Goal: Task Accomplishment & Management: Complete application form

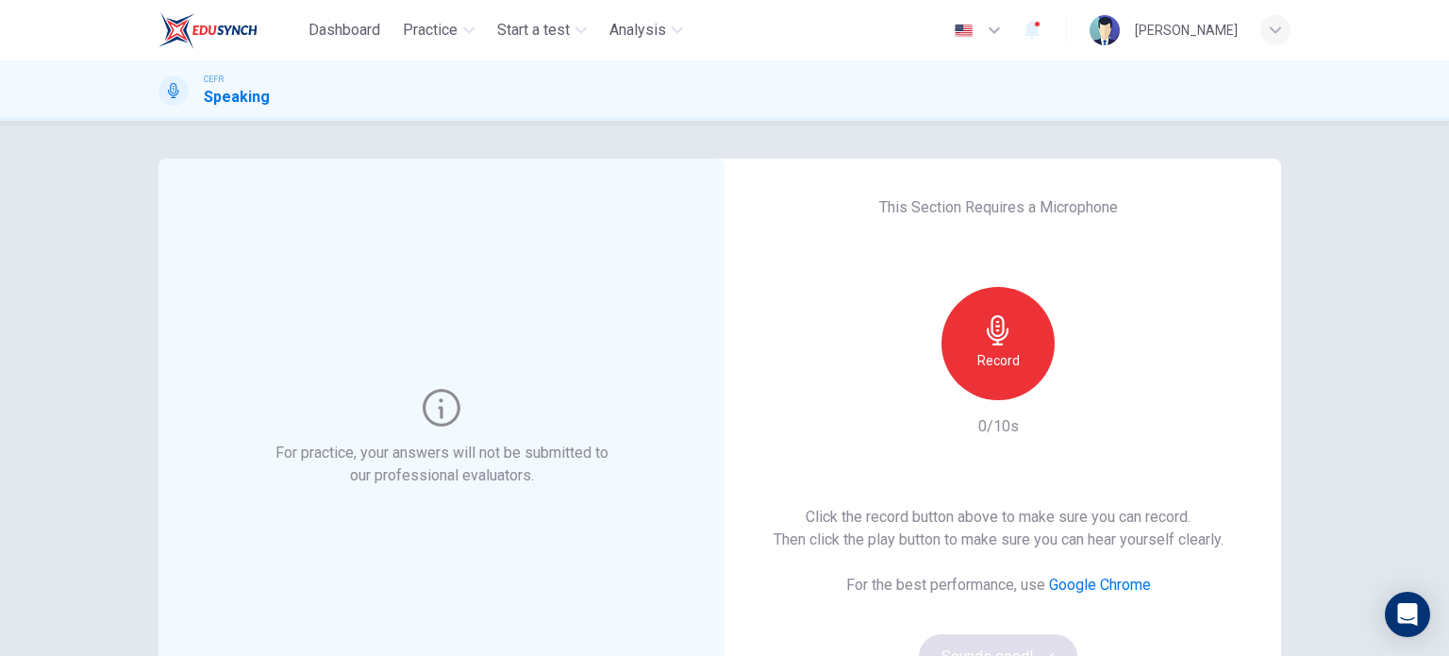
scroll to position [145, 0]
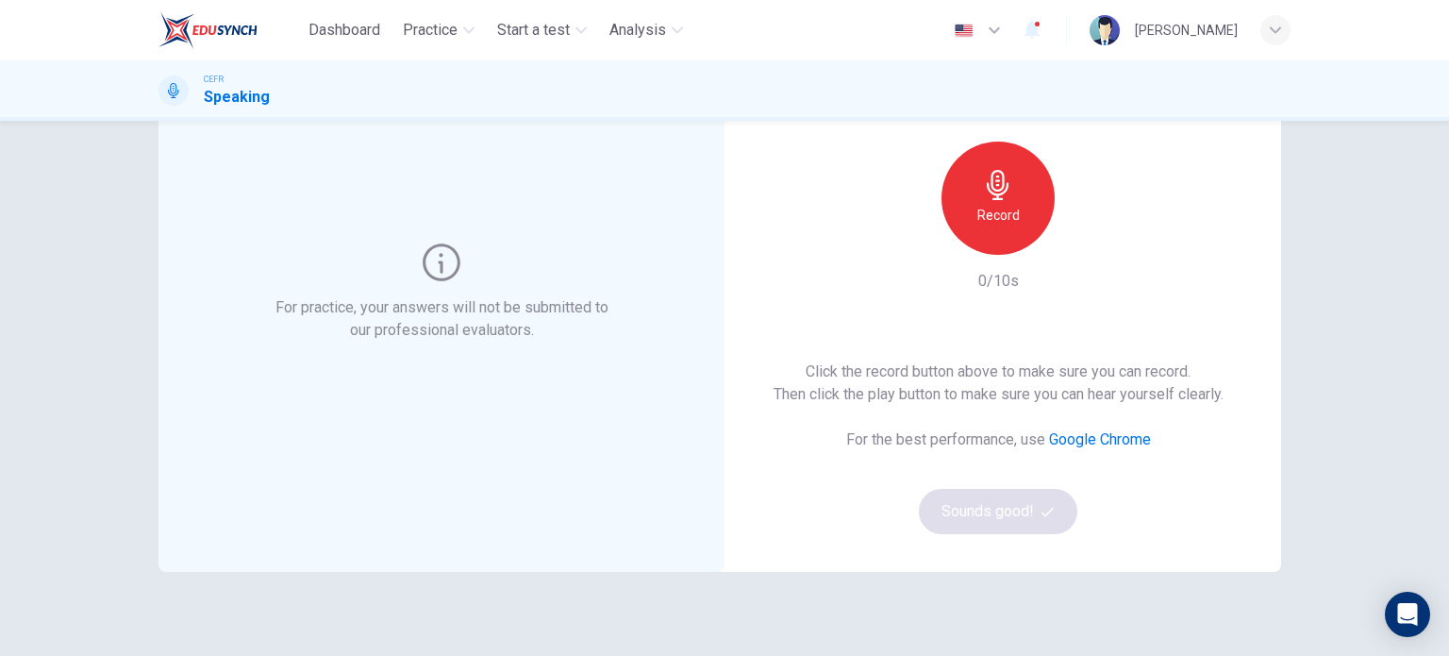
drag, startPoint x: 1005, startPoint y: 183, endPoint x: 1033, endPoint y: 222, distance: 47.9
click at [1033, 222] on div "Record" at bounding box center [998, 198] width 113 height 113
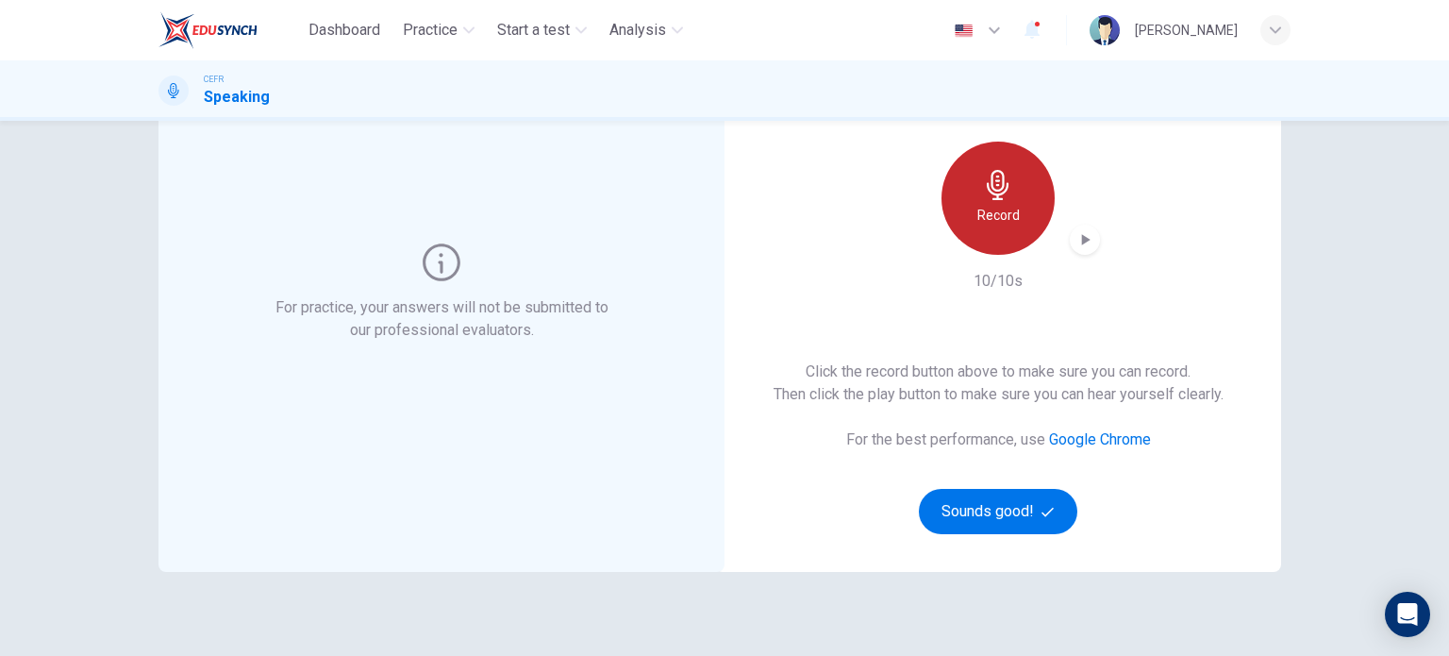
click at [995, 206] on h6 "Record" at bounding box center [998, 215] width 42 height 23
click at [996, 204] on h6 "Record" at bounding box center [998, 215] width 42 height 23
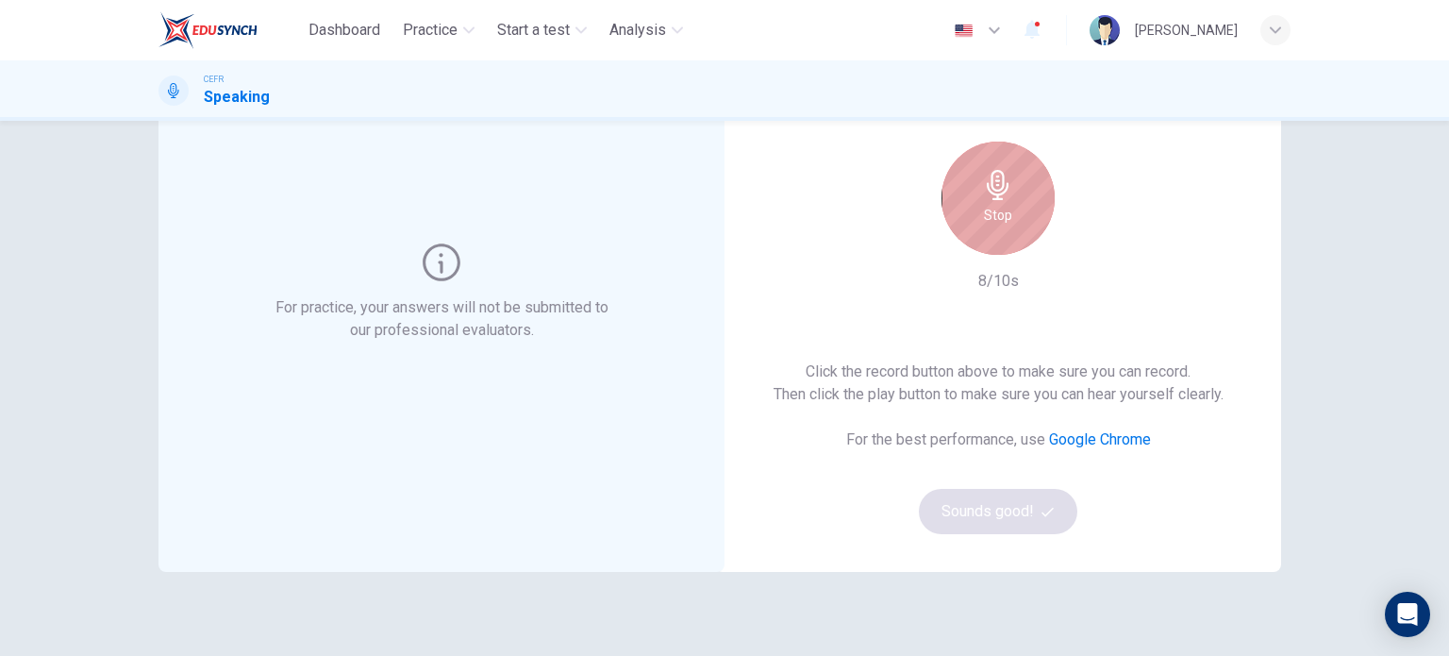
click at [996, 177] on icon "button" at bounding box center [998, 185] width 30 height 30
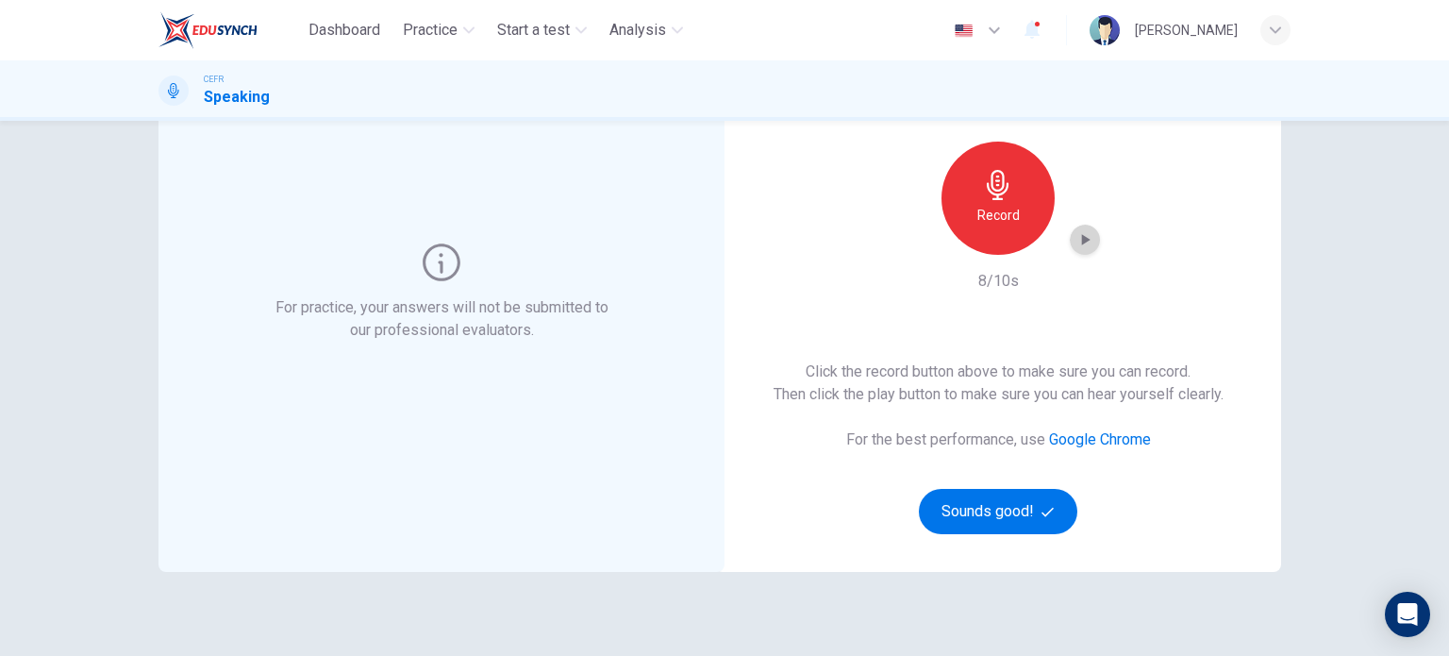
click at [1093, 237] on div "button" at bounding box center [1085, 240] width 30 height 30
click at [1077, 244] on icon "button" at bounding box center [1085, 239] width 19 height 19
click at [1078, 244] on icon "button" at bounding box center [1084, 240] width 13 height 14
click at [983, 173] on icon "button" at bounding box center [998, 185] width 30 height 30
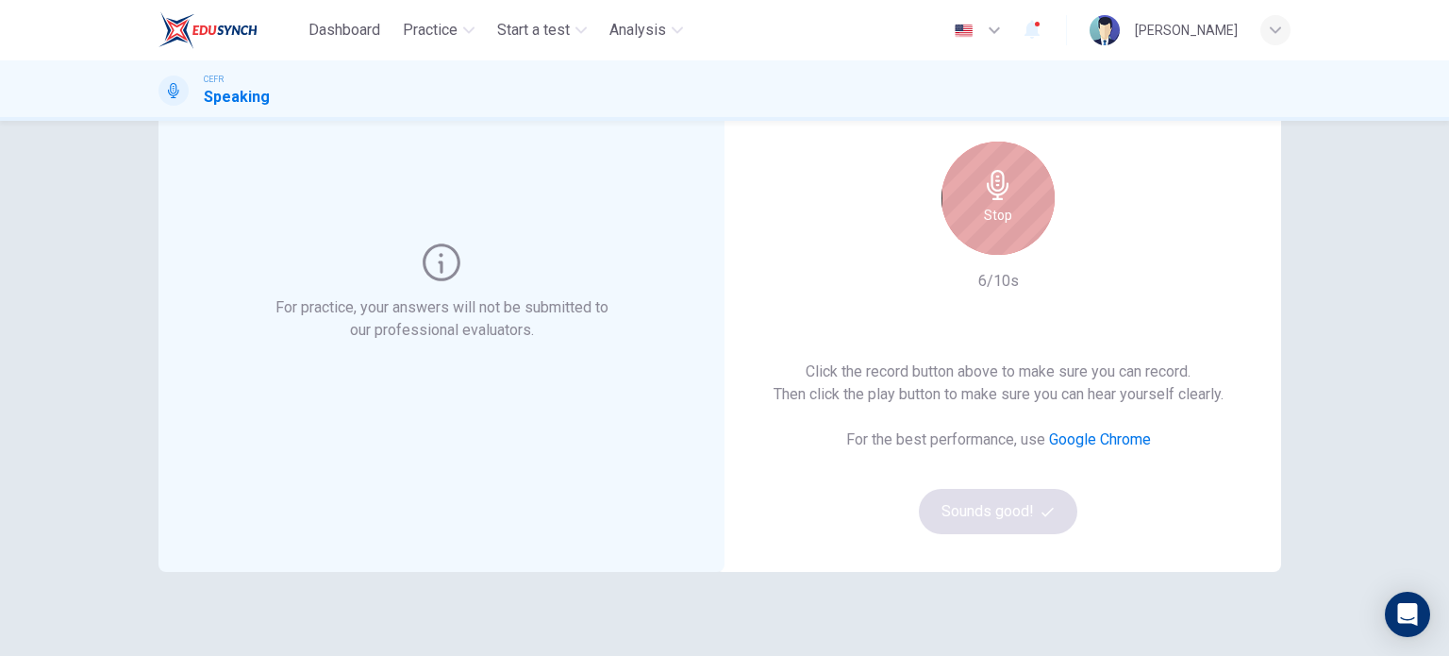
click at [993, 183] on icon "button" at bounding box center [998, 185] width 30 height 30
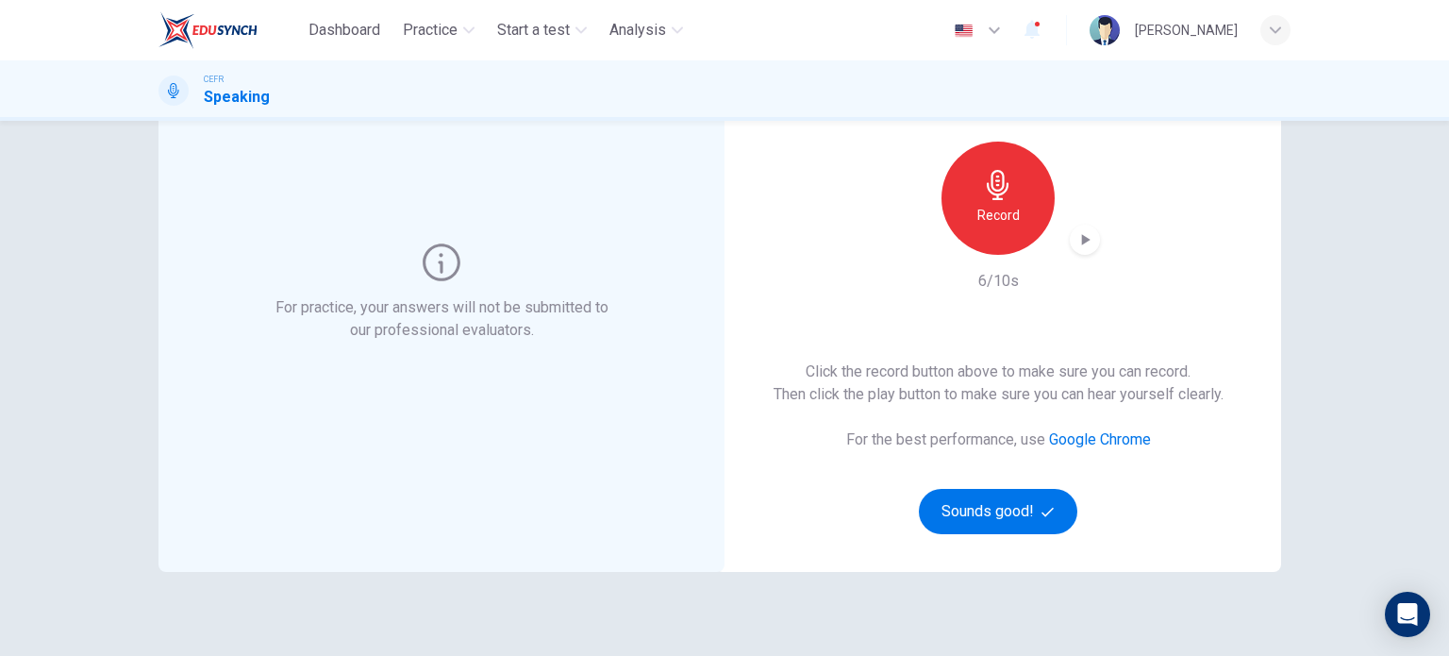
click at [1073, 223] on div "Record" at bounding box center [998, 198] width 204 height 113
click at [1076, 230] on icon "button" at bounding box center [1085, 239] width 19 height 19
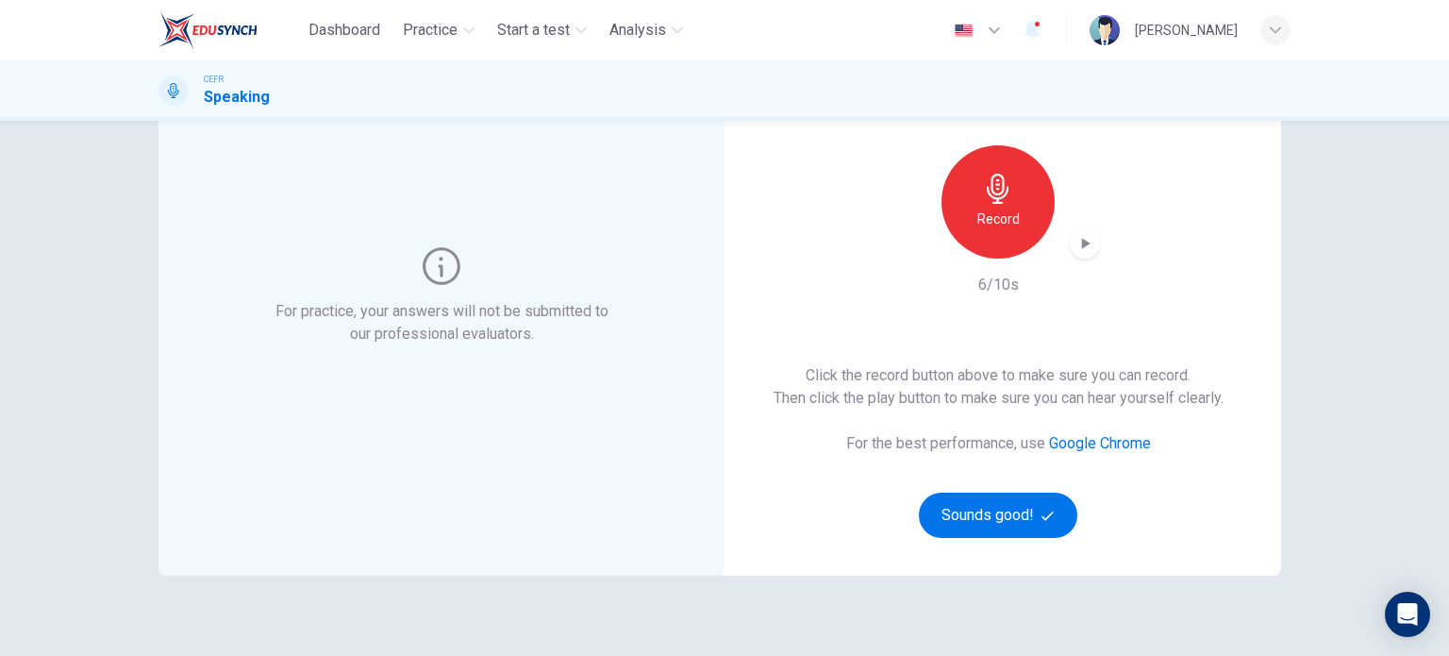
scroll to position [142, 0]
click at [988, 498] on button "Sounds good!" at bounding box center [998, 514] width 158 height 45
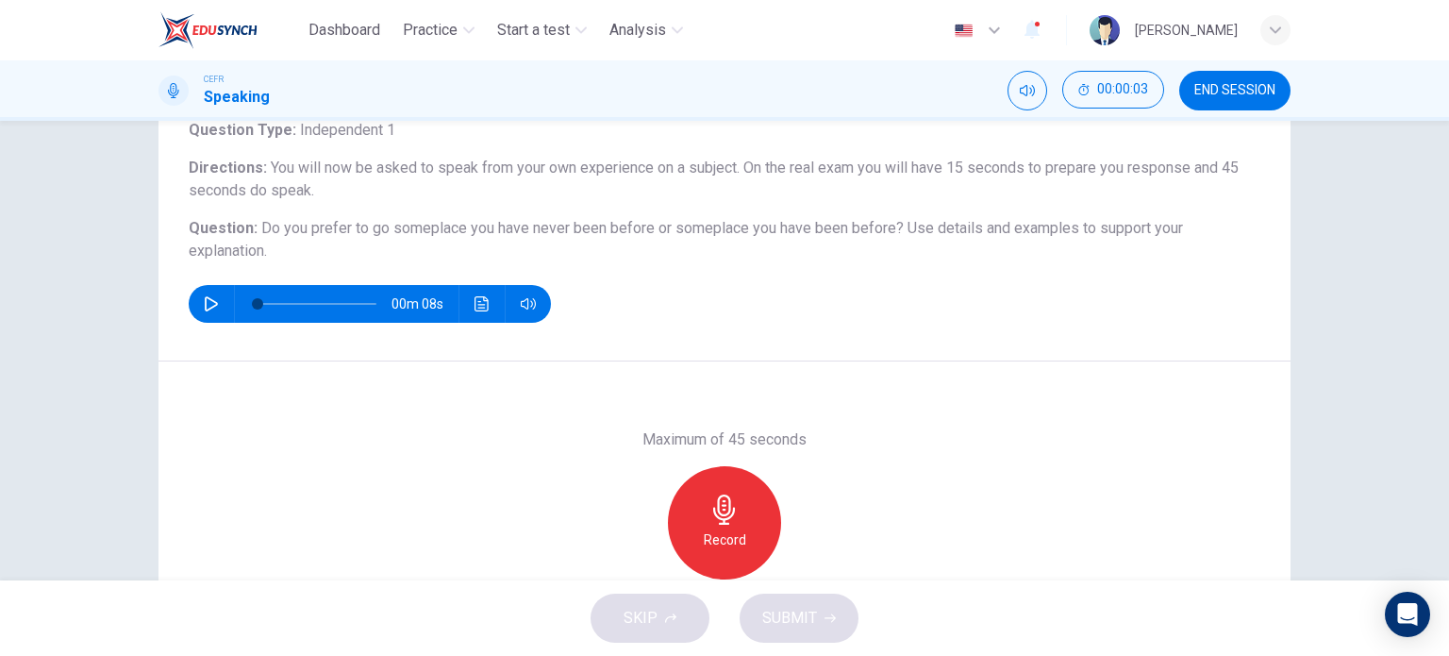
scroll to position [127, 0]
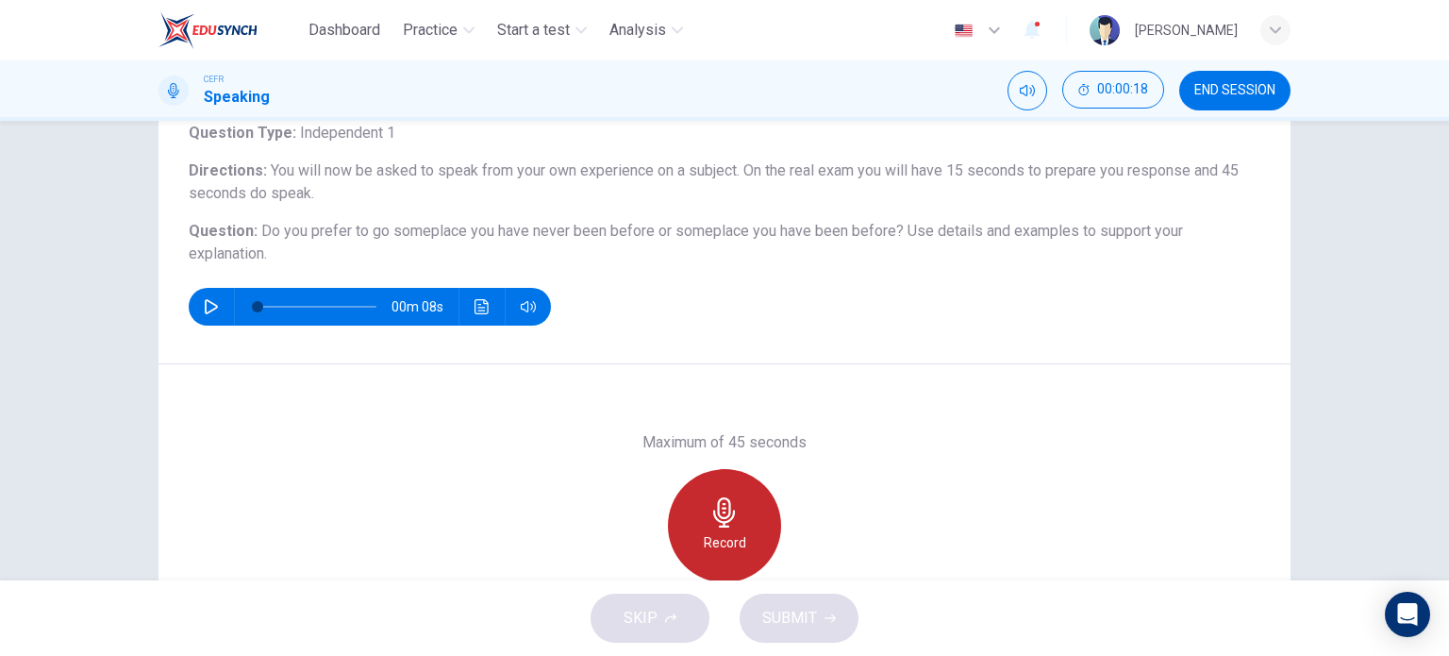
click at [728, 508] on icon "button" at bounding box center [724, 512] width 30 height 30
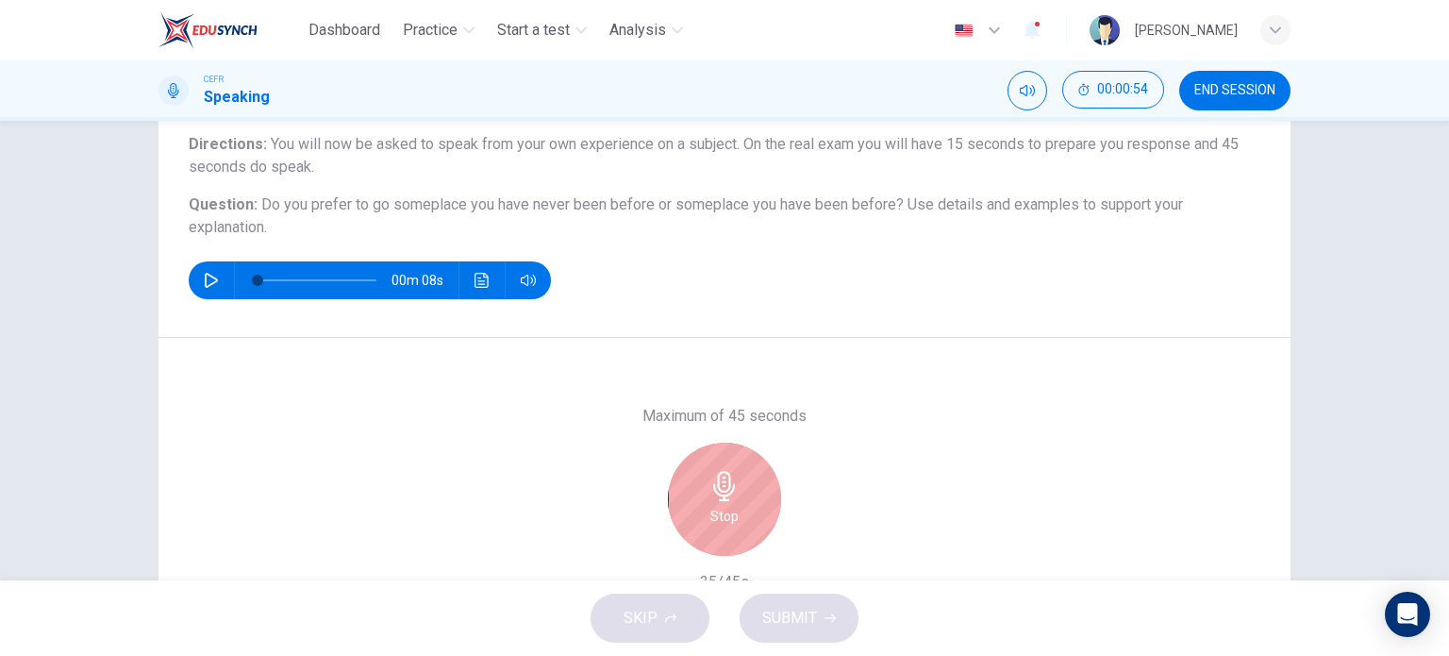
scroll to position [264, 0]
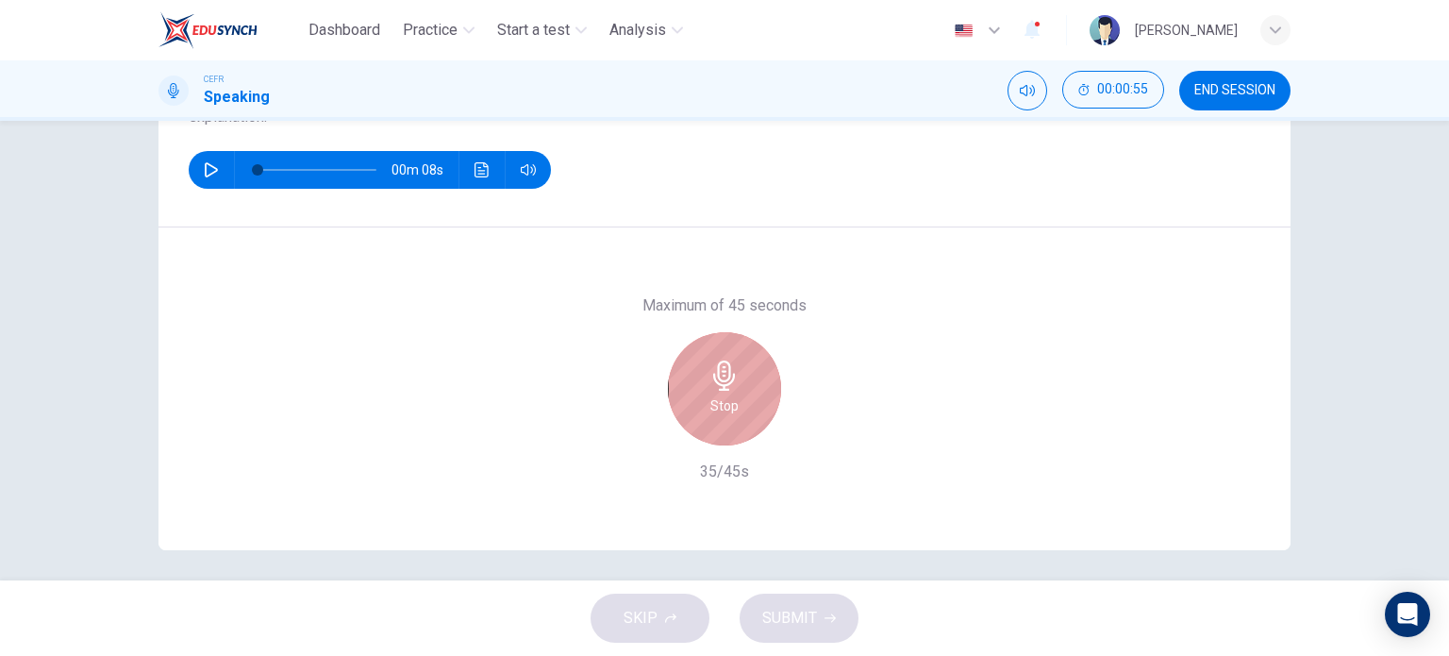
click at [725, 376] on icon "button" at bounding box center [724, 375] width 22 height 30
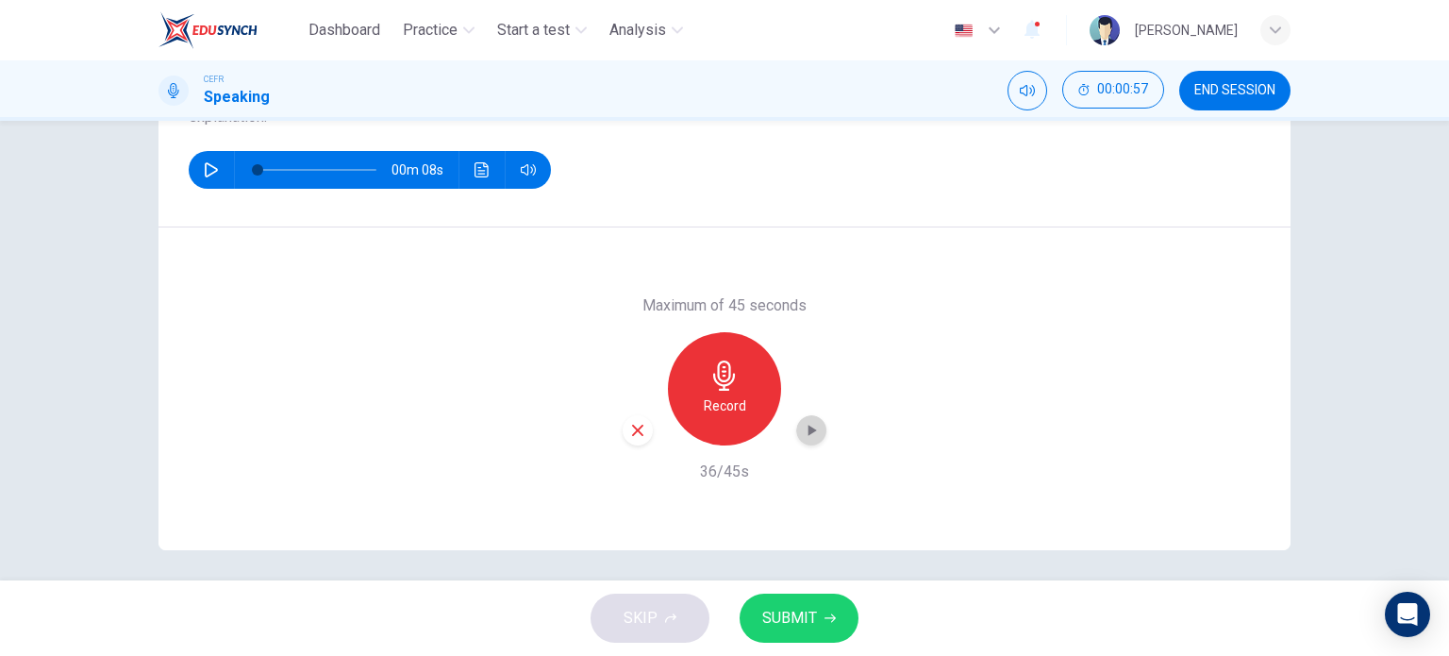
click at [809, 430] on icon "button" at bounding box center [813, 430] width 8 height 11
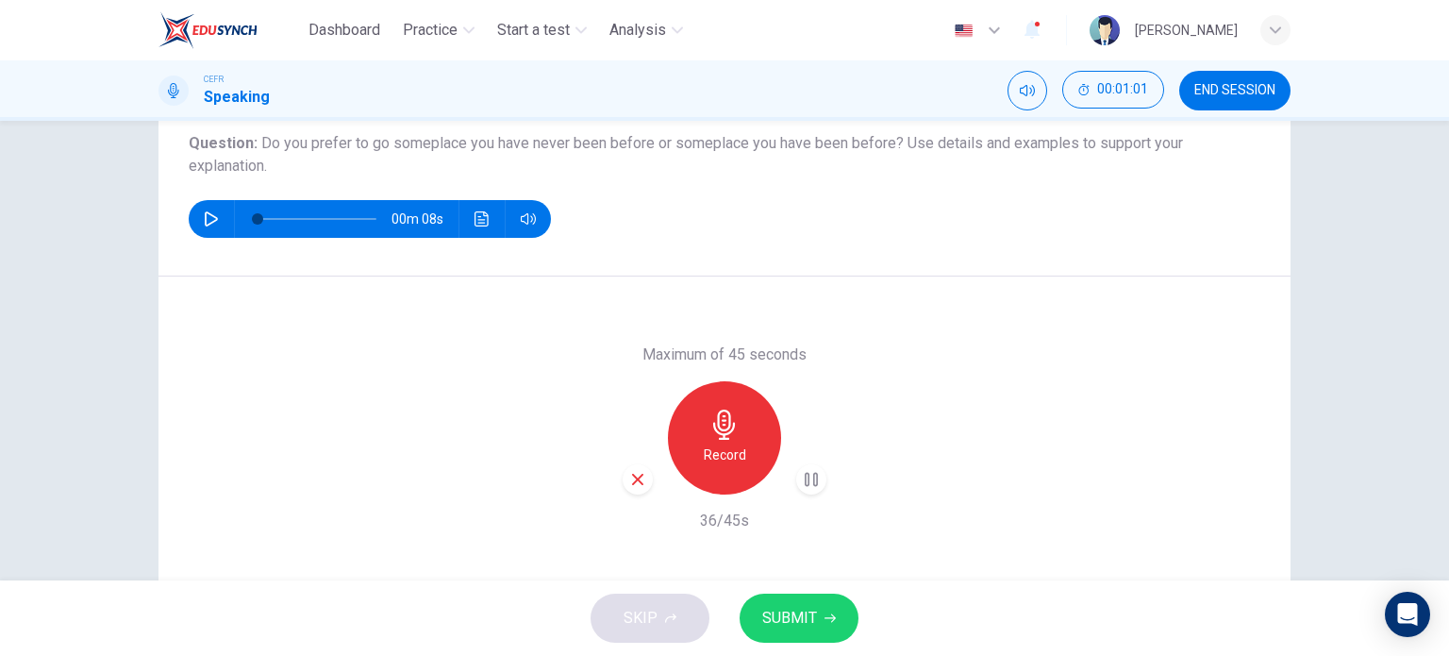
scroll to position [217, 0]
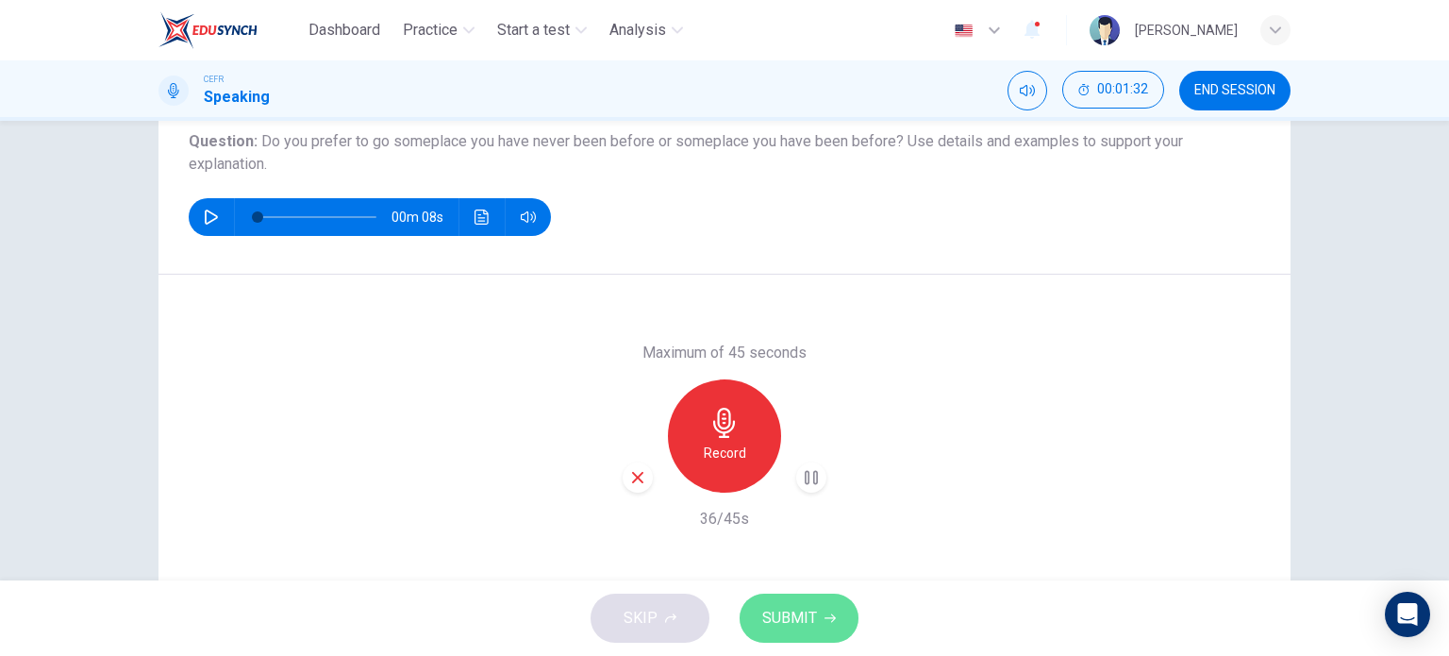
click at [783, 614] on span "SUBMIT" at bounding box center [789, 618] width 55 height 26
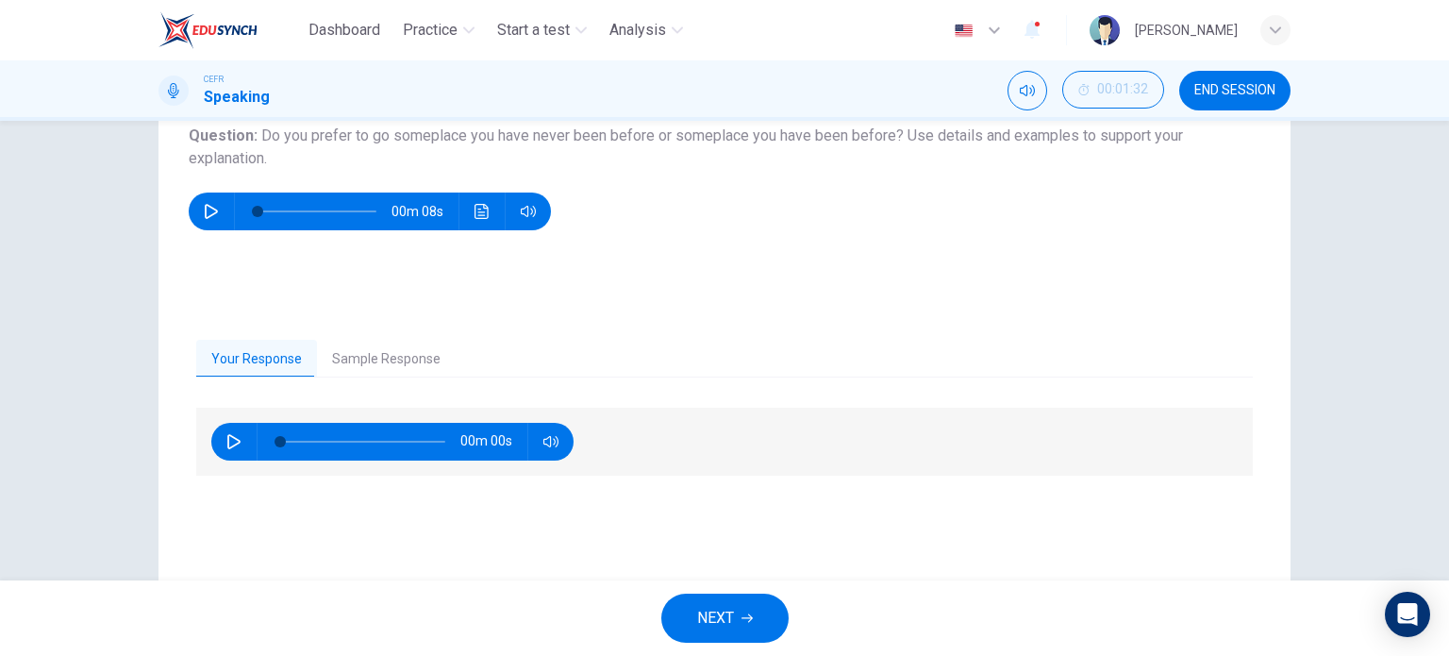
scroll to position [225, 0]
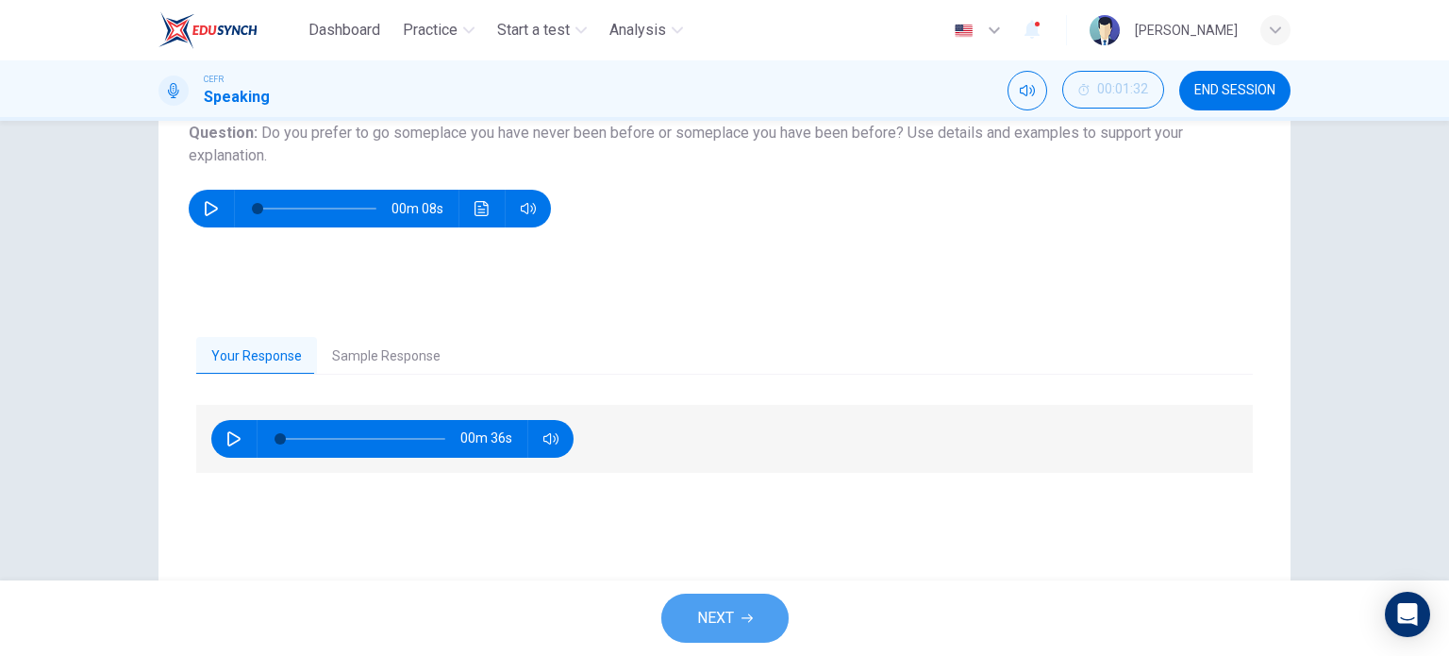
click at [743, 610] on button "NEXT" at bounding box center [724, 617] width 127 height 49
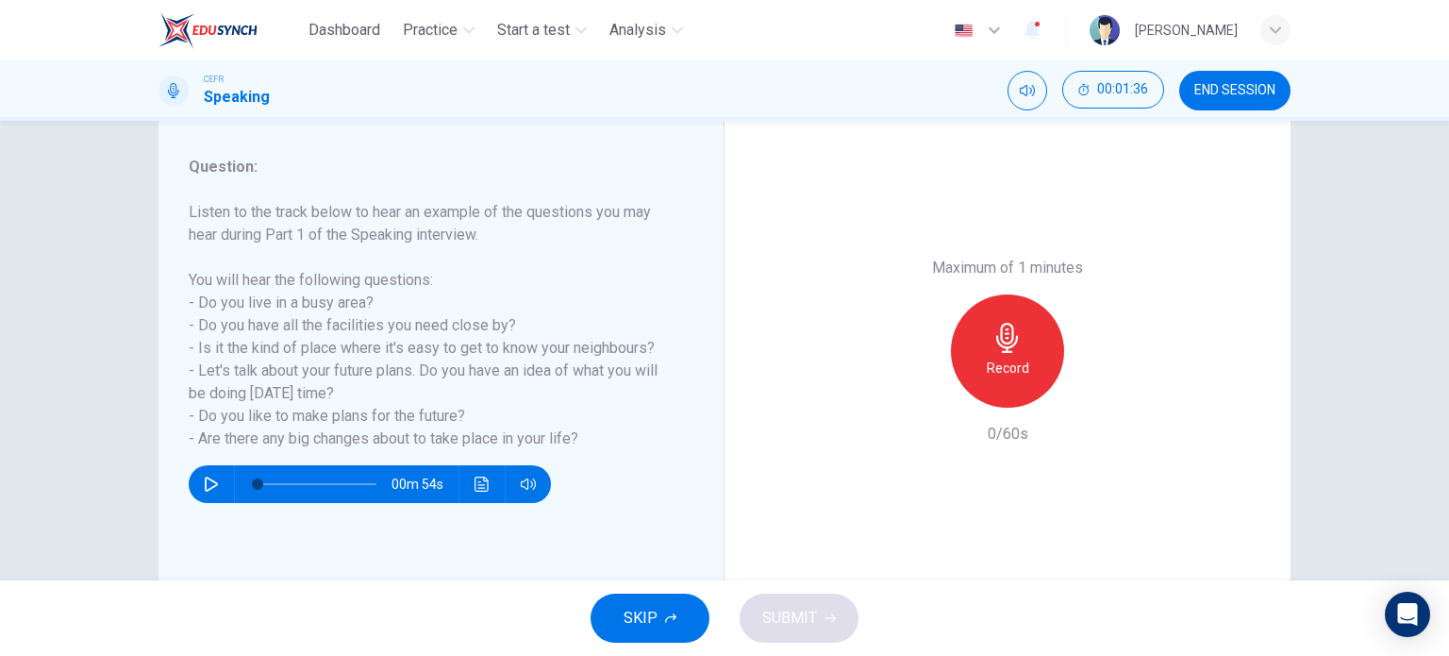
scroll to position [233, 0]
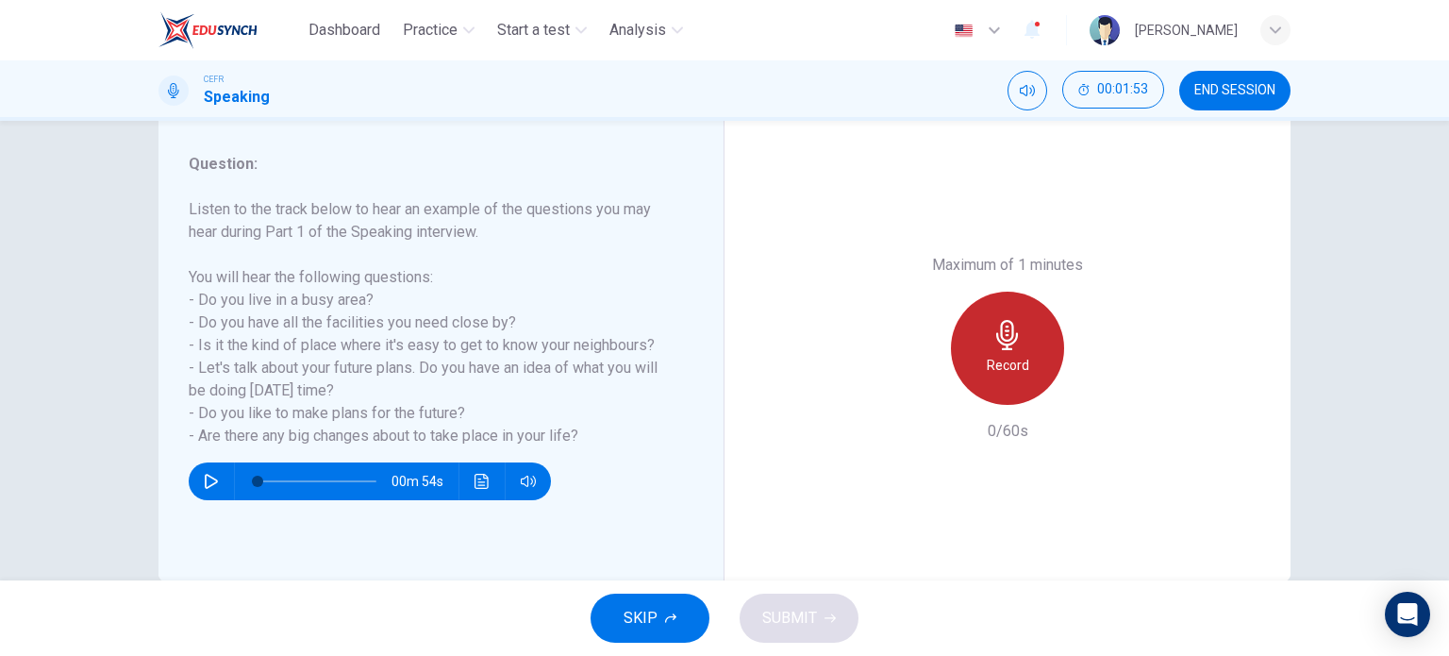
click at [1004, 328] on icon "button" at bounding box center [1008, 335] width 30 height 30
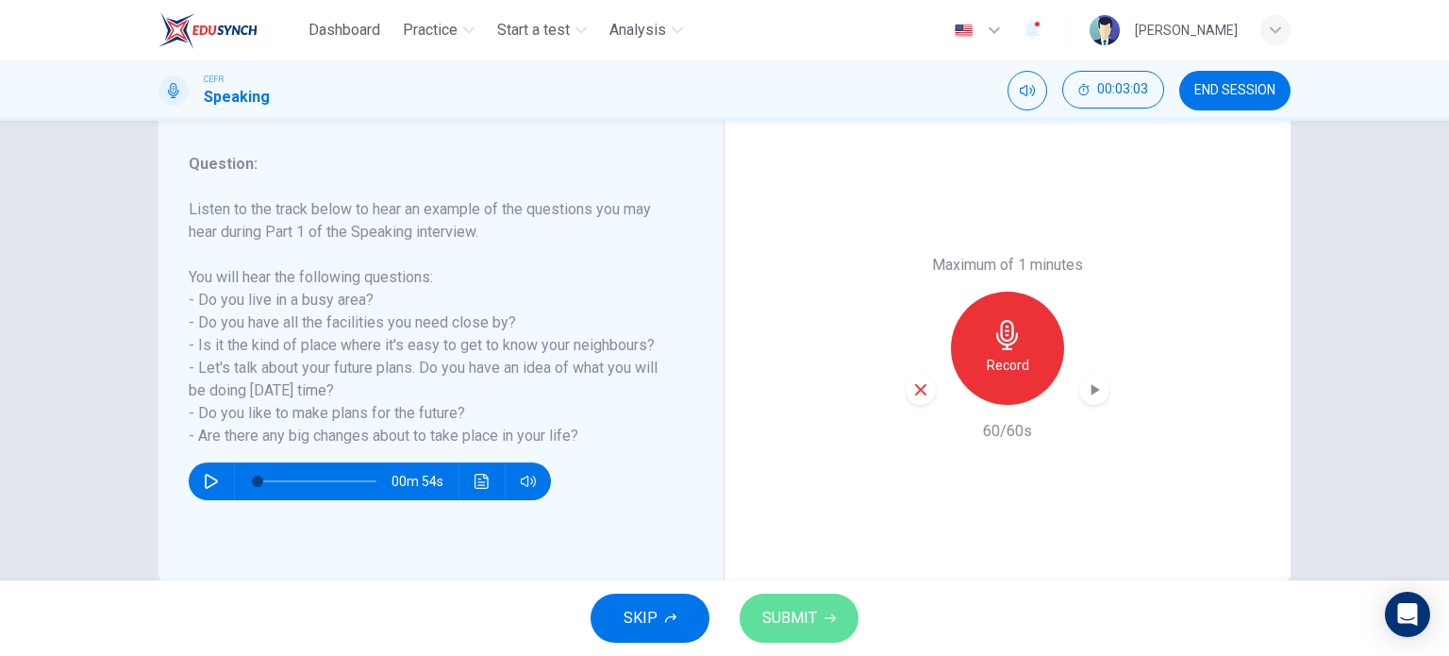
click at [798, 618] on span "SUBMIT" at bounding box center [789, 618] width 55 height 26
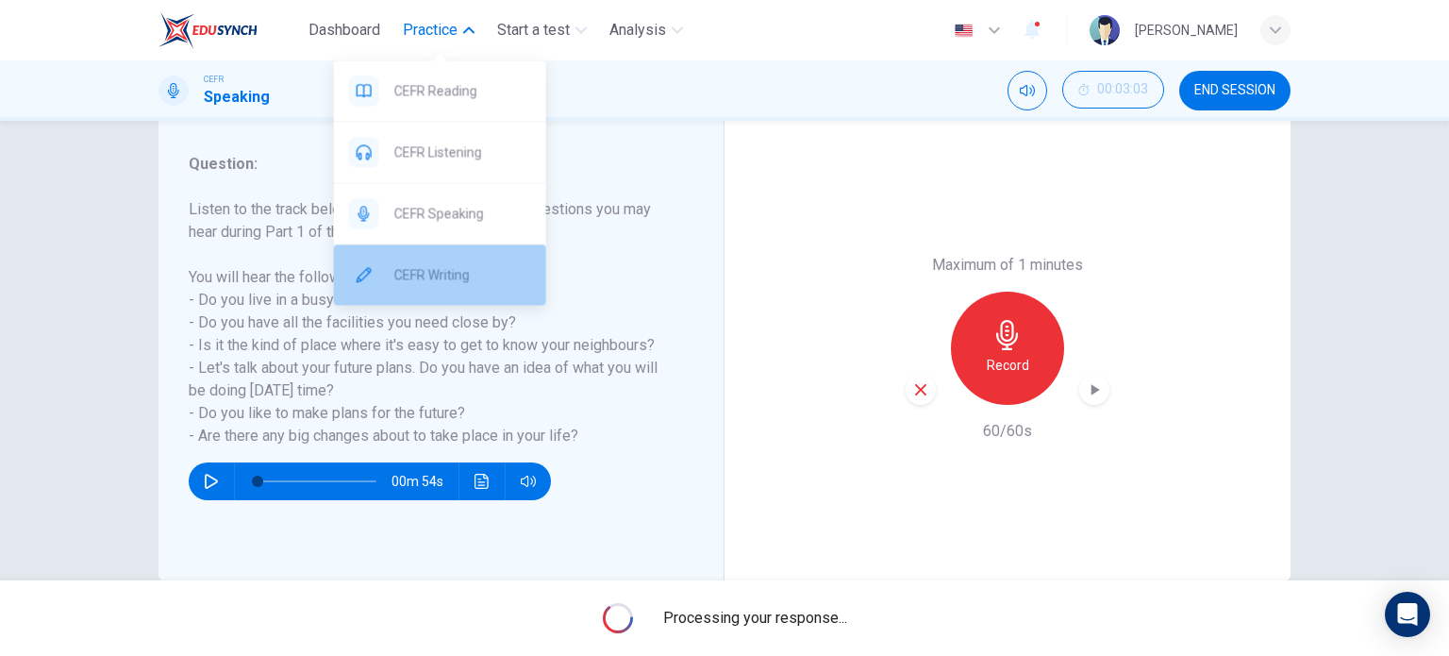
click at [468, 261] on div "CEFR Writing" at bounding box center [440, 274] width 212 height 60
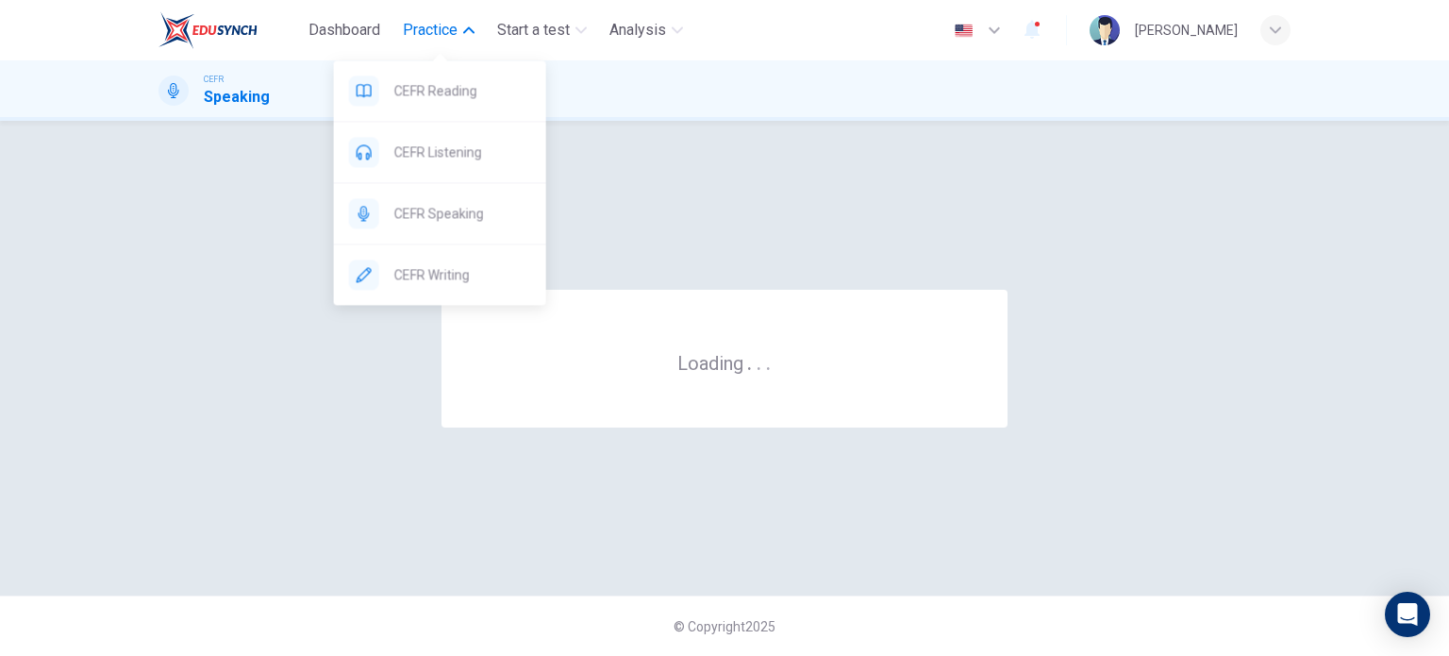
scroll to position [0, 0]
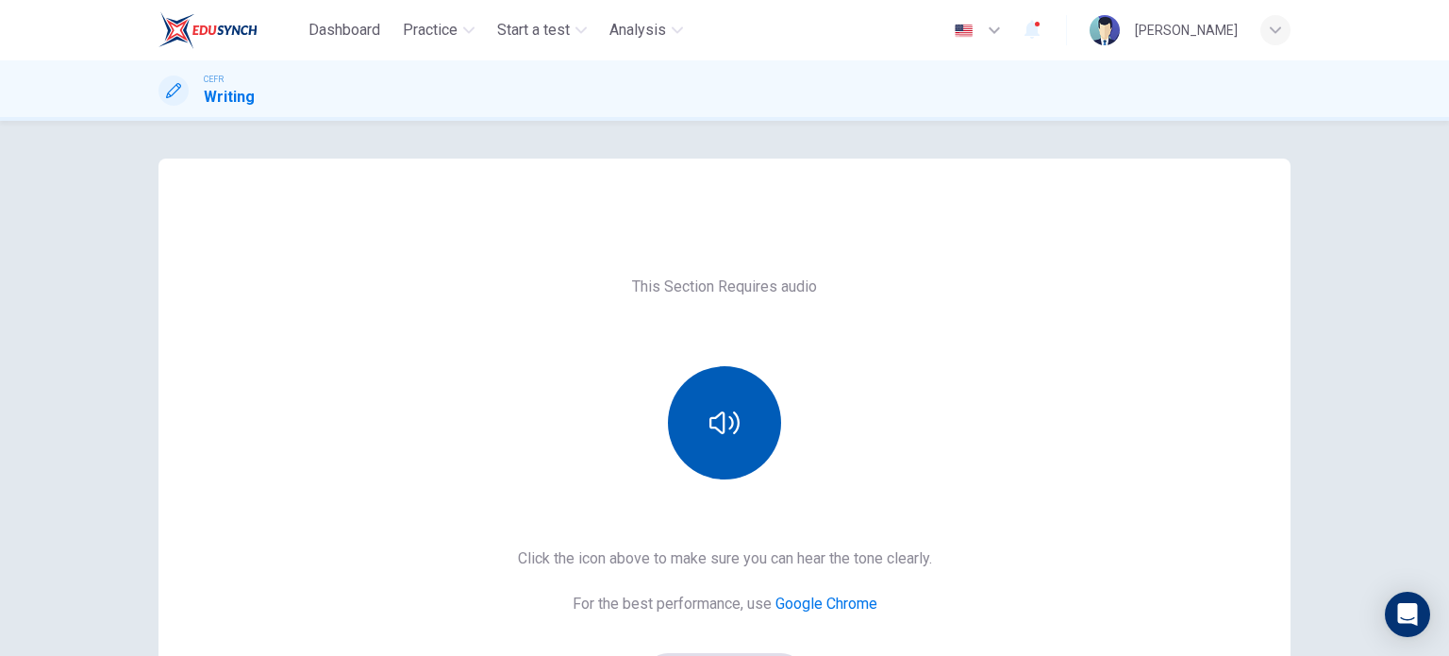
click at [698, 443] on button "button" at bounding box center [724, 422] width 113 height 113
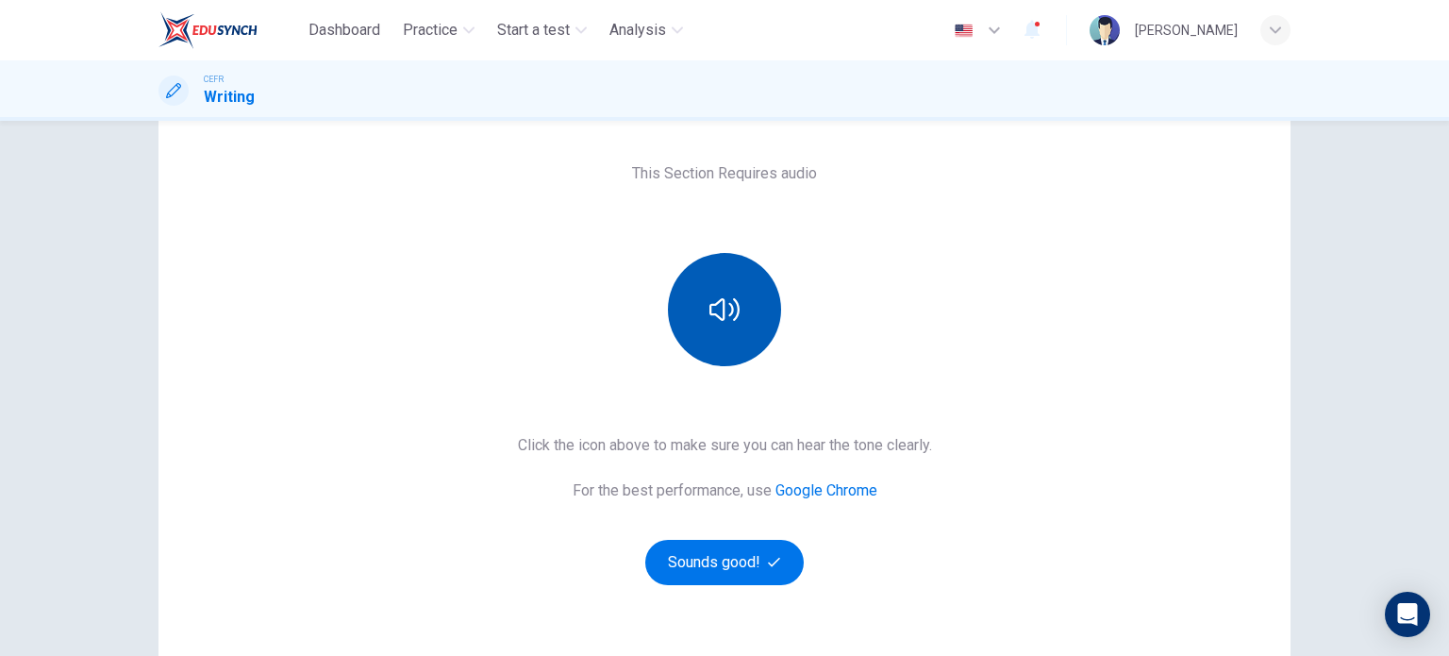
scroll to position [128, 0]
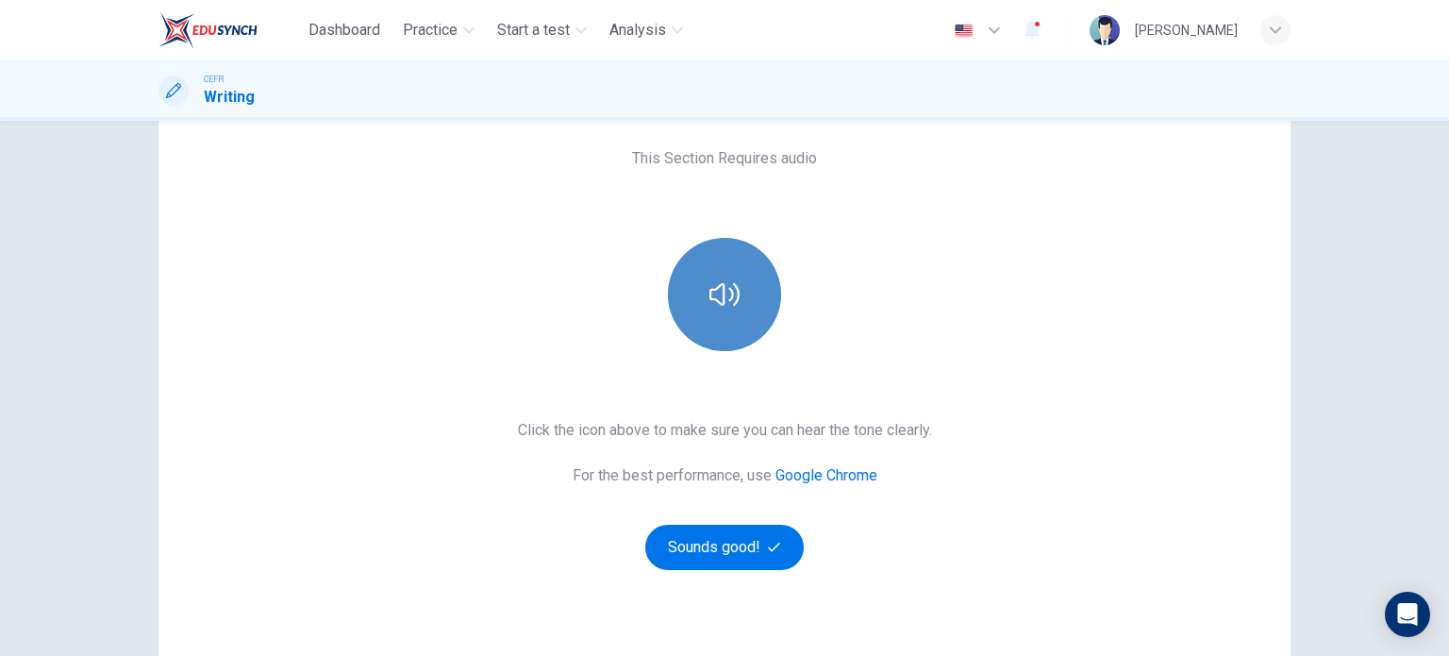
click at [724, 289] on icon "button" at bounding box center [724, 294] width 30 height 30
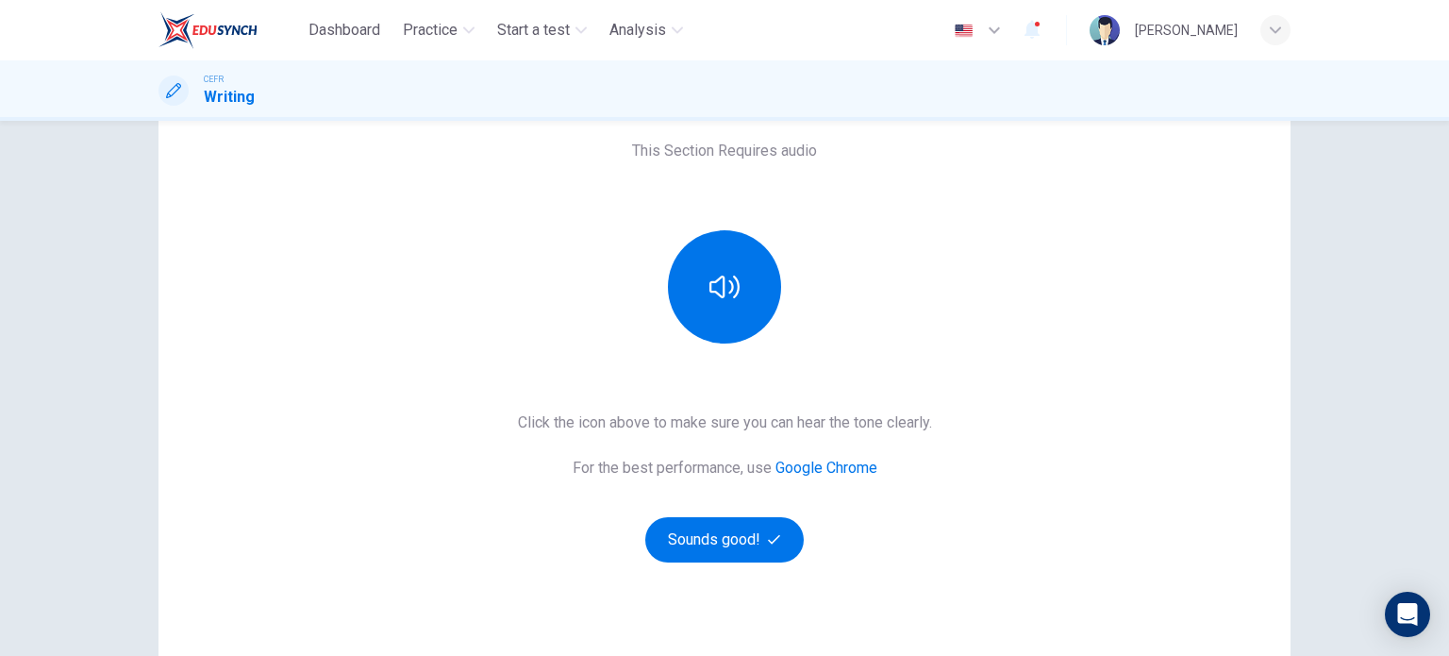
scroll to position [124, 0]
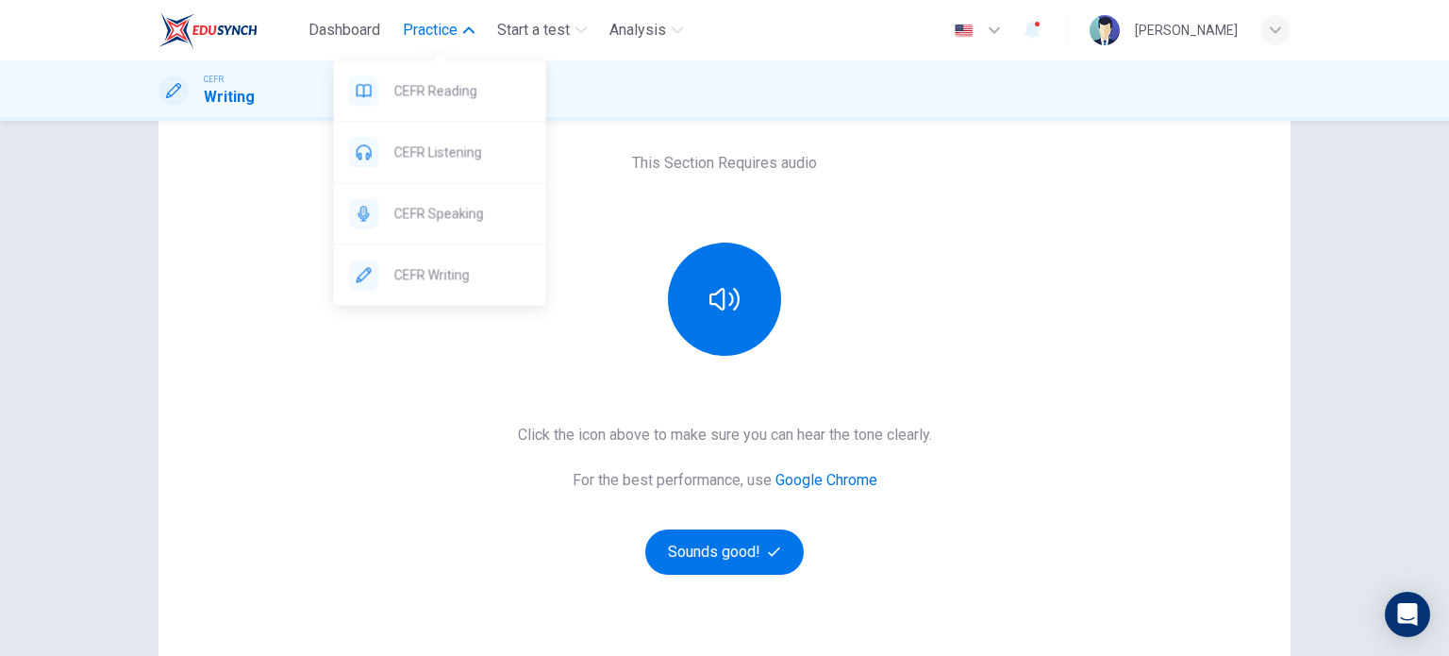
click at [452, 18] on button "Practice" at bounding box center [438, 30] width 87 height 34
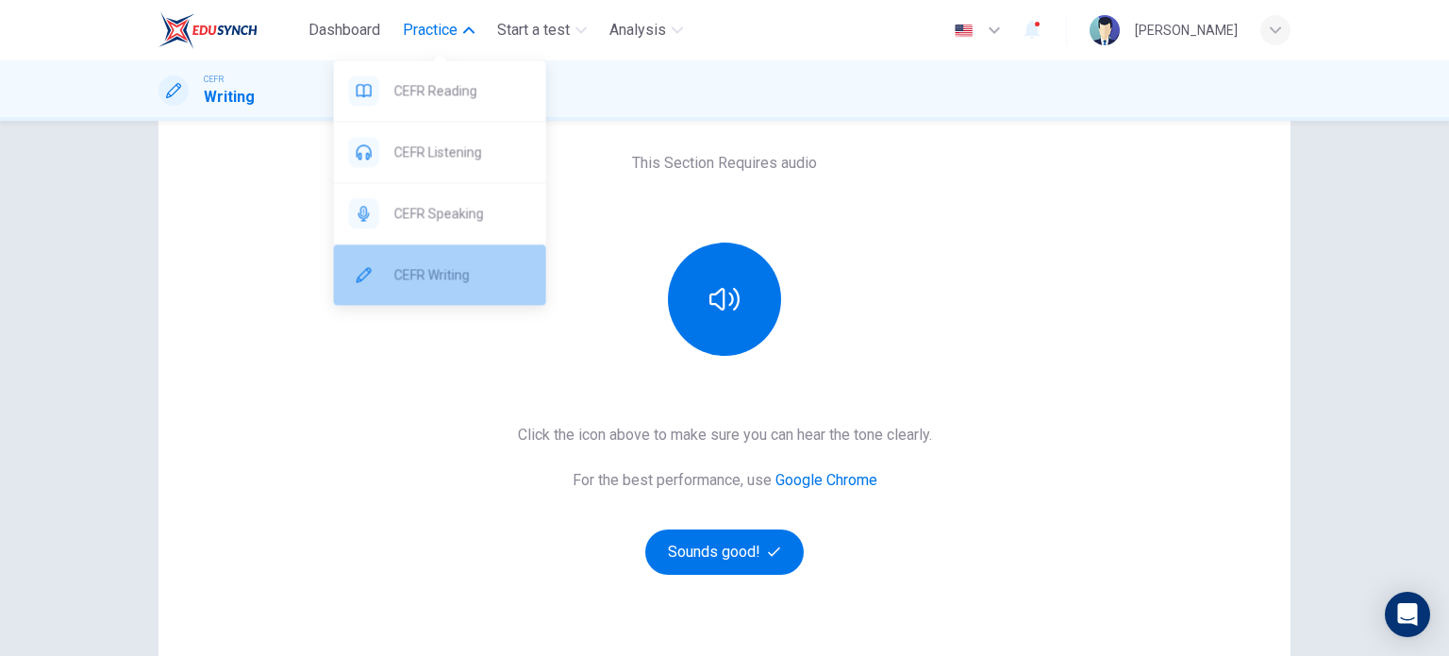
click at [447, 257] on div "CEFR Writing" at bounding box center [440, 274] width 212 height 60
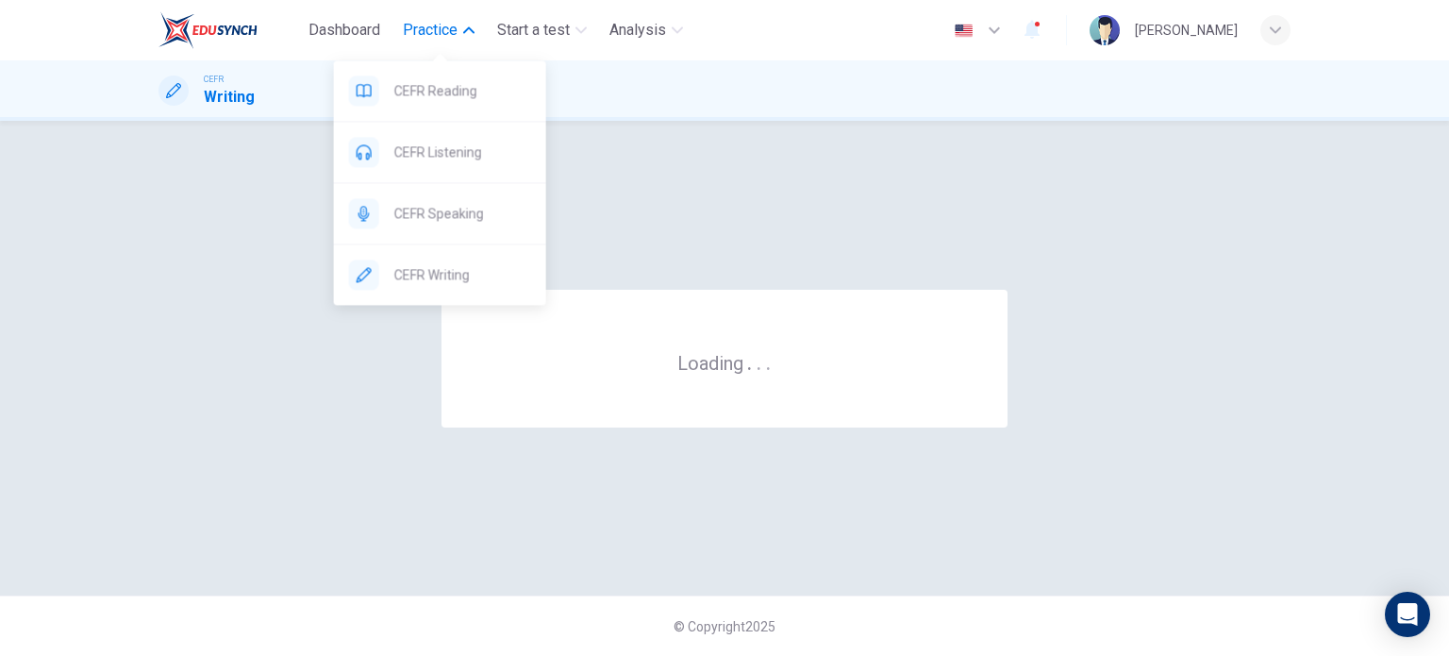
scroll to position [0, 0]
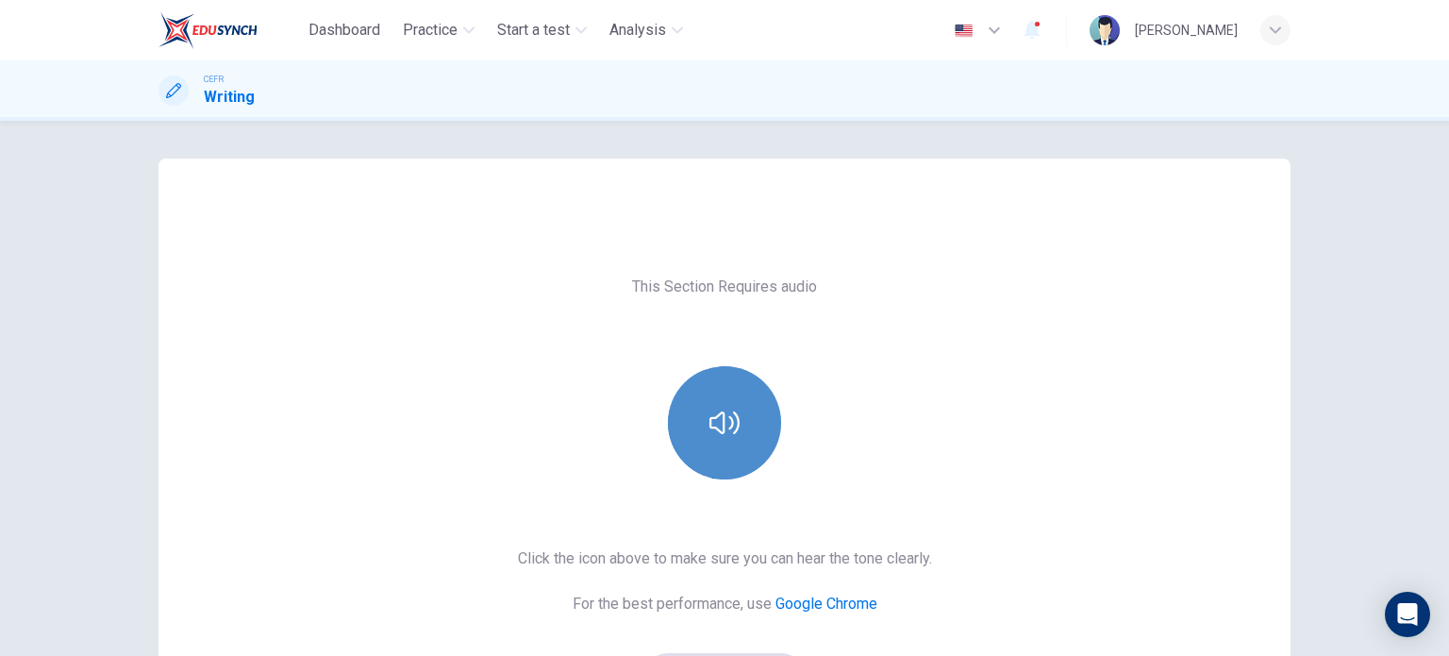
click at [763, 442] on button "button" at bounding box center [724, 422] width 113 height 113
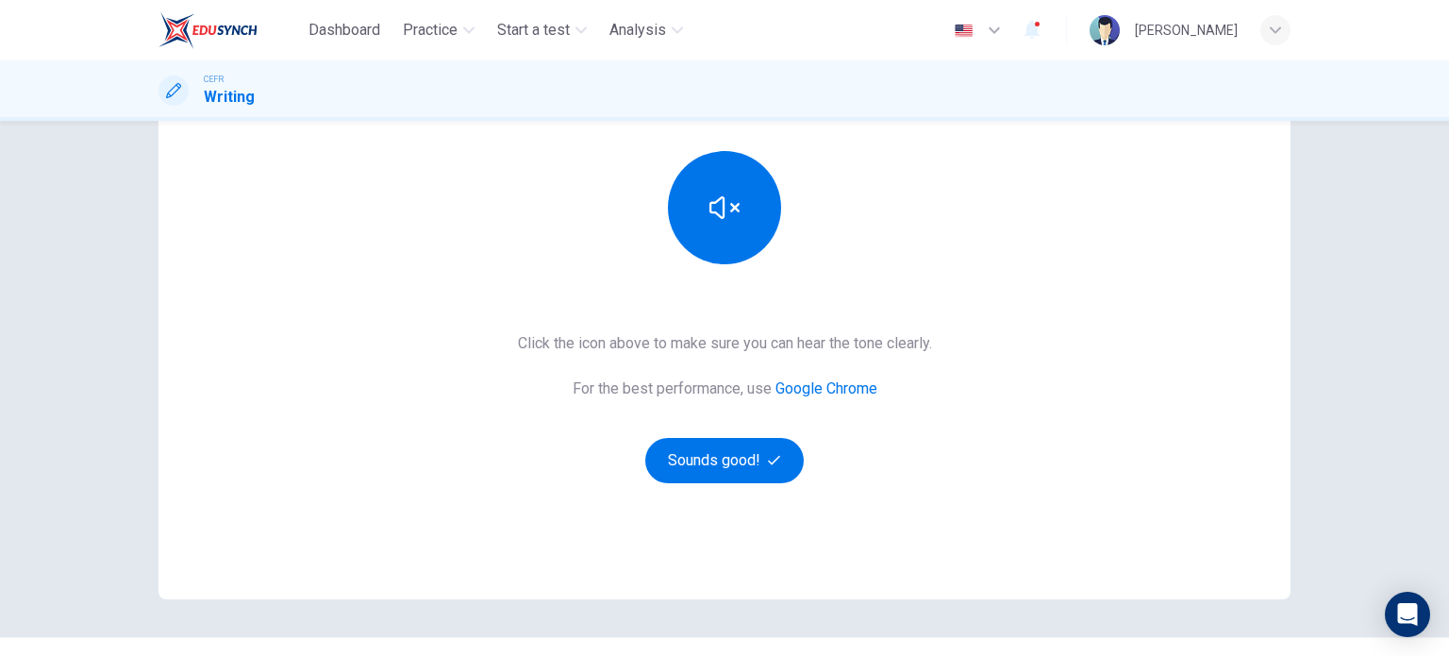
scroll to position [192, 0]
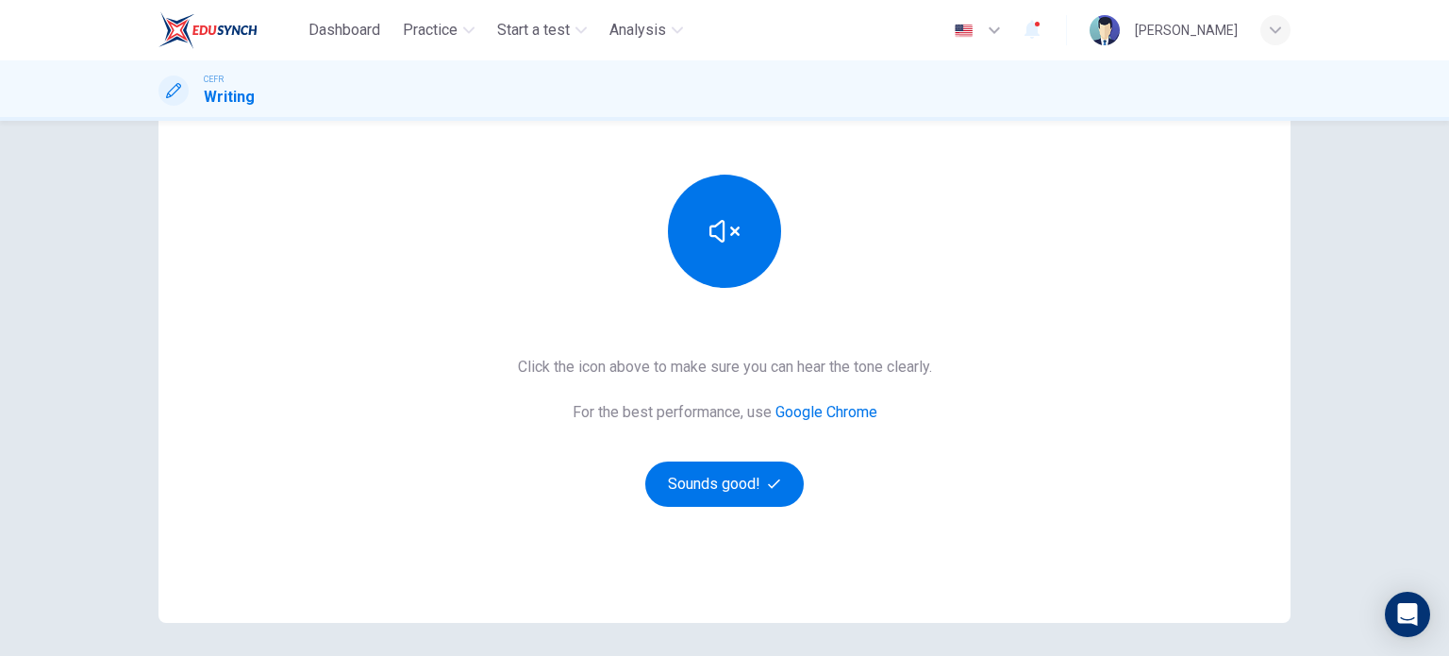
click at [830, 407] on link "Google Chrome" at bounding box center [827, 412] width 102 height 18
click at [726, 271] on button "button" at bounding box center [724, 231] width 113 height 113
click at [685, 467] on button "Sounds good!" at bounding box center [724, 483] width 158 height 45
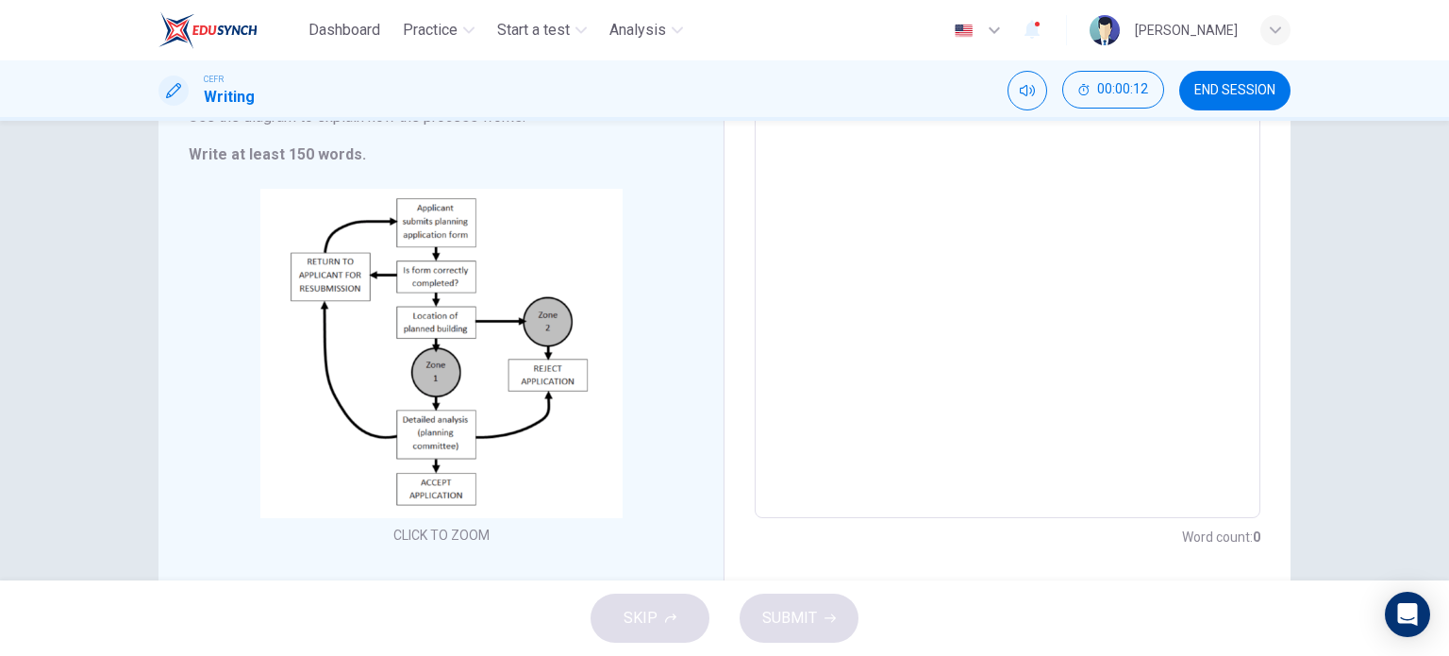
scroll to position [266, 0]
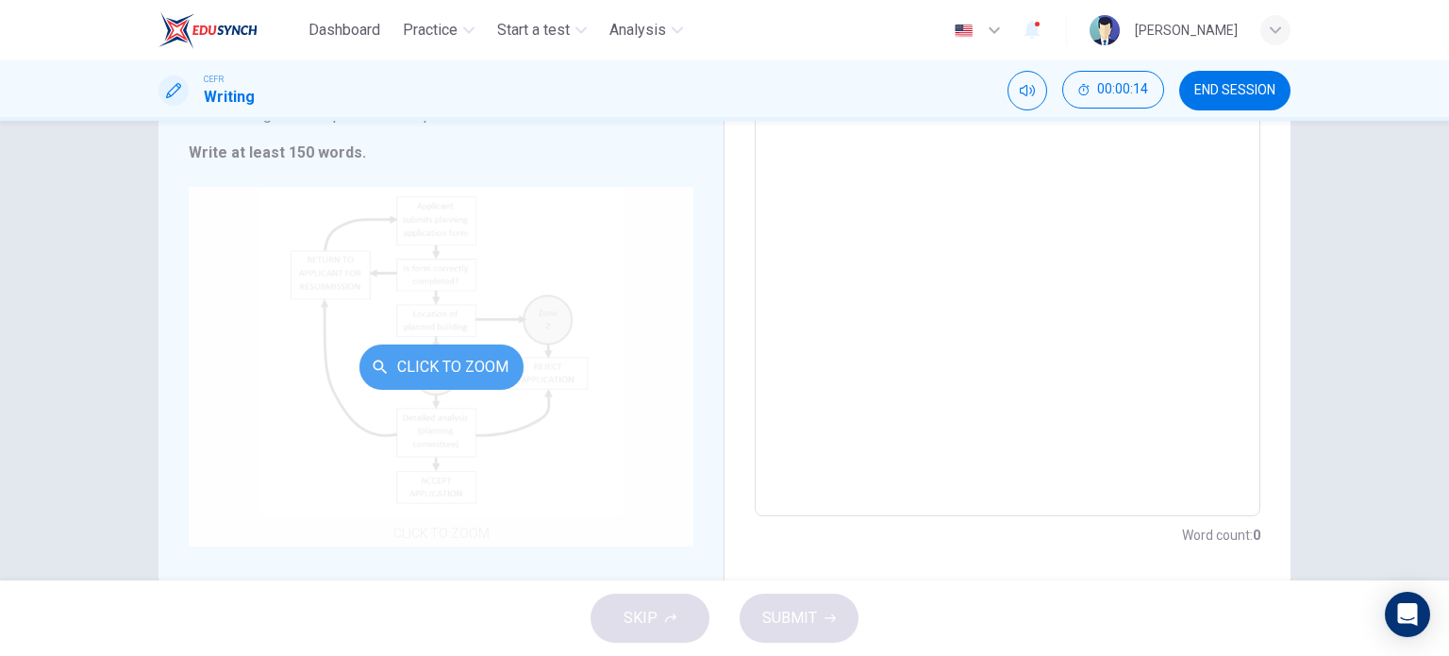
click at [487, 373] on button "Click to Zoom" at bounding box center [441, 366] width 164 height 45
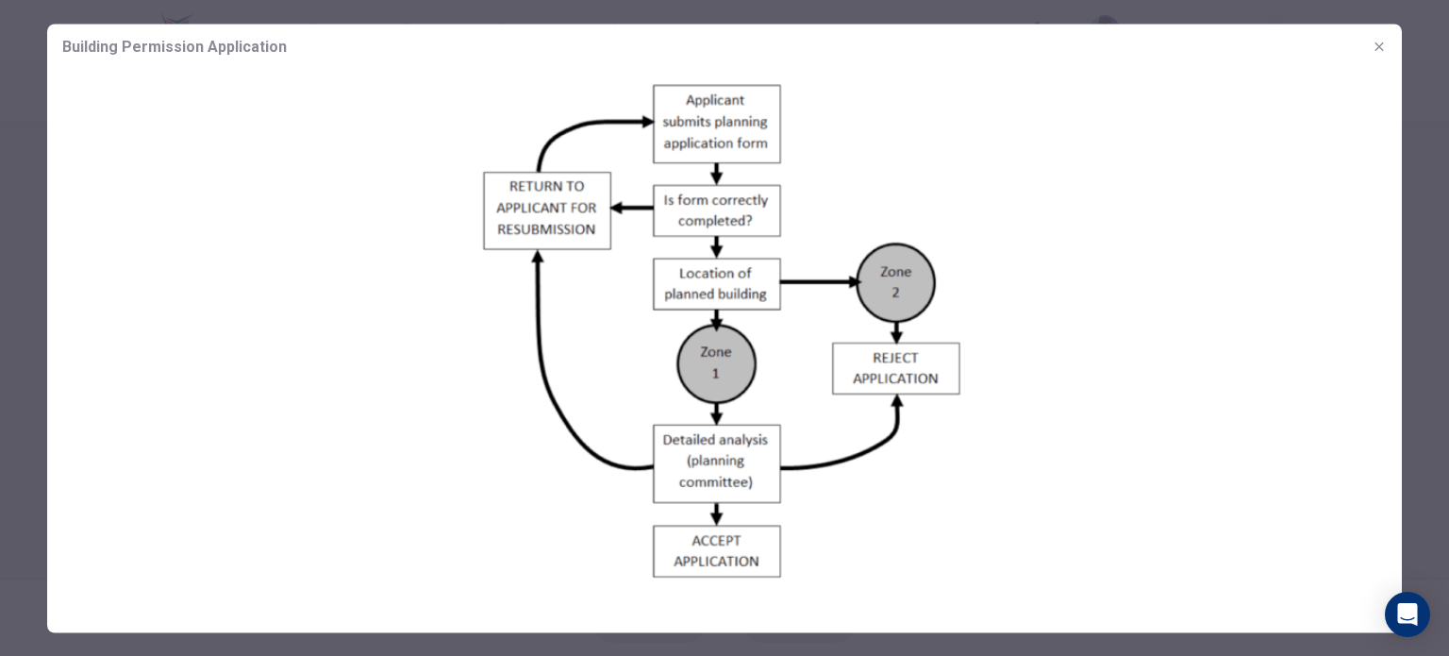
click at [1378, 50] on icon "button" at bounding box center [1379, 46] width 15 height 15
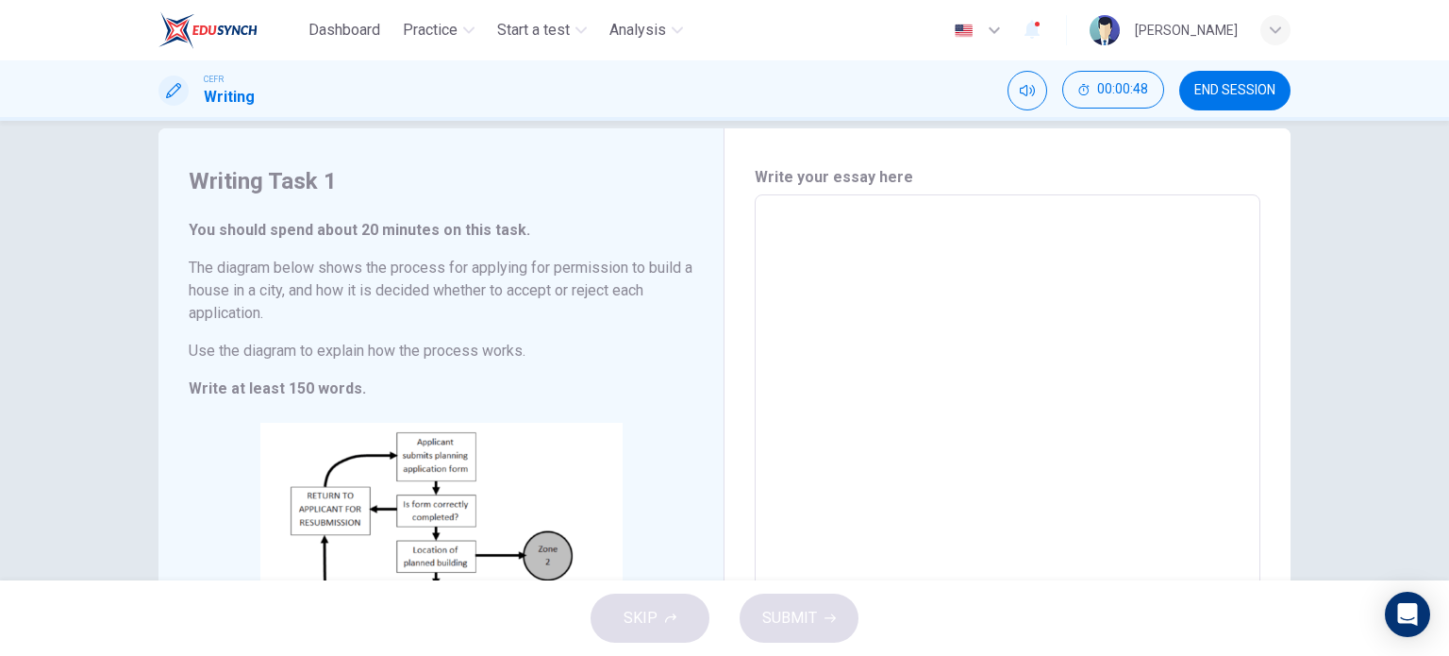
scroll to position [28, 0]
click at [1204, 92] on span "END SESSION" at bounding box center [1234, 90] width 81 height 15
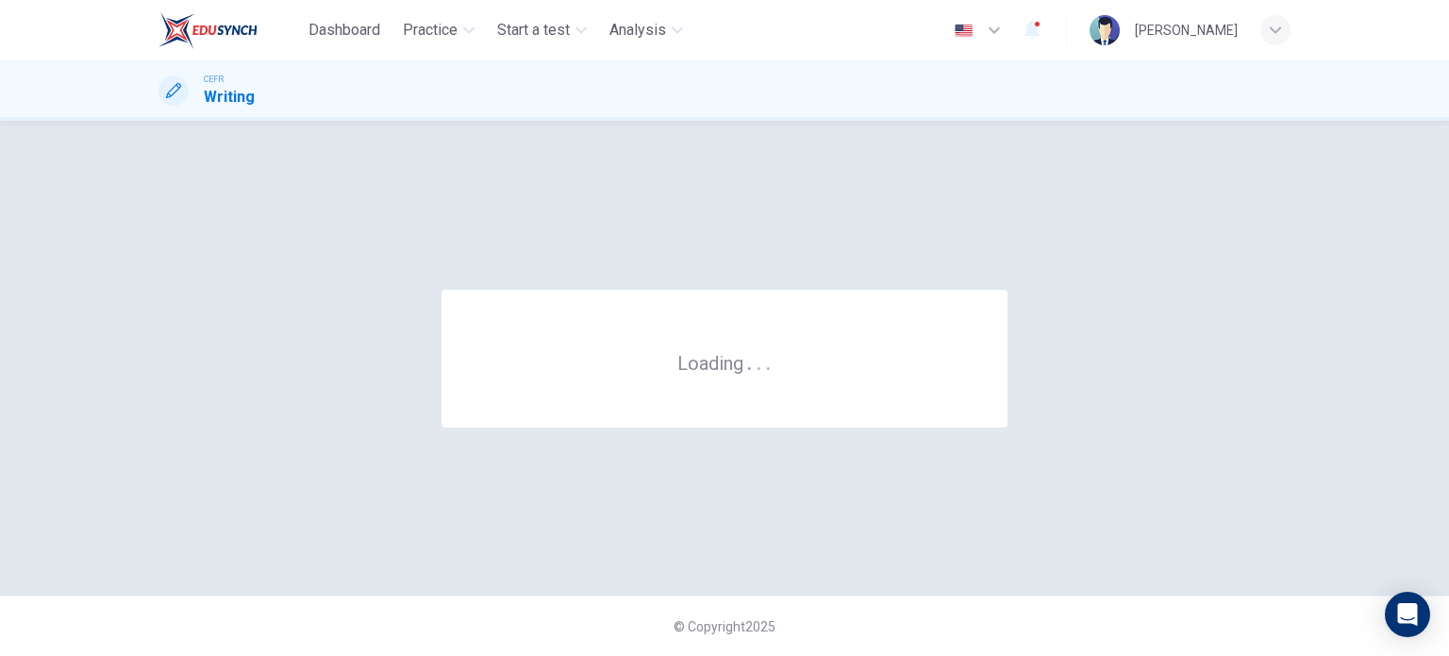
scroll to position [0, 0]
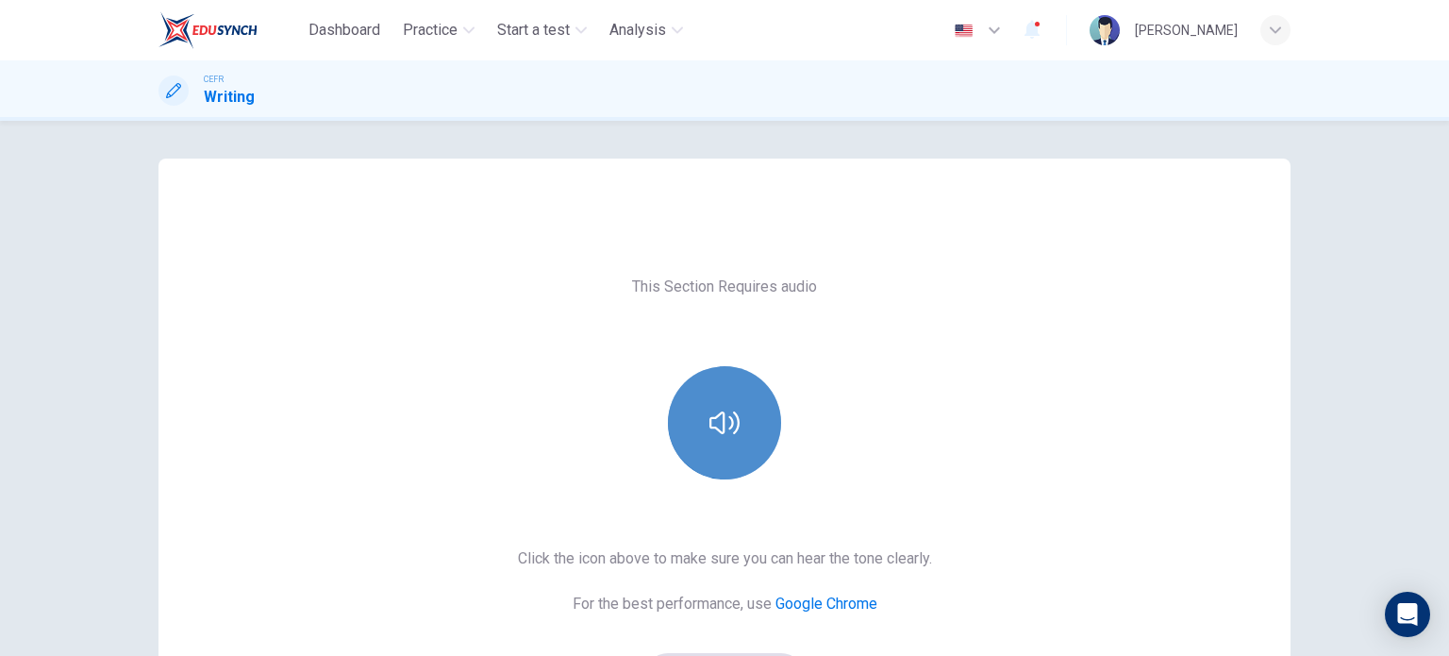
click at [702, 429] on button "button" at bounding box center [724, 422] width 113 height 113
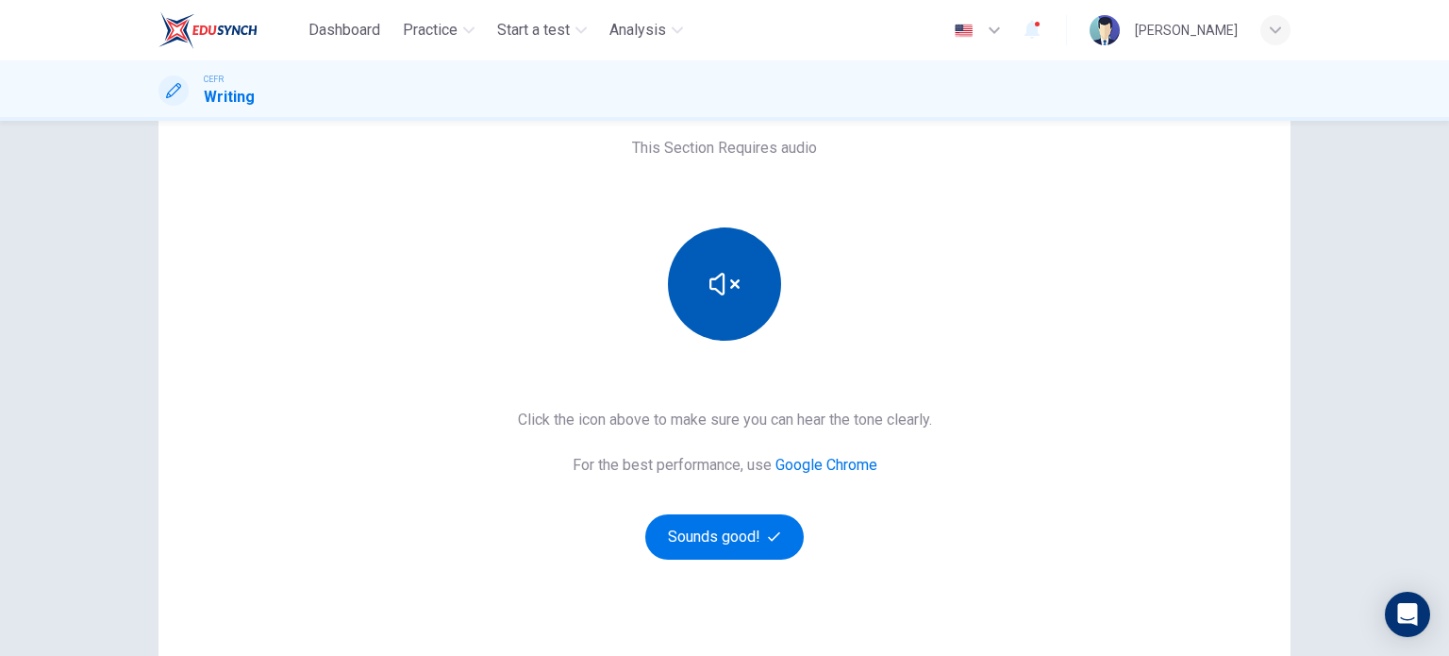
scroll to position [219, 0]
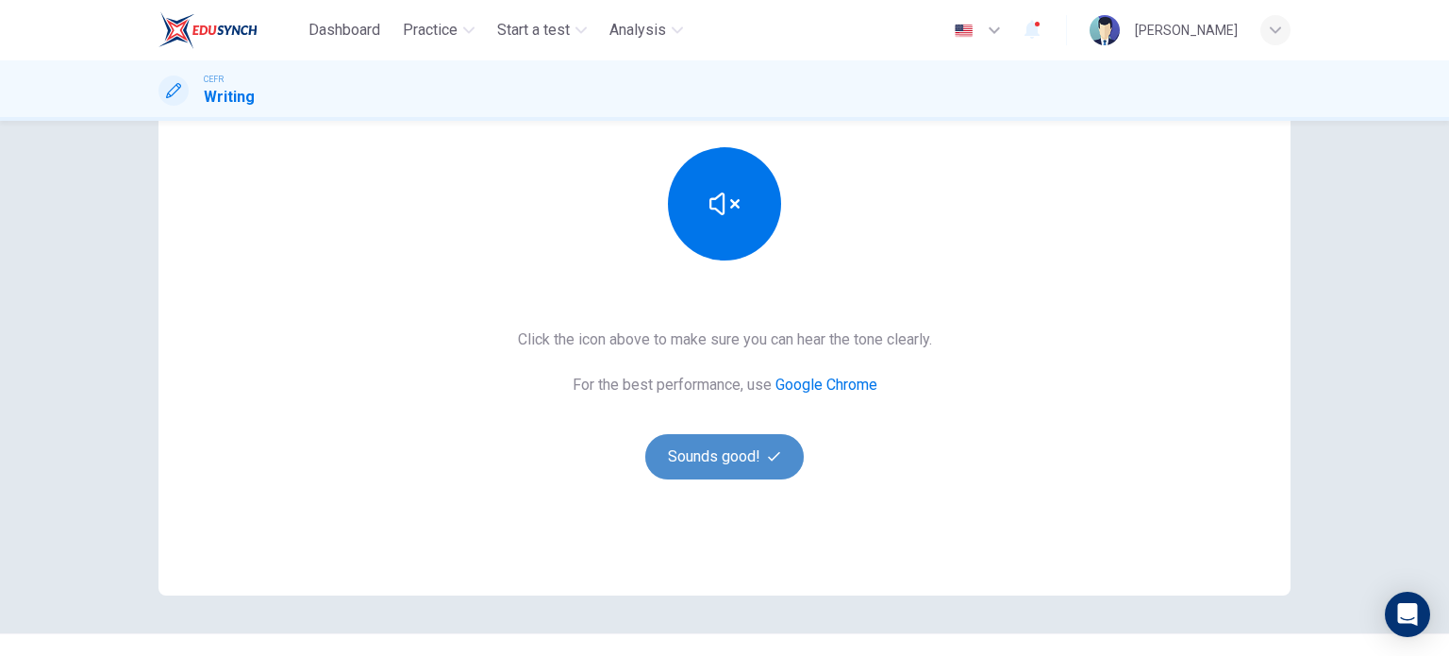
click at [742, 463] on button "Sounds good!" at bounding box center [724, 456] width 158 height 45
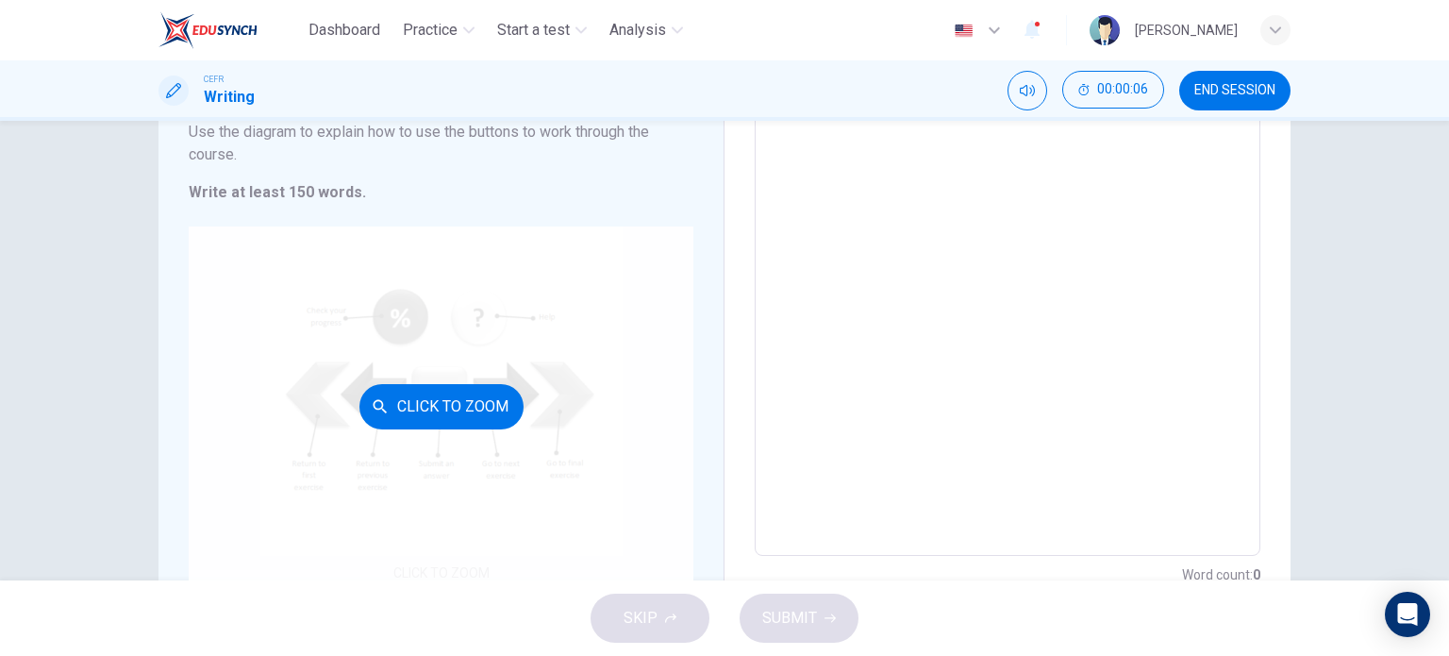
scroll to position [238, 0]
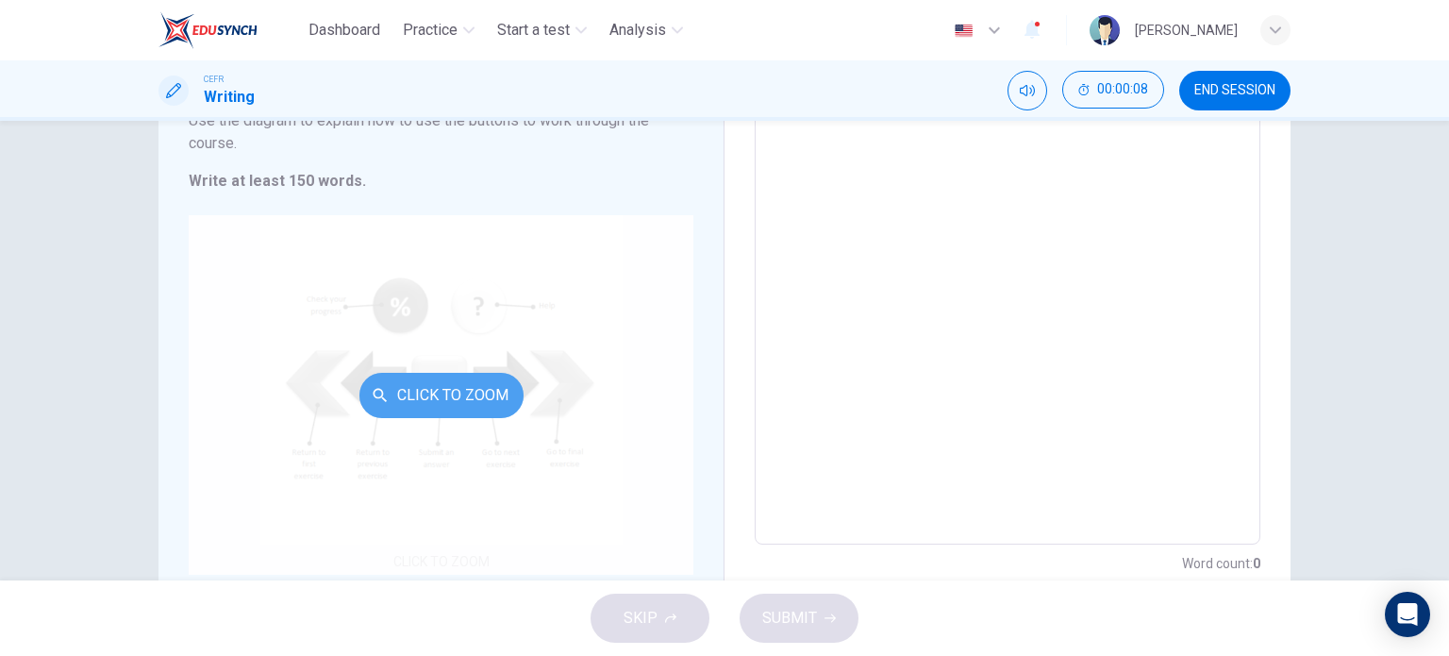
click at [452, 395] on button "Click to Zoom" at bounding box center [441, 395] width 164 height 45
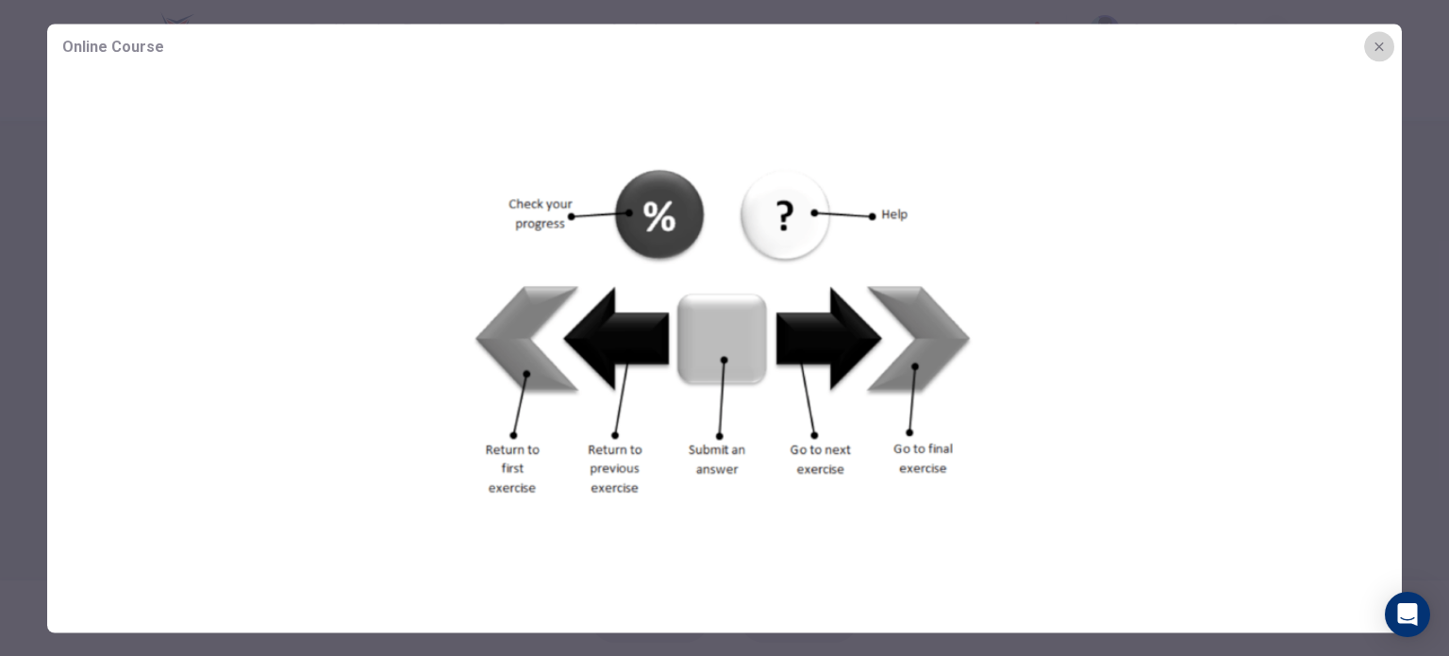
click at [1377, 54] on button "button" at bounding box center [1379, 46] width 30 height 30
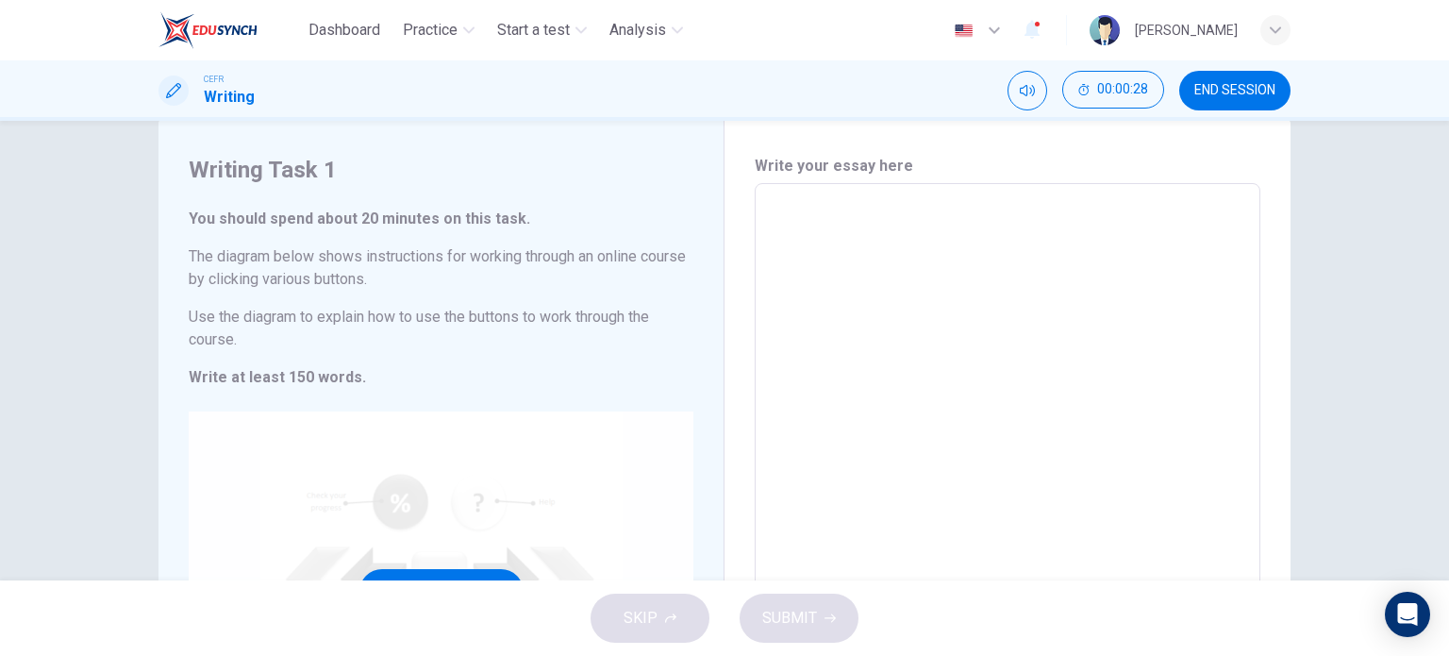
scroll to position [45, 0]
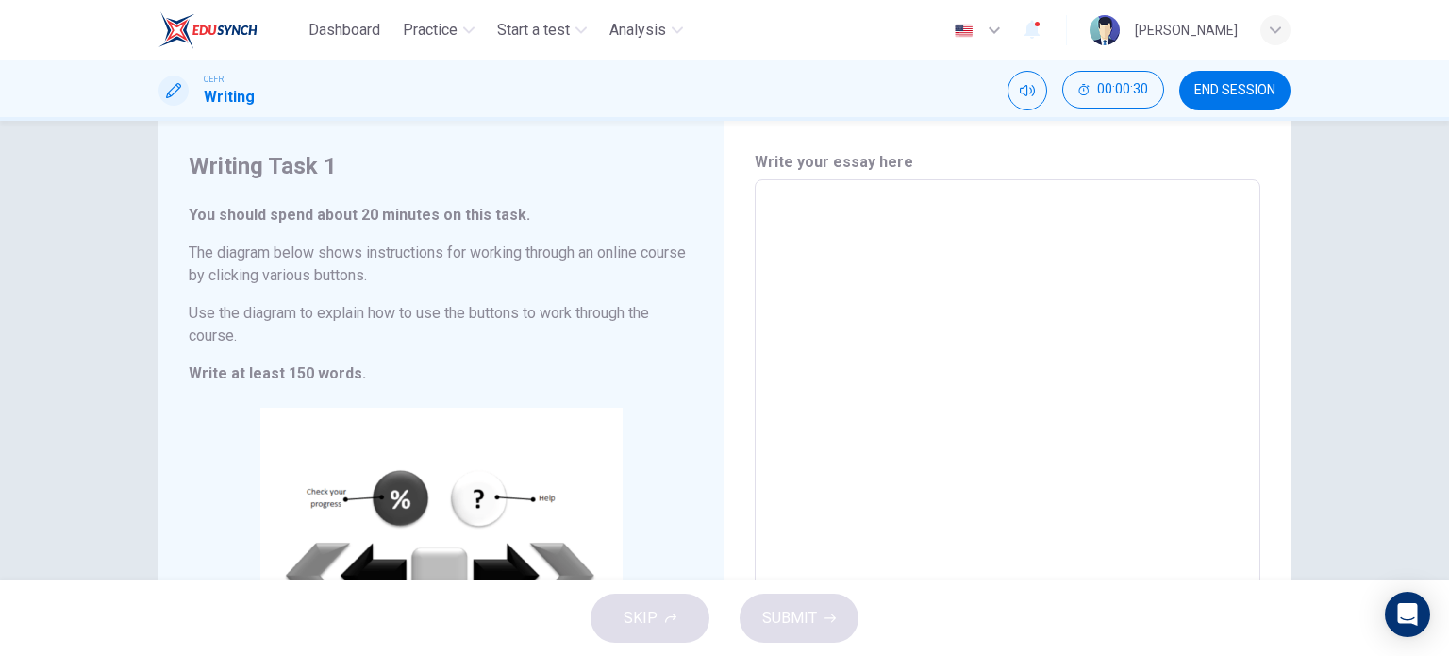
click at [789, 199] on textarea at bounding box center [1007, 458] width 479 height 526
type textarea "I"
type textarea "x"
type textarea "In"
type textarea "x"
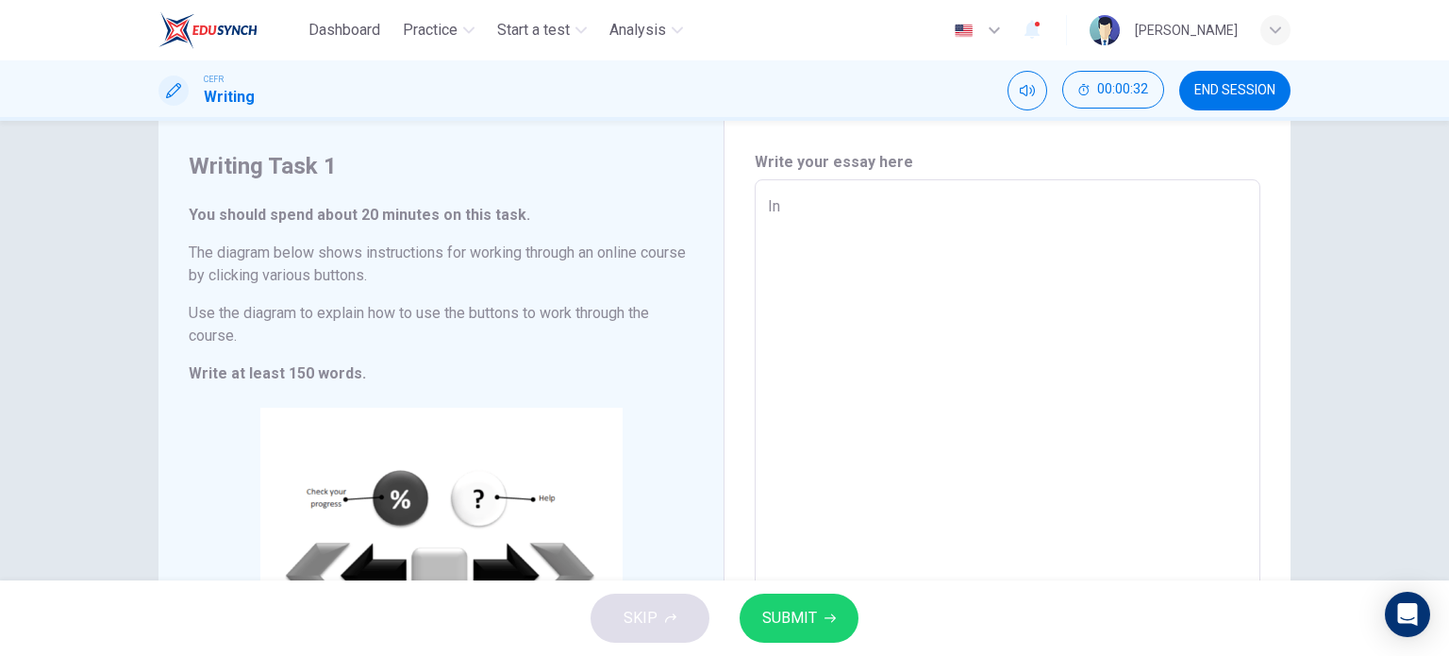
type textarea "In"
type textarea "x"
type textarea "In m"
type textarea "x"
type textarea "In my"
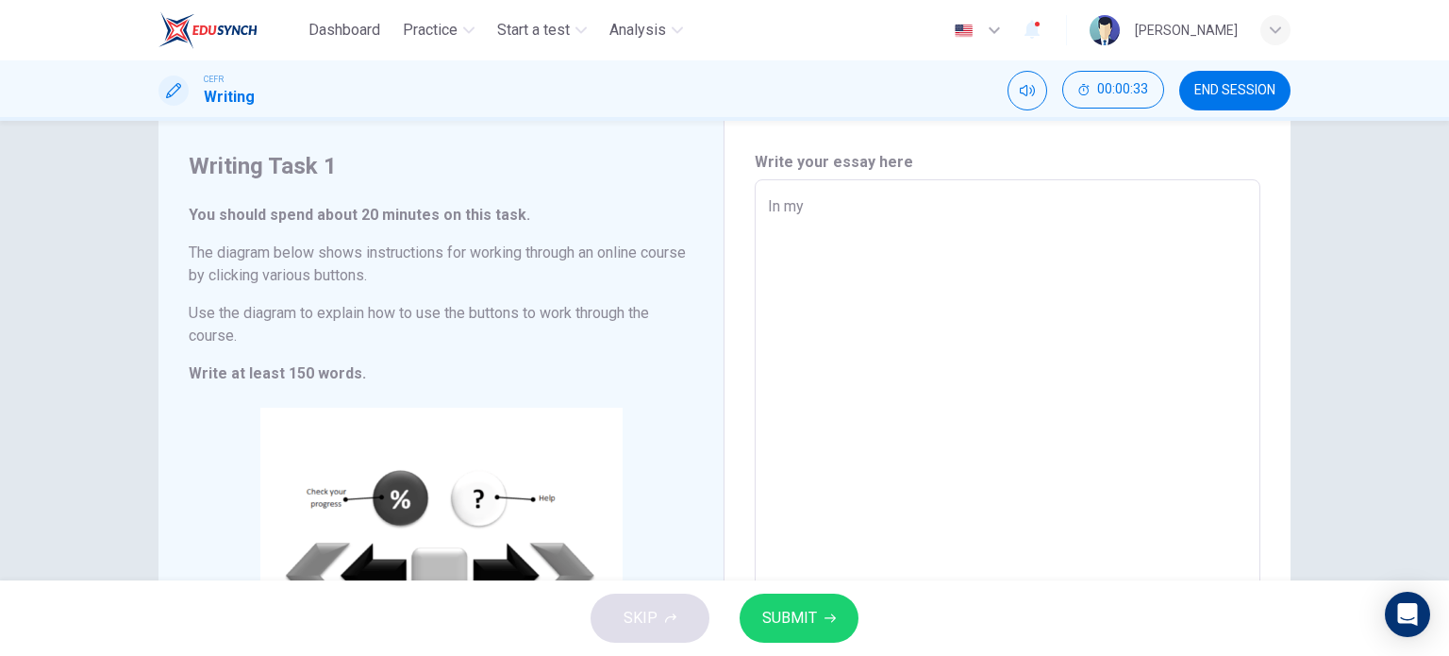
type textarea "x"
type textarea "In my"
type textarea "x"
type textarea "In my o"
type textarea "x"
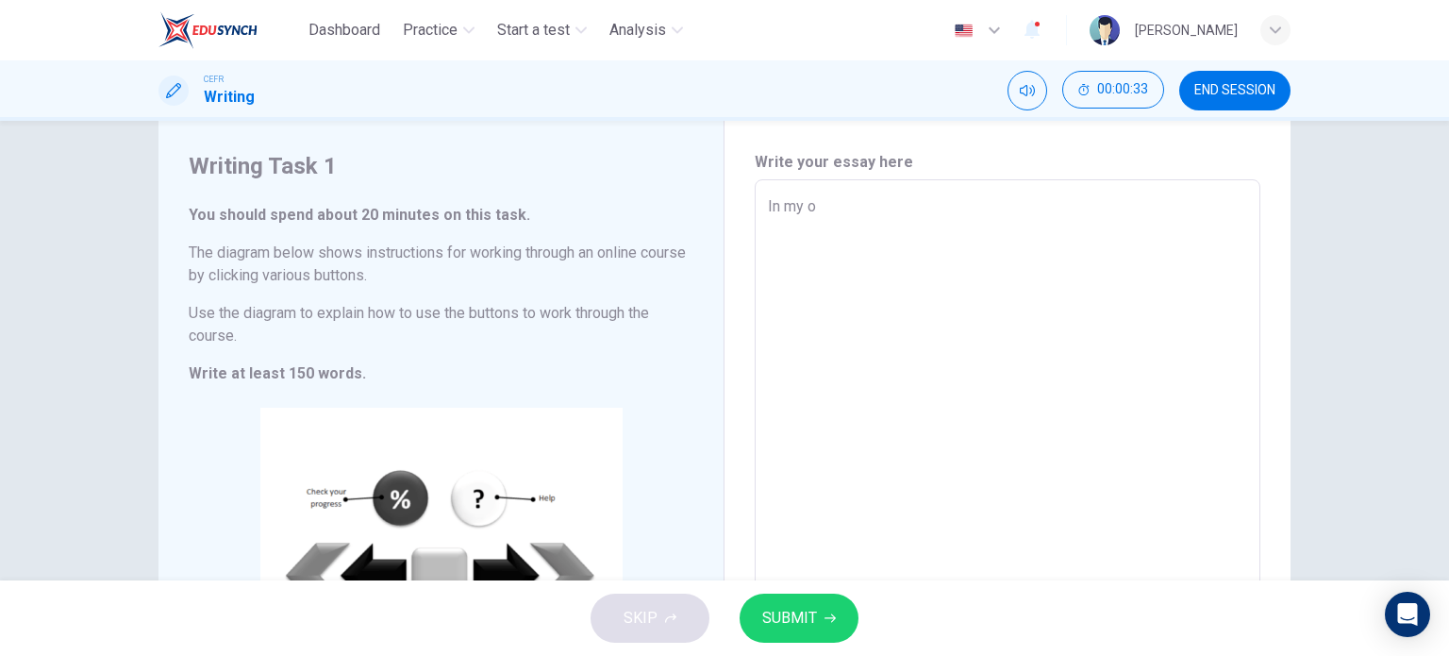
type textarea "In my op"
type textarea "x"
type textarea "In my opi"
type textarea "x"
type textarea "In my opin"
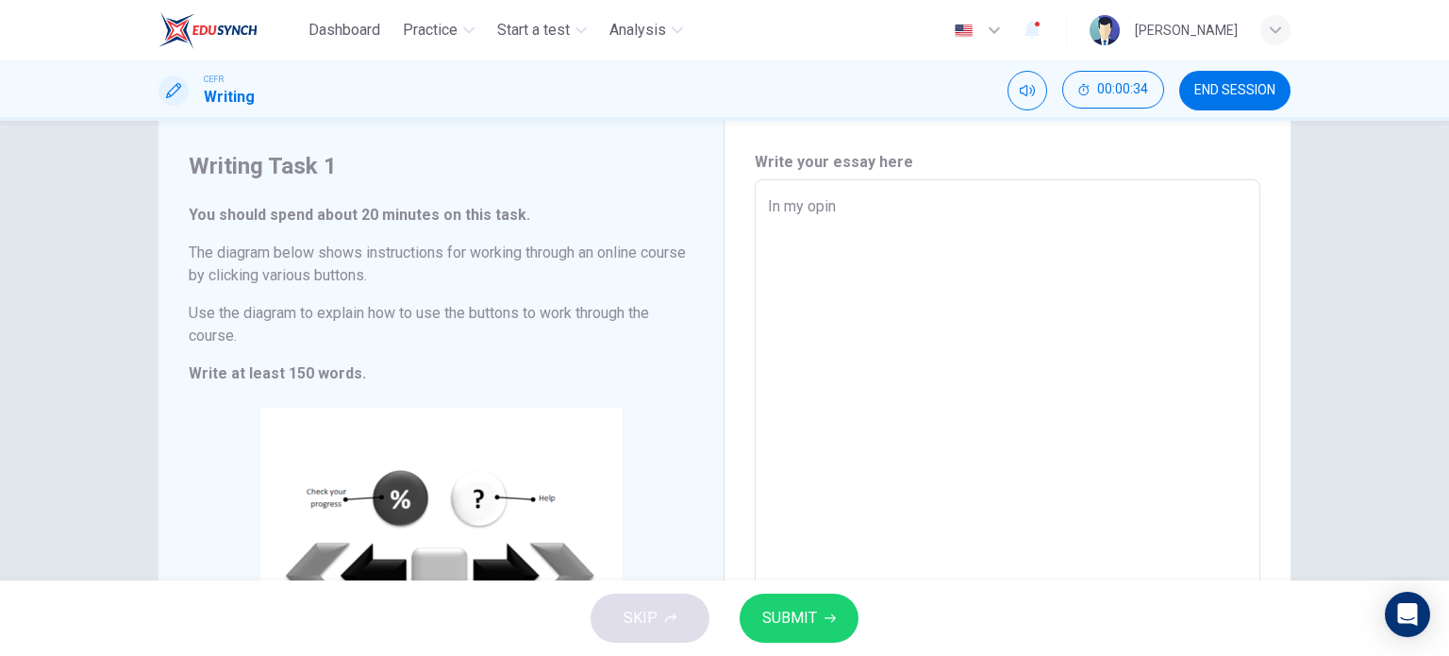
type textarea "x"
type textarea "In my opini"
type textarea "x"
type textarea "In my opinio"
type textarea "x"
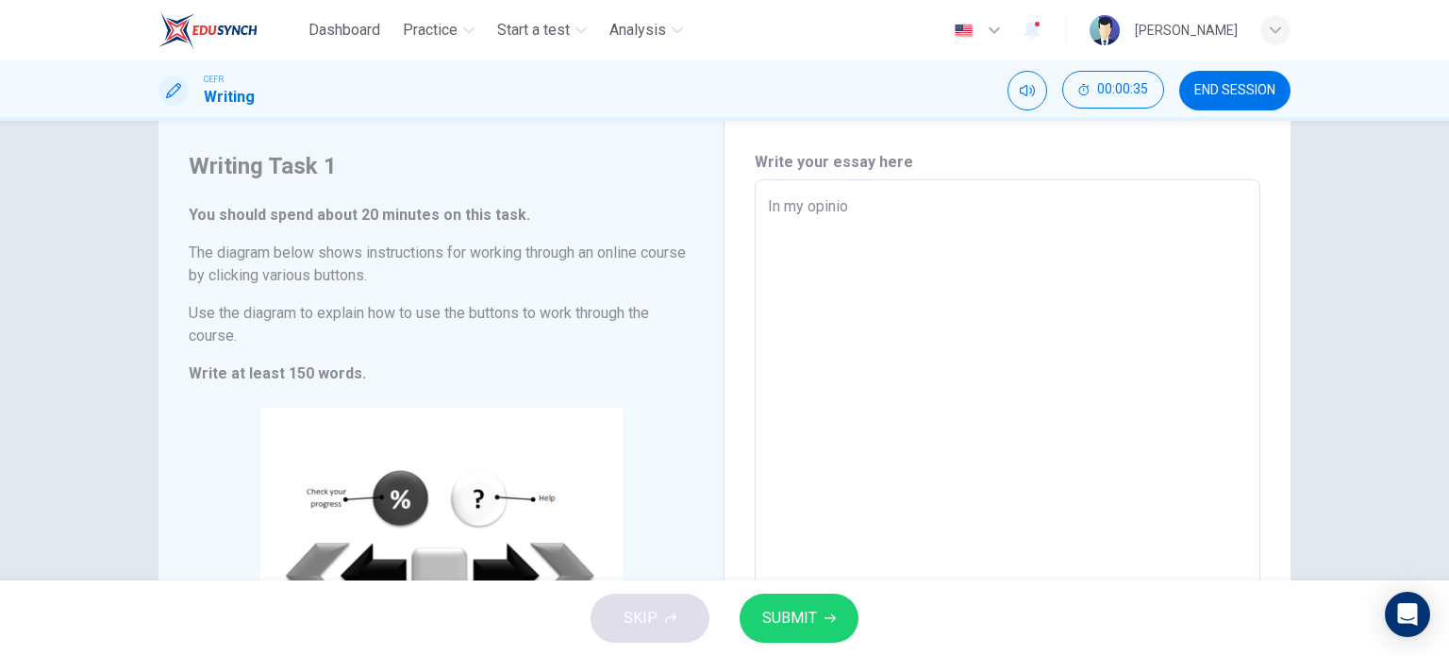
type textarea "In my opinion"
type textarea "x"
type textarea "In my opinion"
type textarea "x"
type textarea "In my opinion"
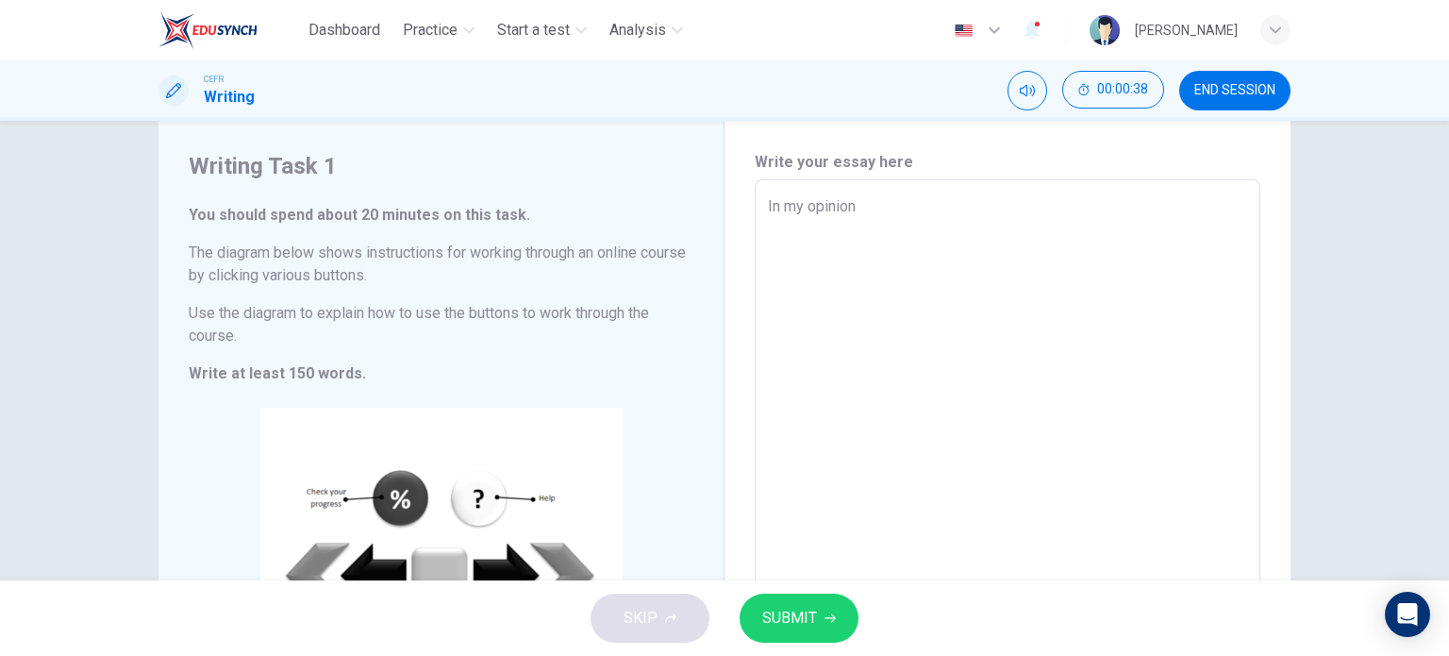
type textarea "x"
type textarea "In my opinion,"
type textarea "x"
type textarea "In my opinion,"
type textarea "x"
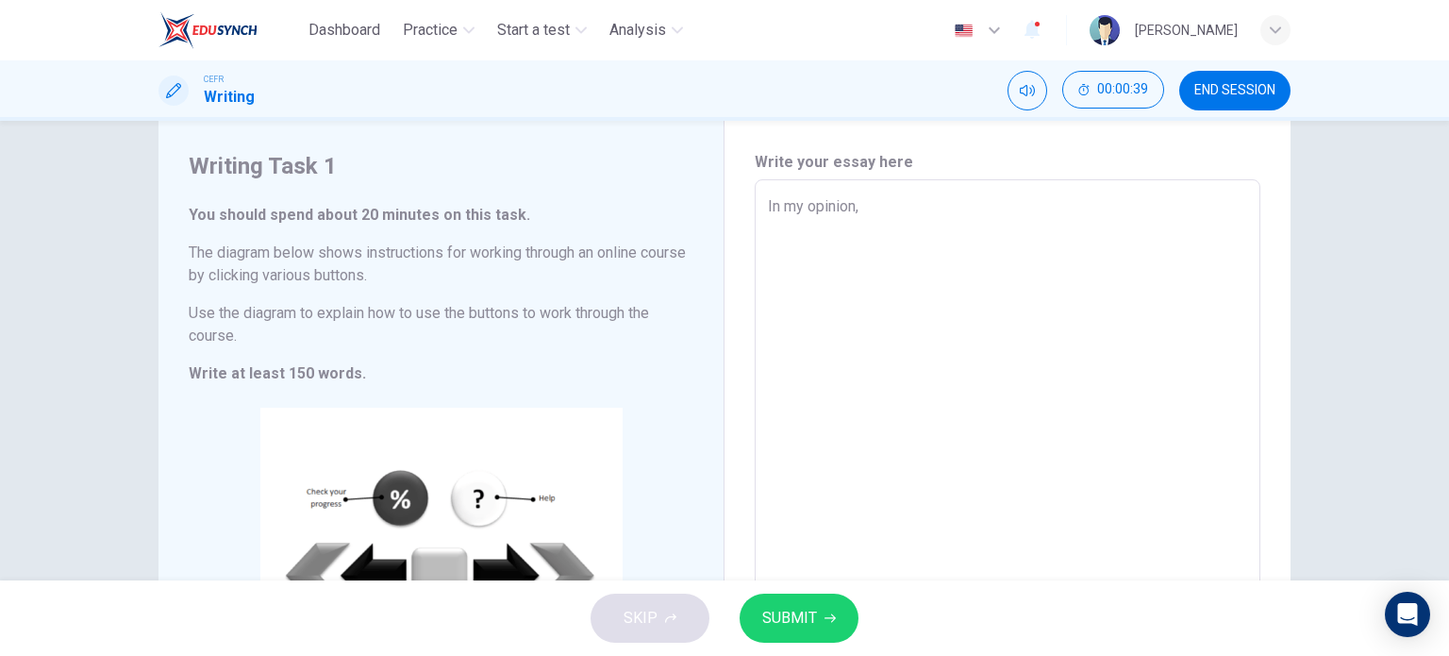
type textarea "In my opinion, t"
type textarea "x"
type textarea "In my opinion, th"
type textarea "x"
type textarea "In my opinion, the"
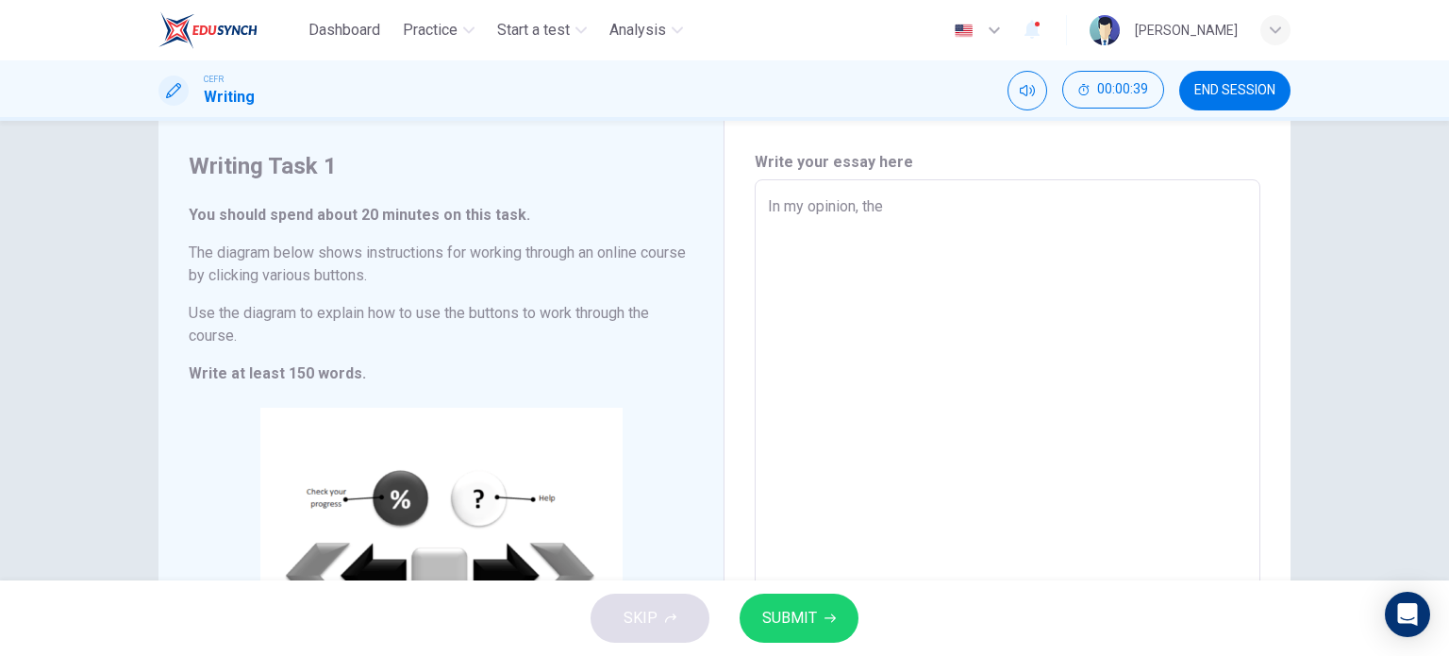
type textarea "x"
type textarea "In my opinion, the"
type textarea "x"
type textarea "In my opinion, the i"
type textarea "x"
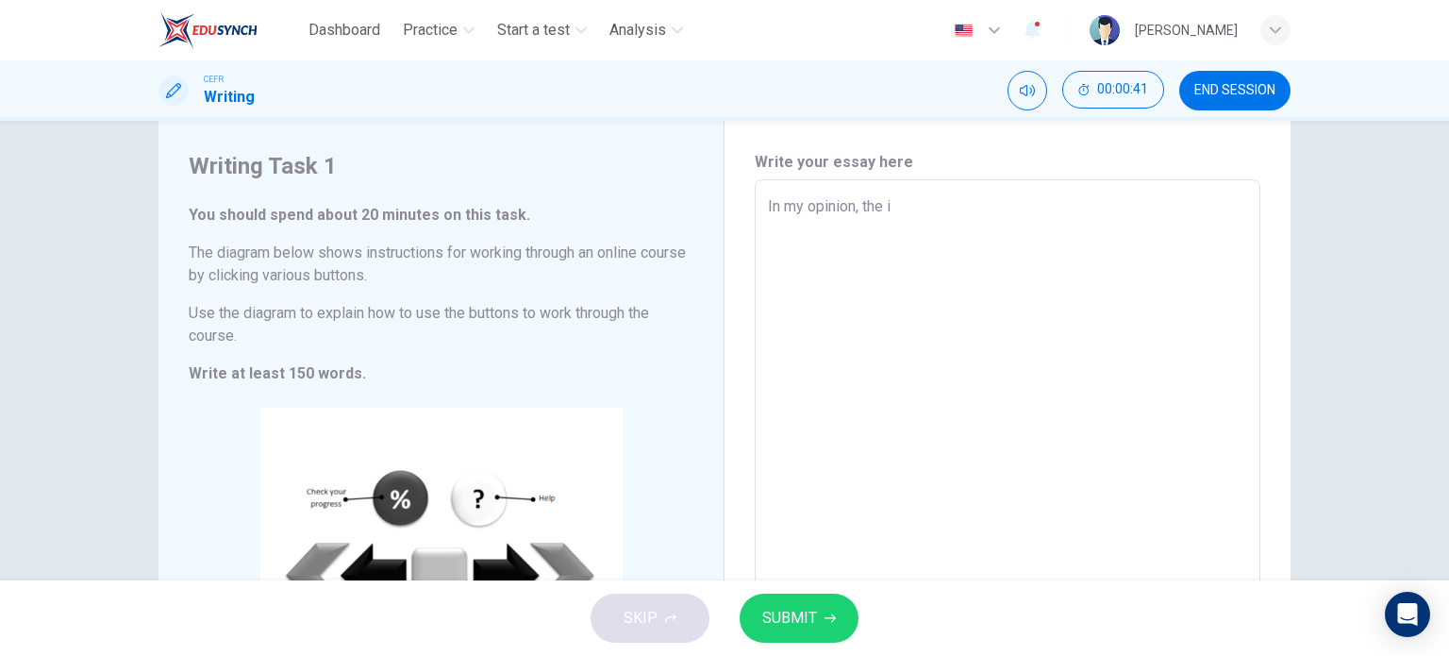
type textarea "In my opinion, the in"
type textarea "x"
type textarea "In my opinion, the ins"
type textarea "x"
type textarea "In my opinion, the inst"
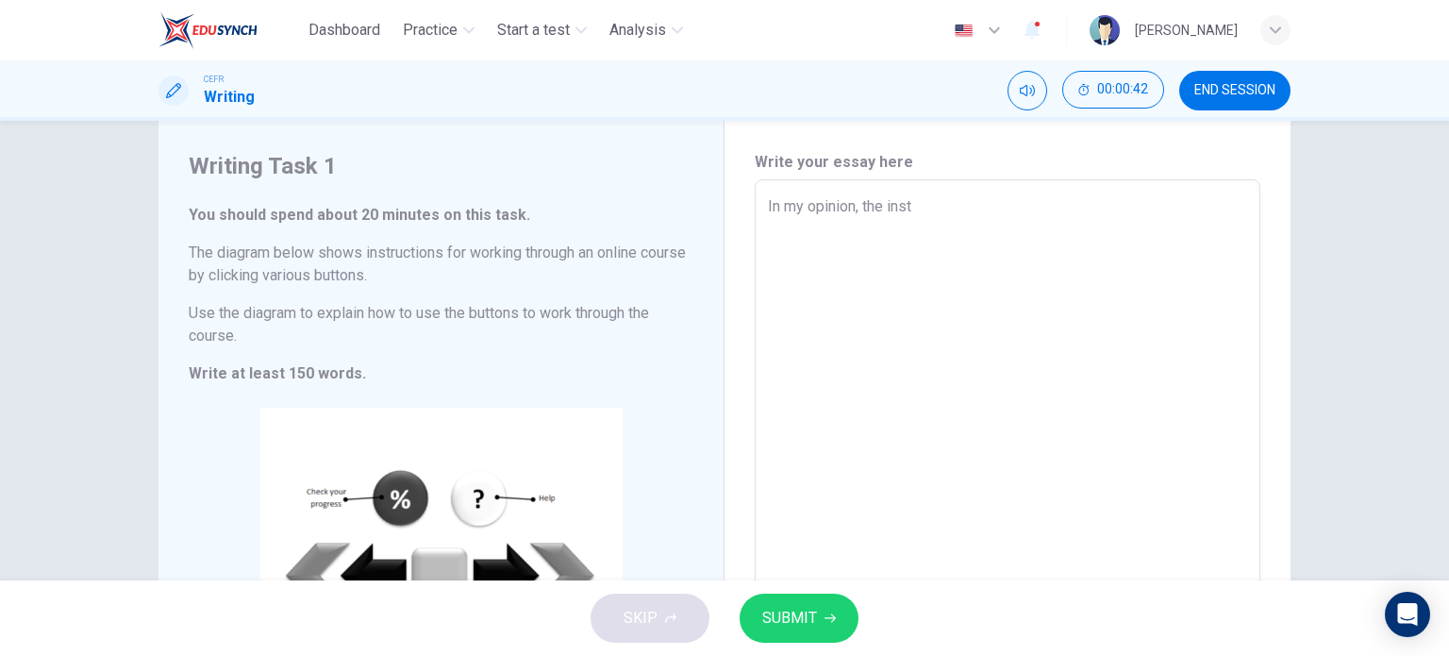
type textarea "x"
type textarea "In my opinion, the instr"
type textarea "x"
type textarea "In my opinion, the instru"
type textarea "x"
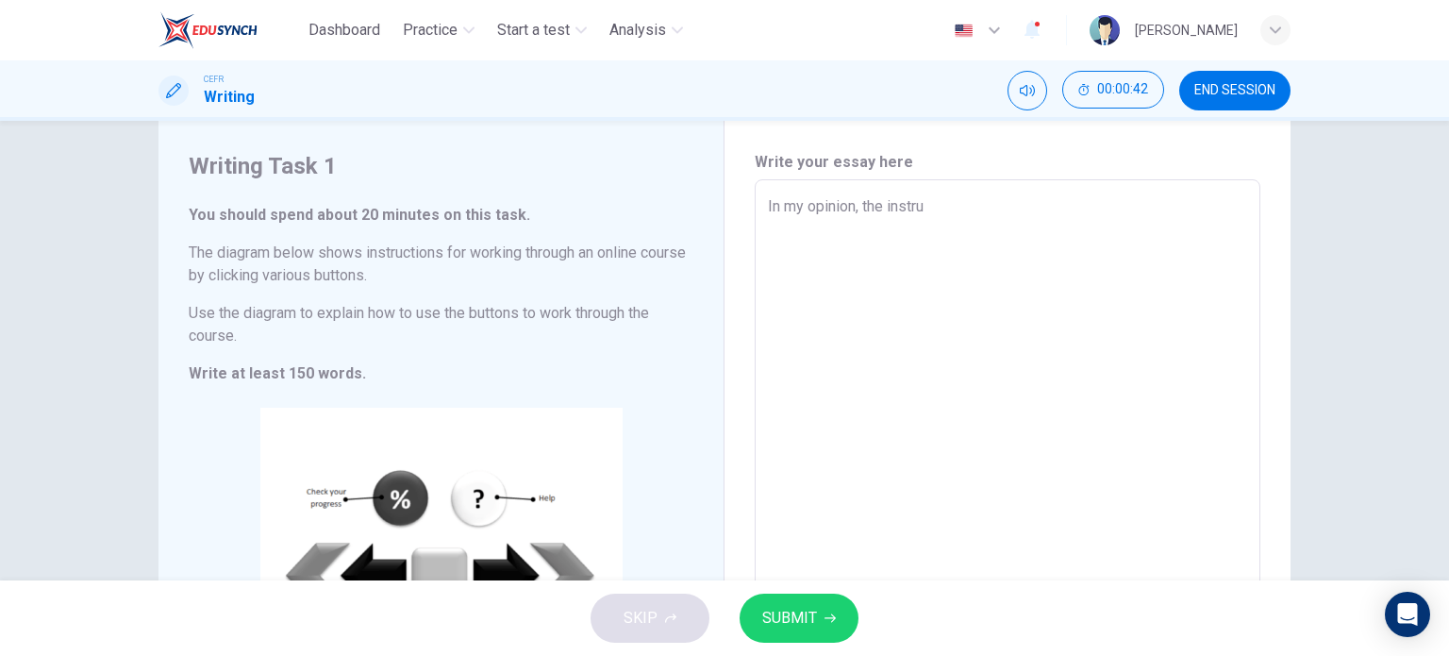
type textarea "In my opinion, the instruc"
type textarea "x"
type textarea "In my opinion, the instruct"
type textarea "x"
type textarea "In my opinion, the instructi"
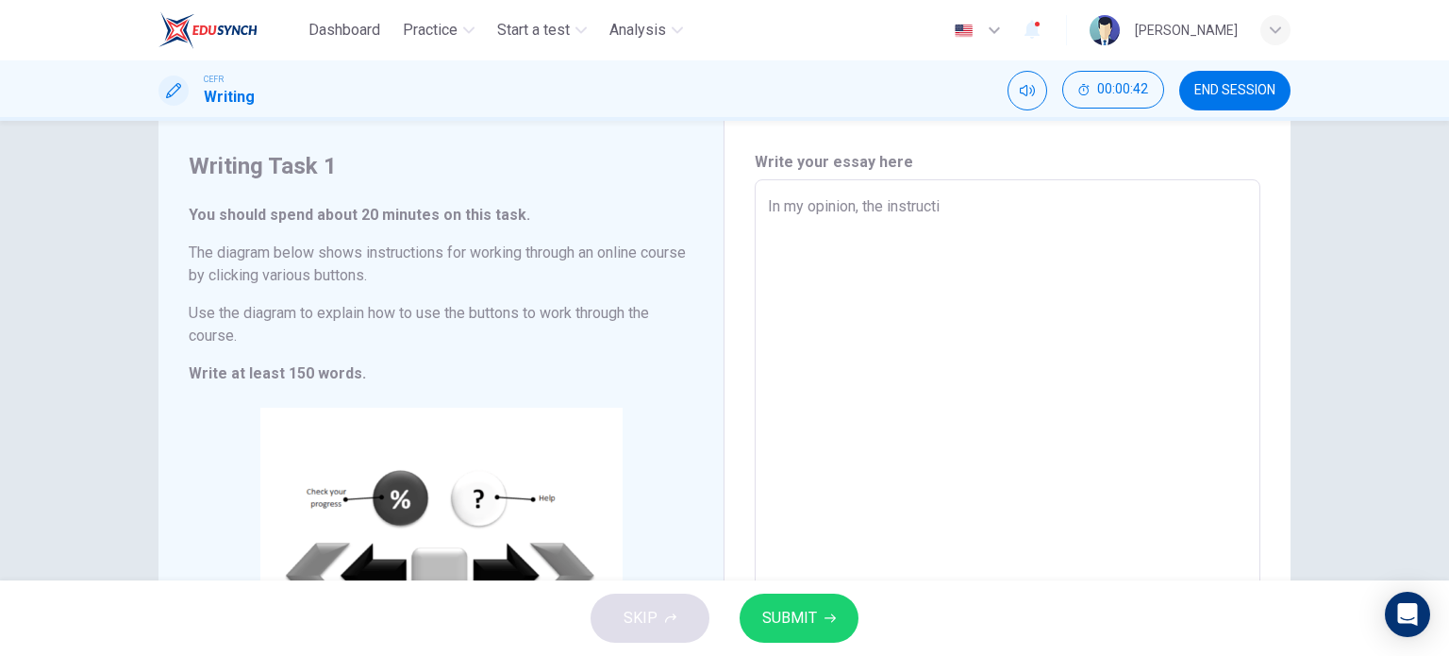
type textarea "x"
type textarea "In my opinion, the instructio"
type textarea "x"
type textarea "In my opinion, the instruction"
type textarea "x"
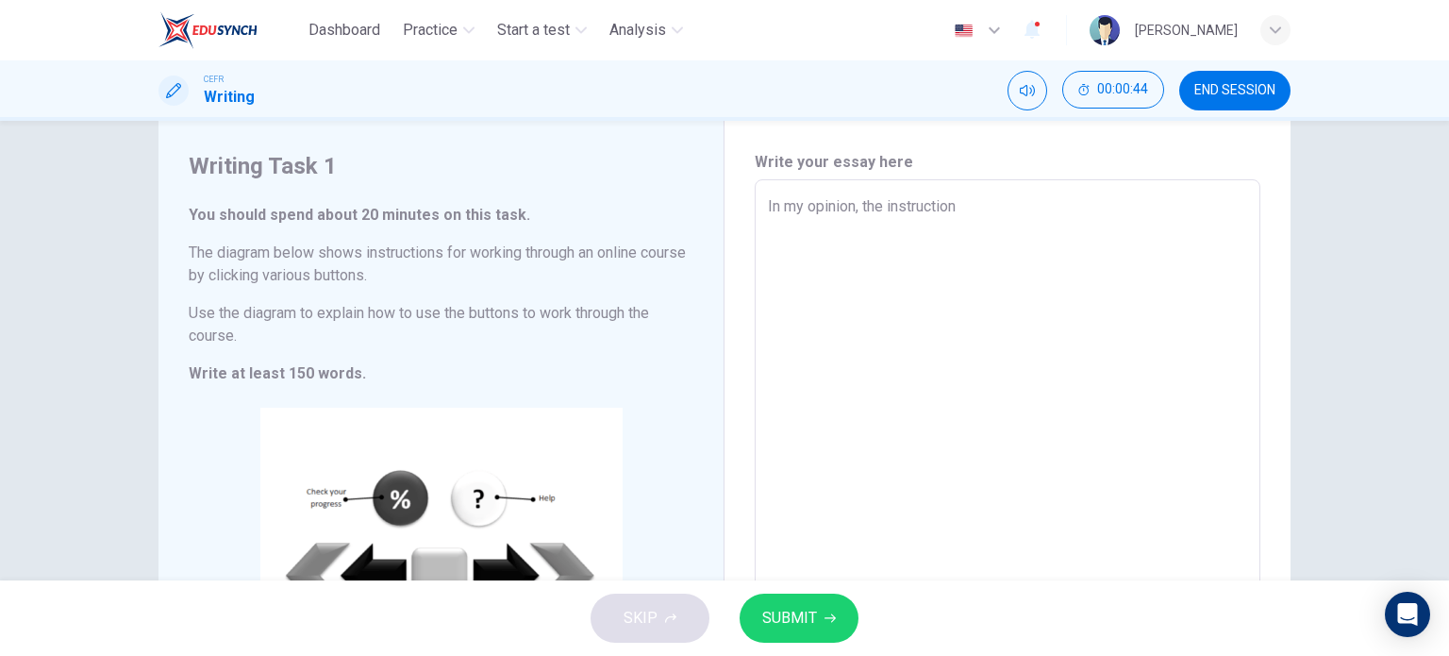
type textarea "In my opinion, the instruction"
type textarea "x"
type textarea "In my opinion, the instruction f"
type textarea "x"
type textarea "In my opinion, the instruction fr"
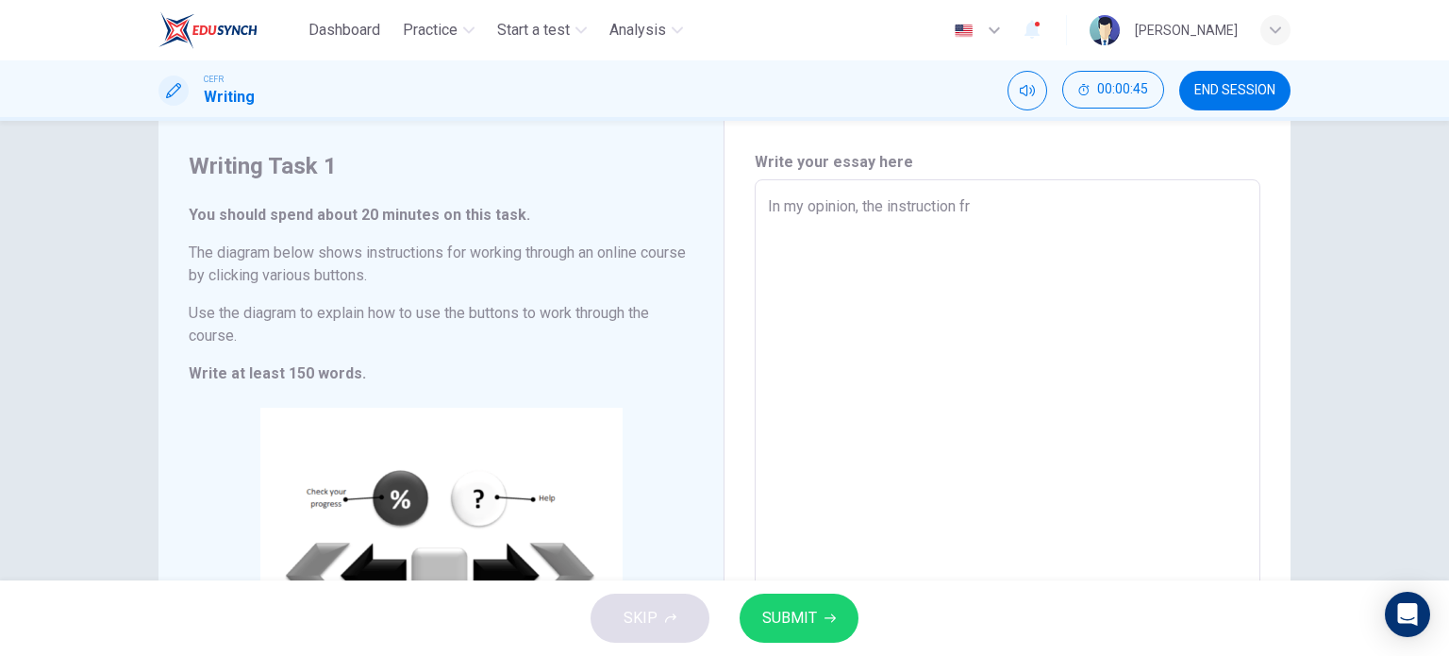
type textarea "x"
type textarea "In my opinion, the instruction fro"
type textarea "x"
type textarea "In my opinion, the instruction from"
type textarea "x"
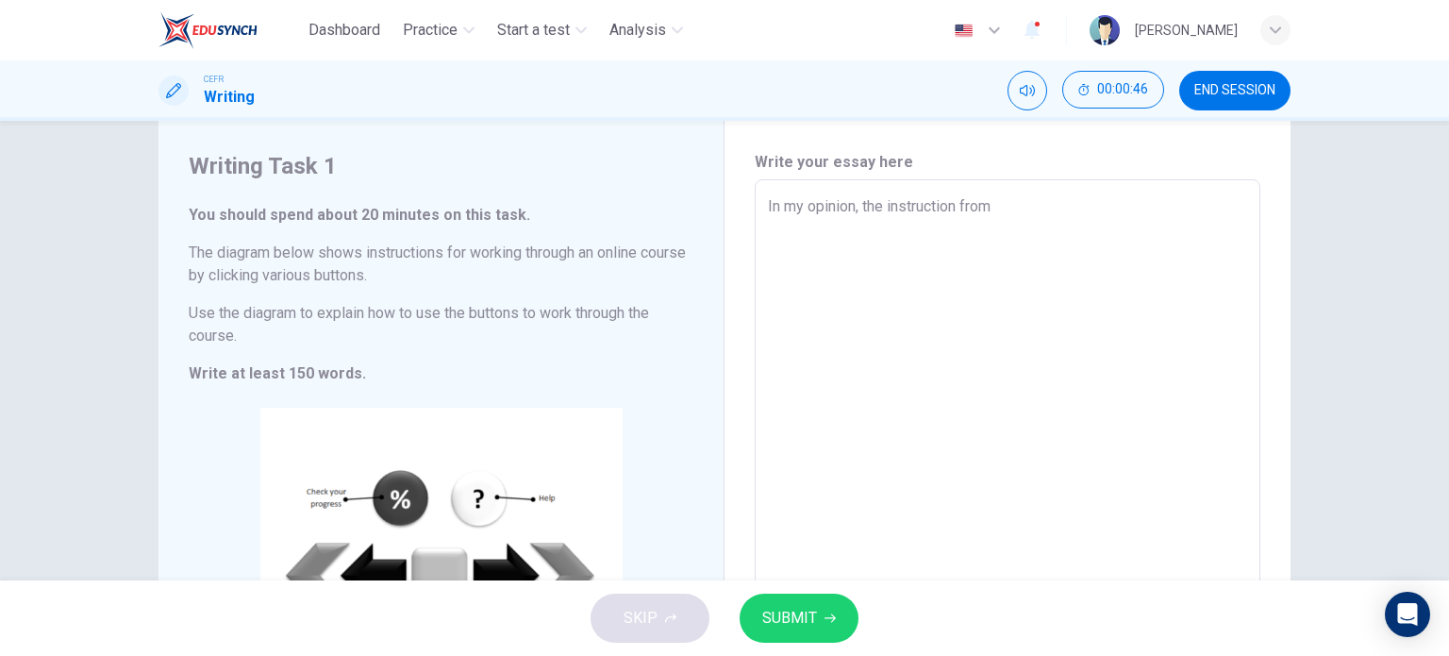
type textarea "In my opinion, the instruction from"
type textarea "x"
type textarea "In my opinion, the instruction from t"
type textarea "x"
type textarea "In my opinion, the instruction from th"
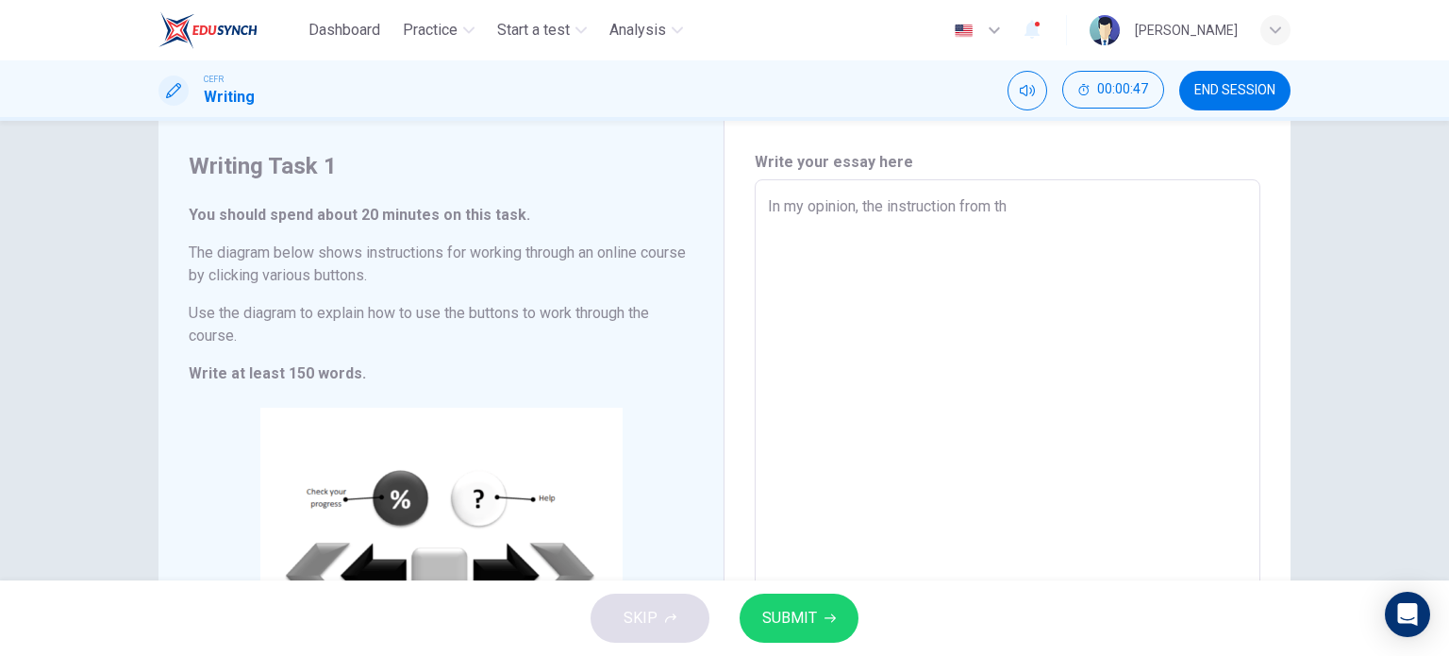
type textarea "x"
type textarea "In my opinion, the instruction from the"
type textarea "x"
type textarea "In my opinion, the instruction from the"
type textarea "x"
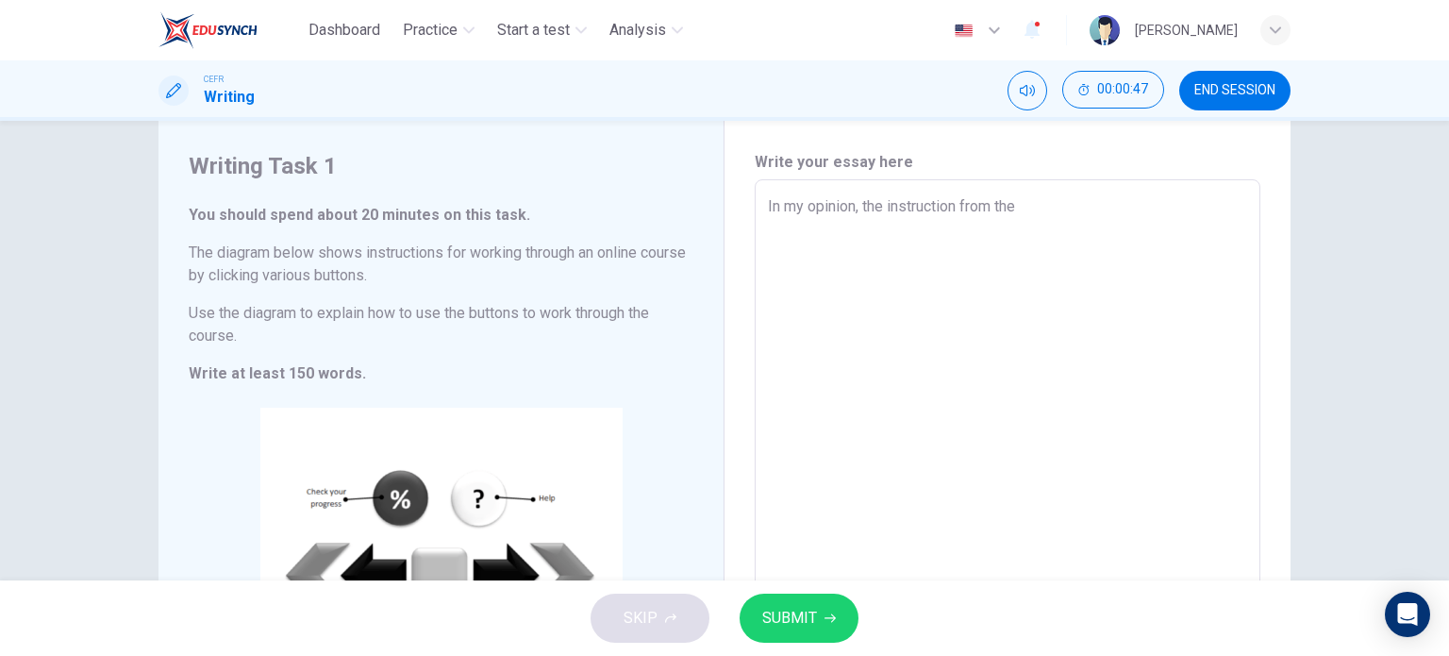
type textarea "In my opinion, the instruction from the d"
type textarea "x"
type textarea "In my opinion, the instruction from the di"
type textarea "x"
type textarea "In my opinion, the instruction from the dia"
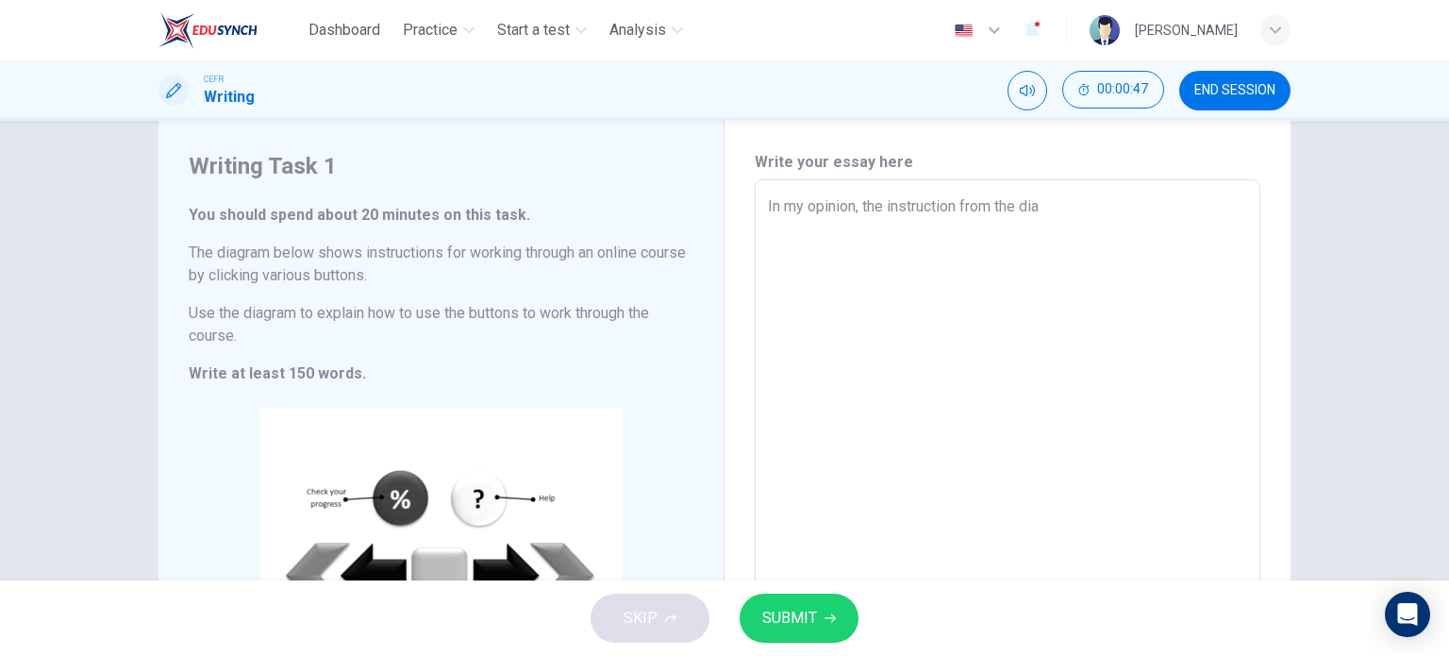
type textarea "x"
type textarea "In my opinion, the instruction from the diag"
type textarea "x"
type textarea "In my opinion, the instruction from the diagr"
type textarea "x"
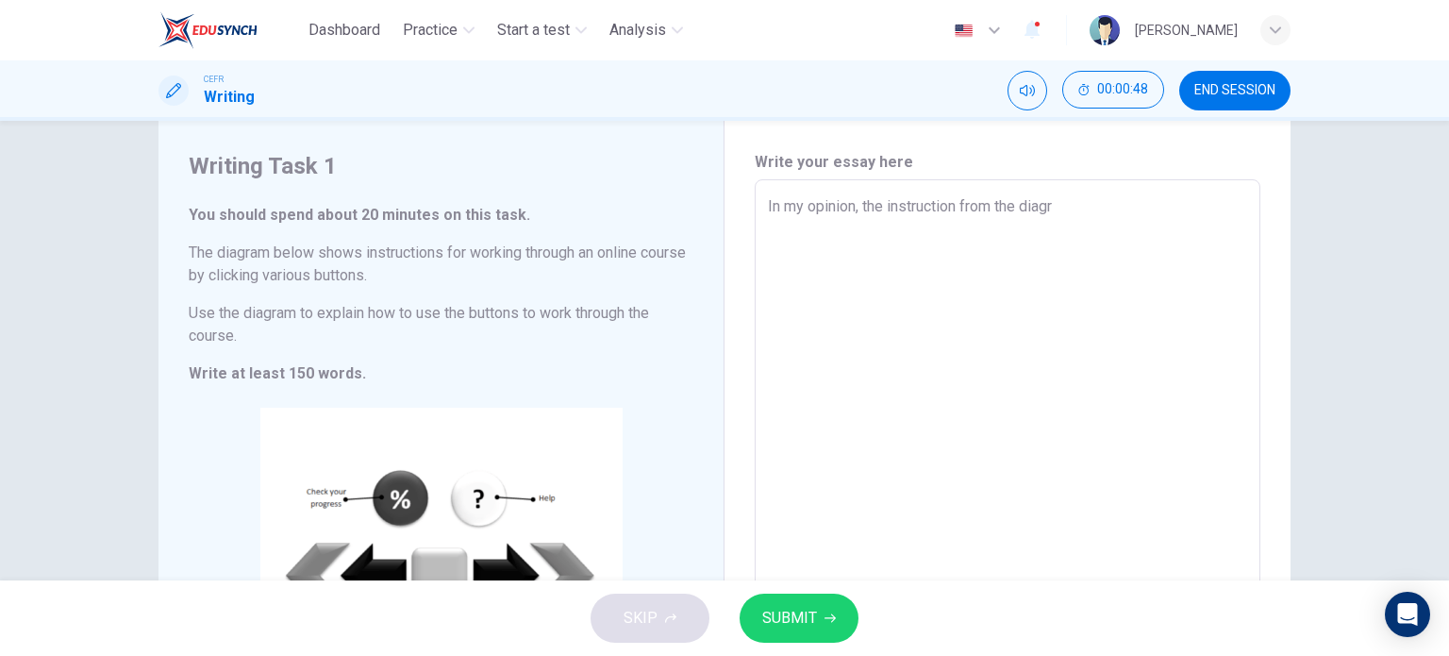
type textarea "In my opinion, the instruction from the diagra"
type textarea "x"
type textarea "In my opinion, the instruction from the diagram"
type textarea "x"
type textarea "In my opinion, the instruction from the diagram"
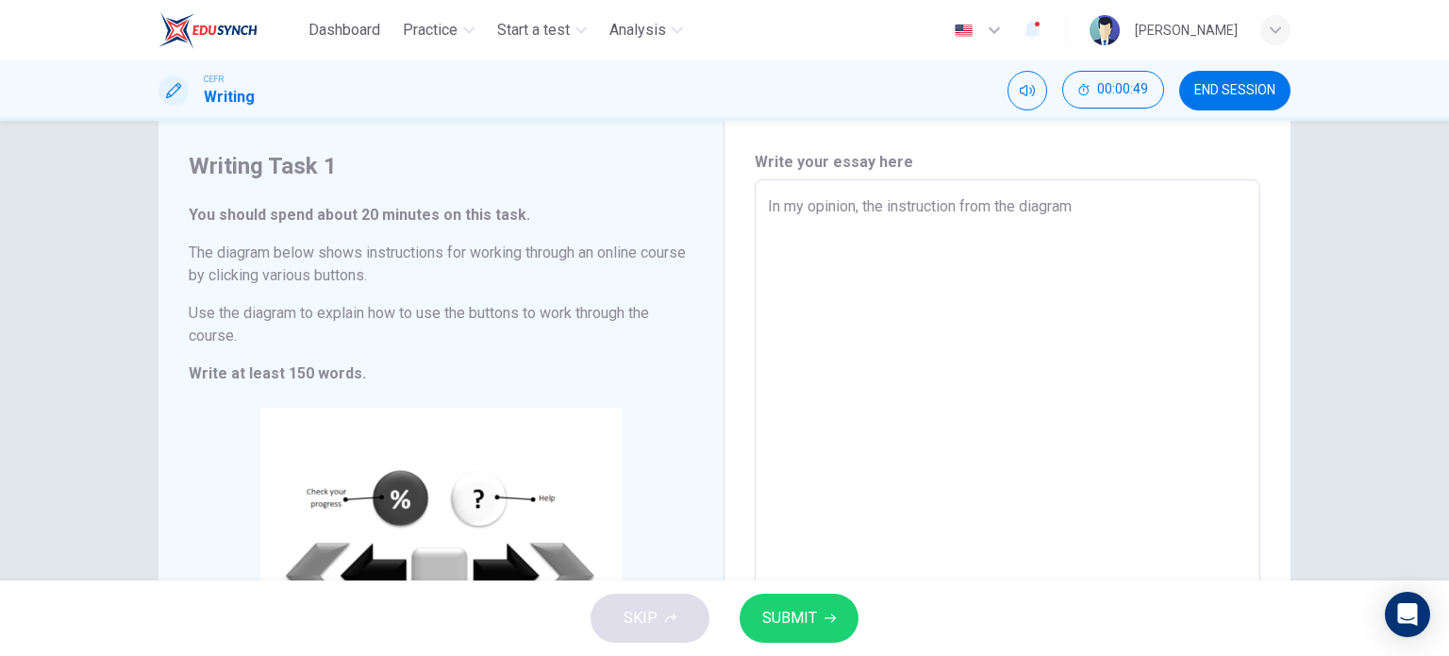
type textarea "x"
type textarea "In my opinion, the instruction from the diagram i"
type textarea "x"
type textarea "In my opinion, the instruction from the diagram is"
type textarea "x"
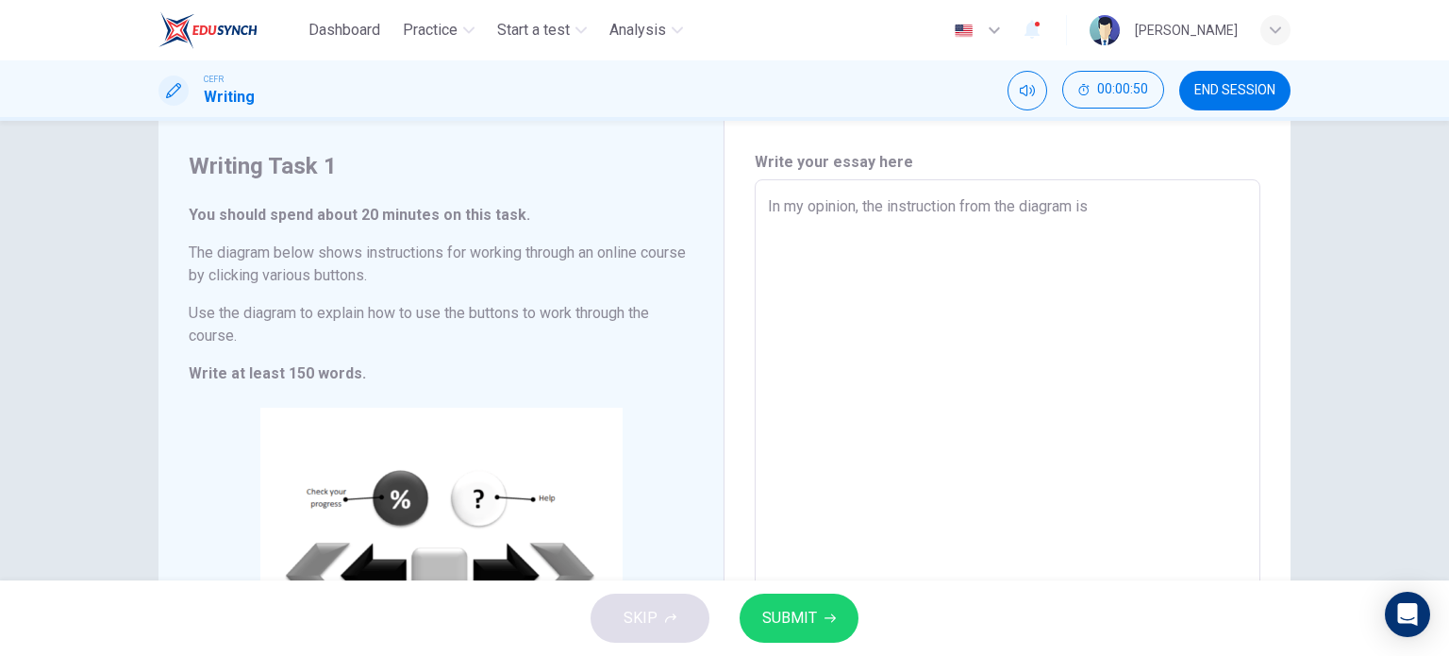
type textarea "In my opinion, the instruction from the diagram is"
type textarea "x"
type textarea "In my opinion, the instruction from the diagram is q"
type textarea "x"
type textarea "In my opinion, the instruction from the diagram is qu"
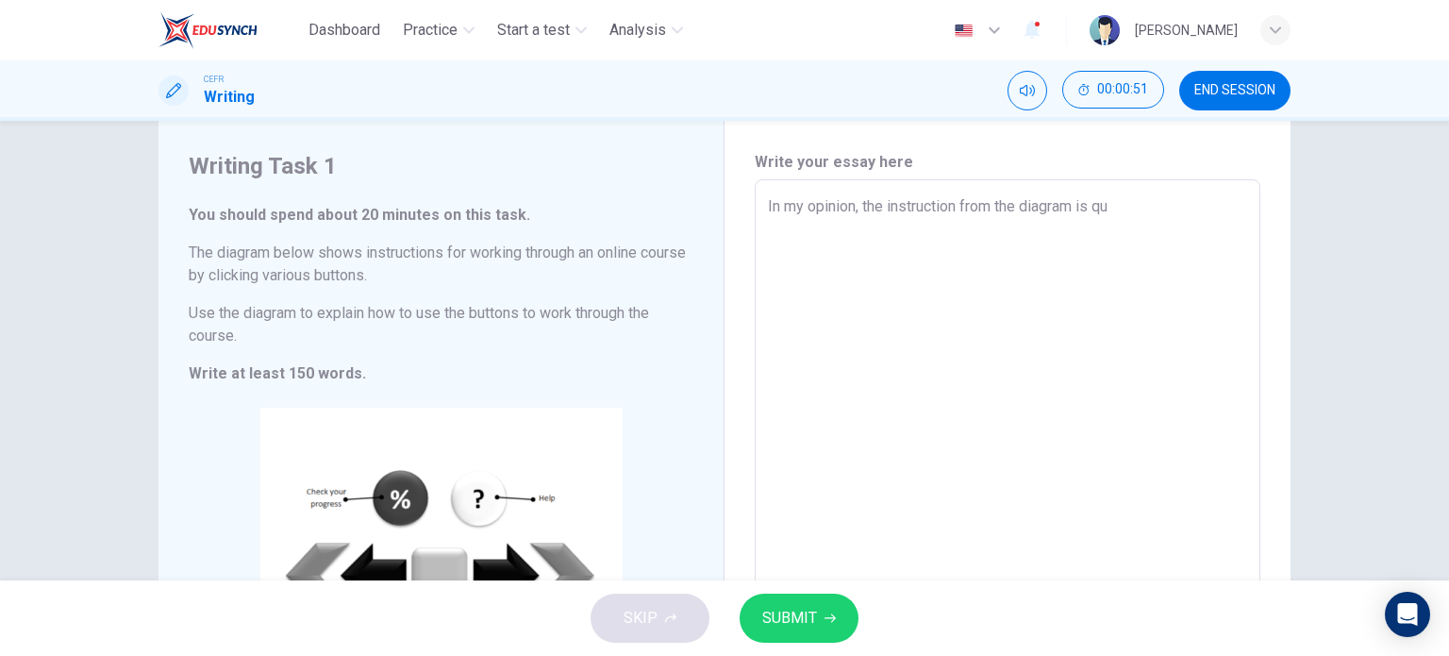
type textarea "x"
type textarea "In my opinion, the instruction from the diagram is qui"
type textarea "x"
type textarea "In my opinion, the instruction from the diagram is quit"
type textarea "x"
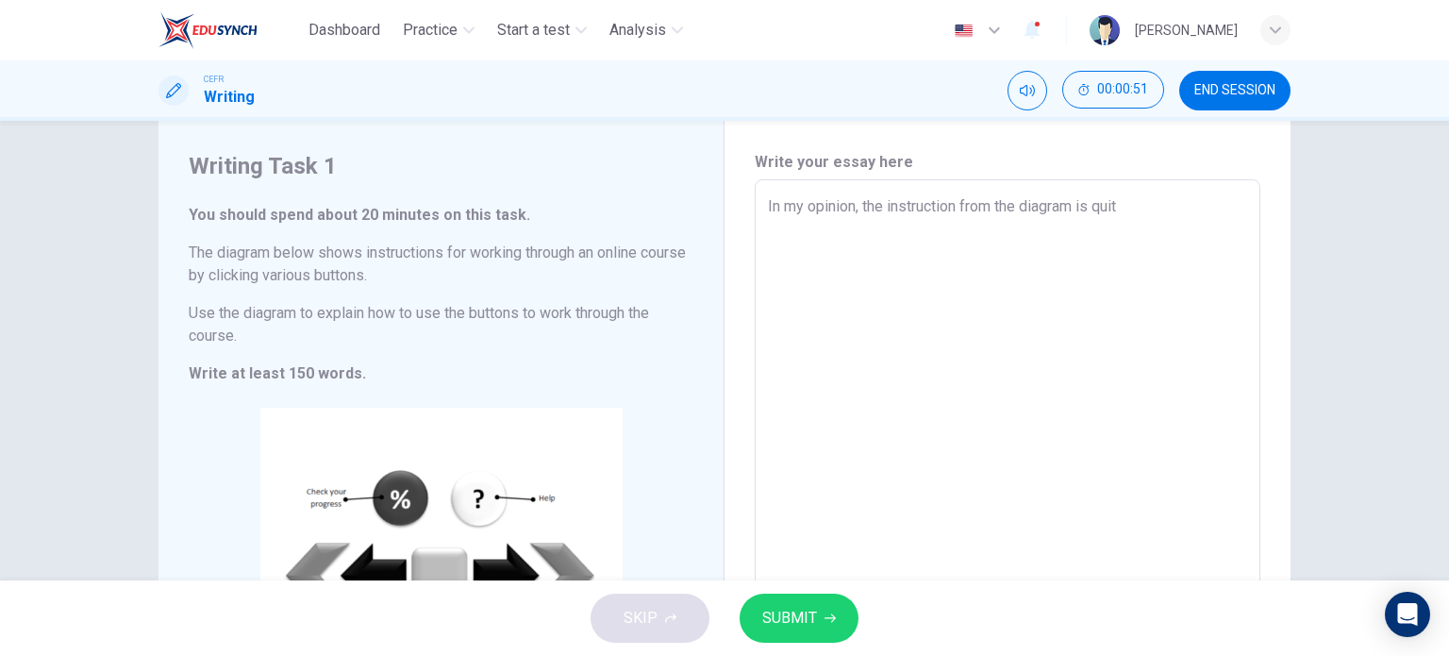
type textarea "In my opinion, the instruction from the diagram is quite"
type textarea "x"
type textarea "In my opinion, the instruction from the diagram is quite"
type textarea "x"
type textarea "In my opinion, the instruction from the diagram is quite c"
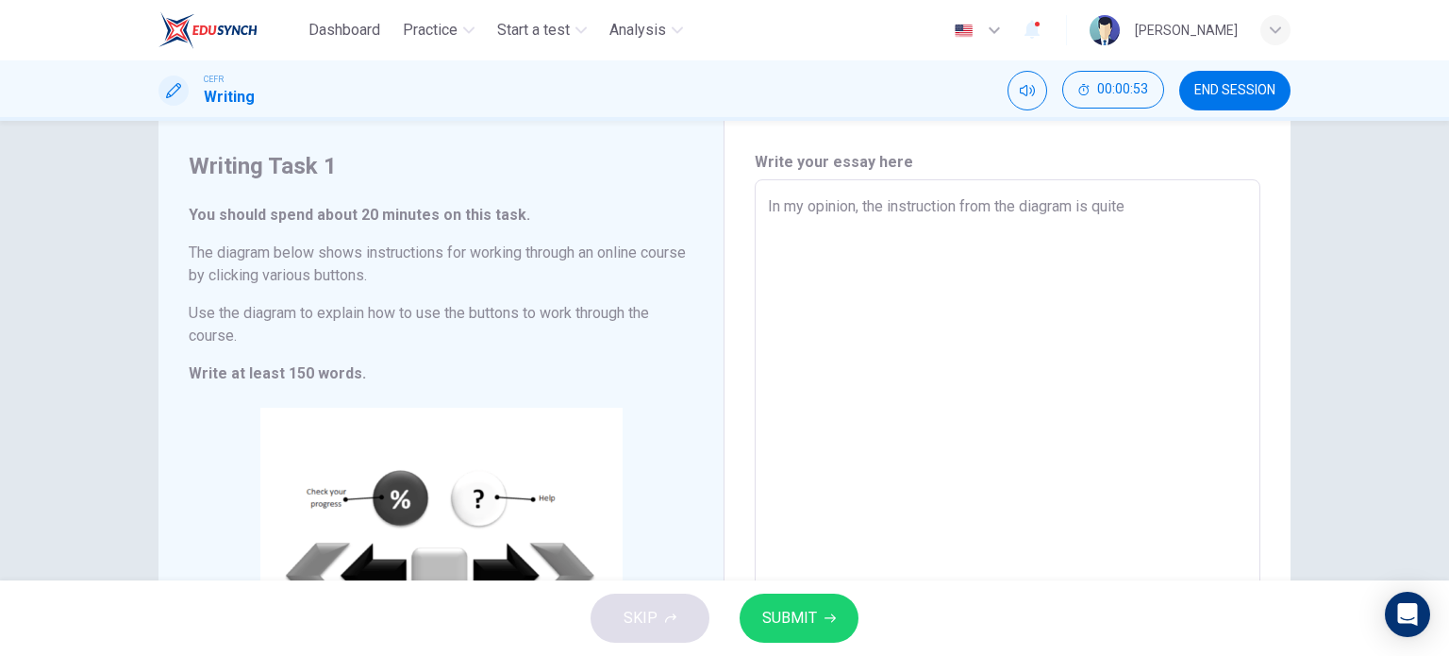
type textarea "x"
type textarea "In my opinion, the instruction from the diagram is quite cl"
type textarea "x"
type textarea "In my opinion, the instruction from the diagram is quite cle"
type textarea "x"
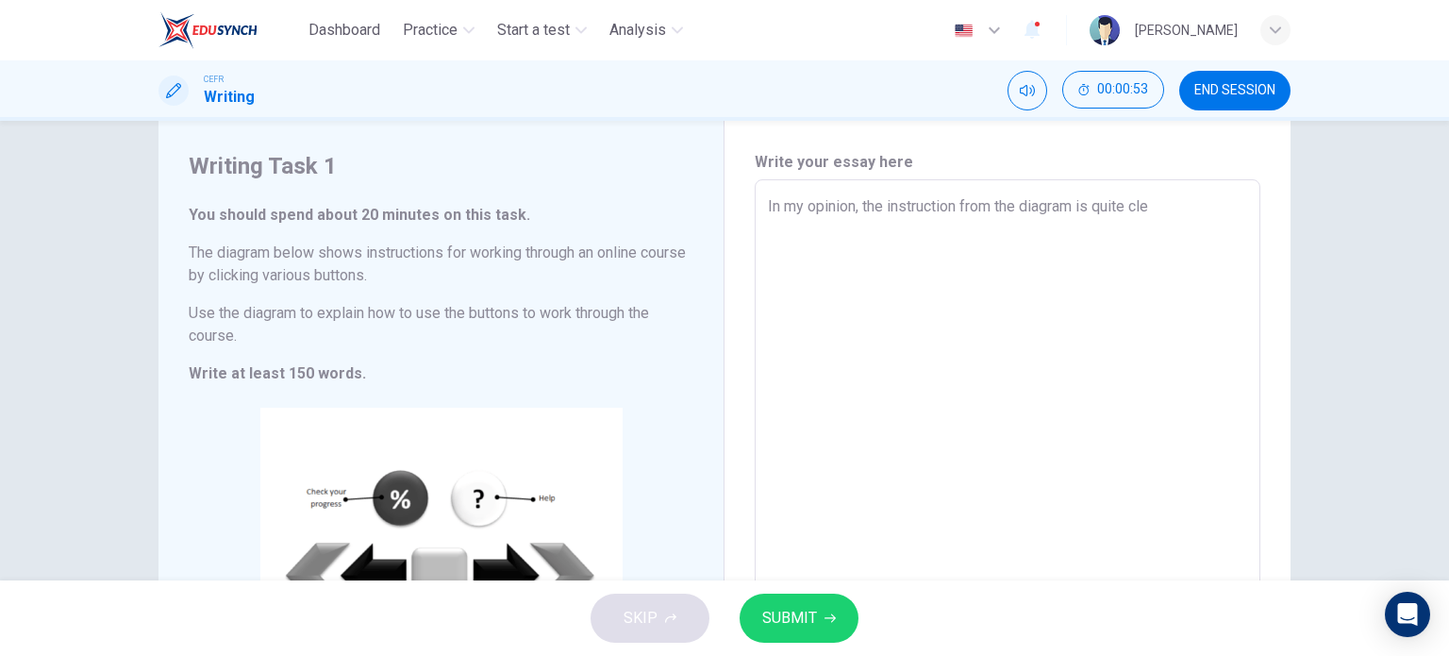
type textarea "In my opinion, the instruction from the diagram is quite clea"
type textarea "x"
type textarea "In my opinion, the instruction from the diagram is quite clear"
type textarea "x"
type textarea "In my opinion, the instruction from the diagram is quite clear"
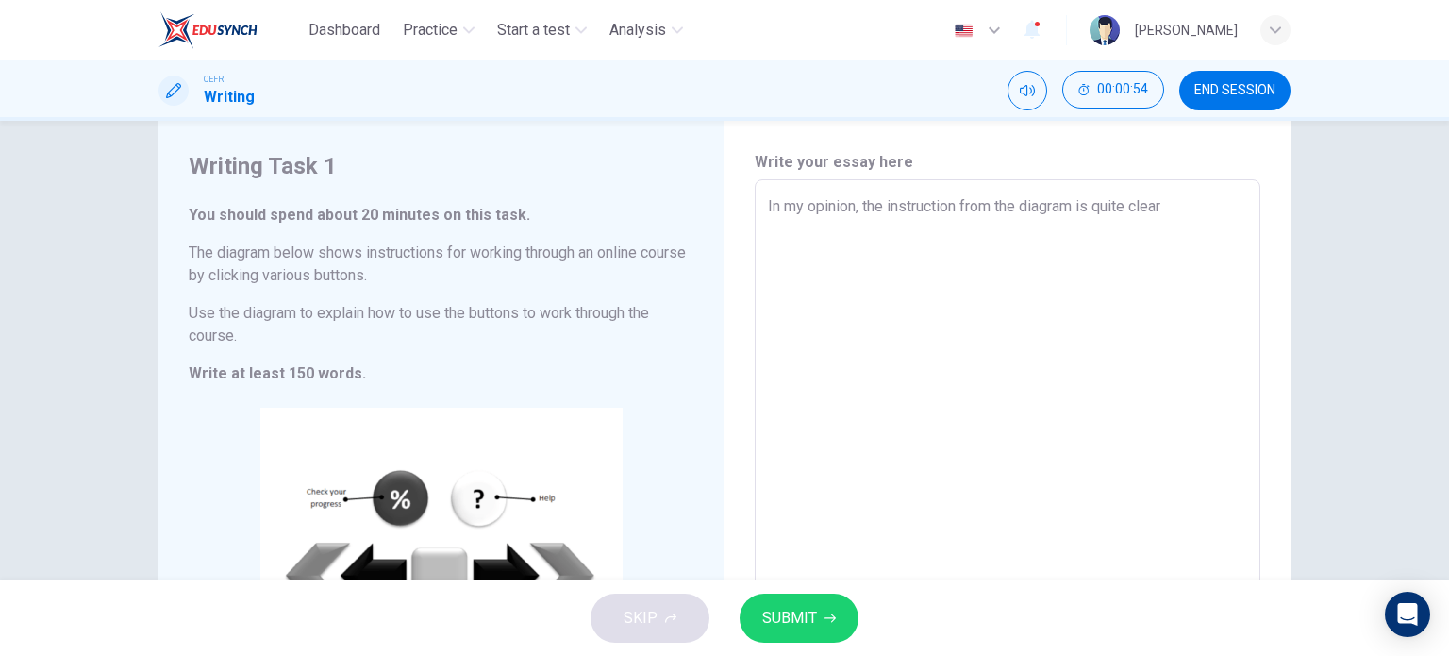
type textarea "x"
type textarea "In my opinion, the instruction from the diagram is quite clear"
type textarea "x"
type textarea "In my opinion, the instruction from the diagram is quite cle"
type textarea "x"
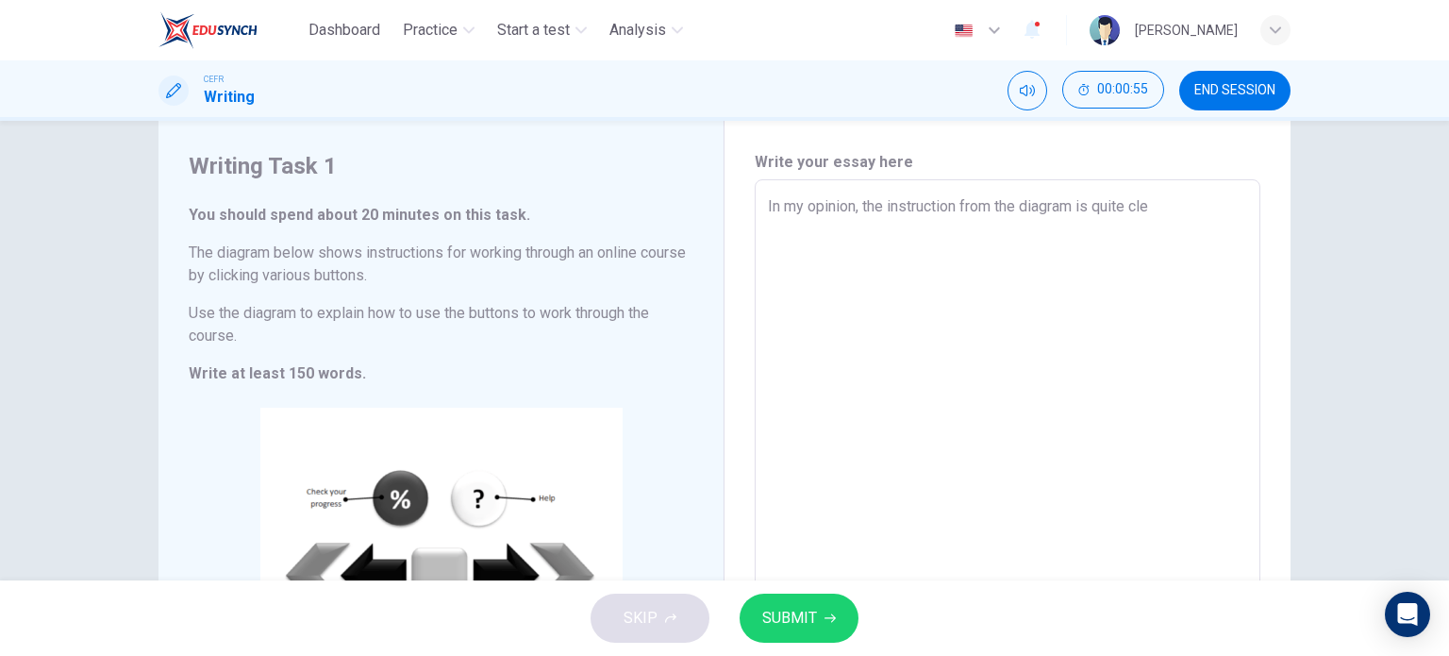
type textarea "In my opinion, the instruction from the diagram is quite cl"
type textarea "x"
type textarea "In my opinion, the instruction from the diagram is quite c"
type textarea "x"
type textarea "In my opinion, the instruction from the diagram is quite"
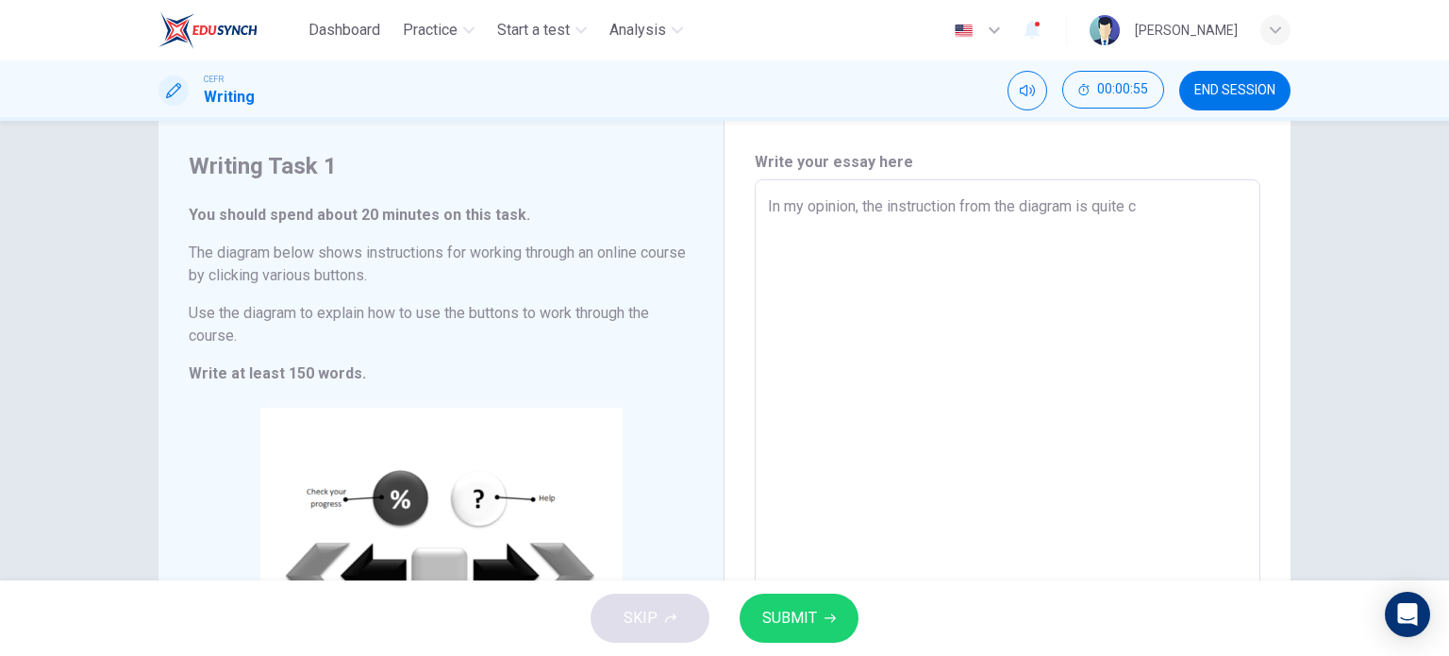
type textarea "x"
type textarea "In my opinion, the instruction from the diagram is quite"
type textarea "x"
type textarea "In my opinion, the instruction from the diagram is quit"
type textarea "x"
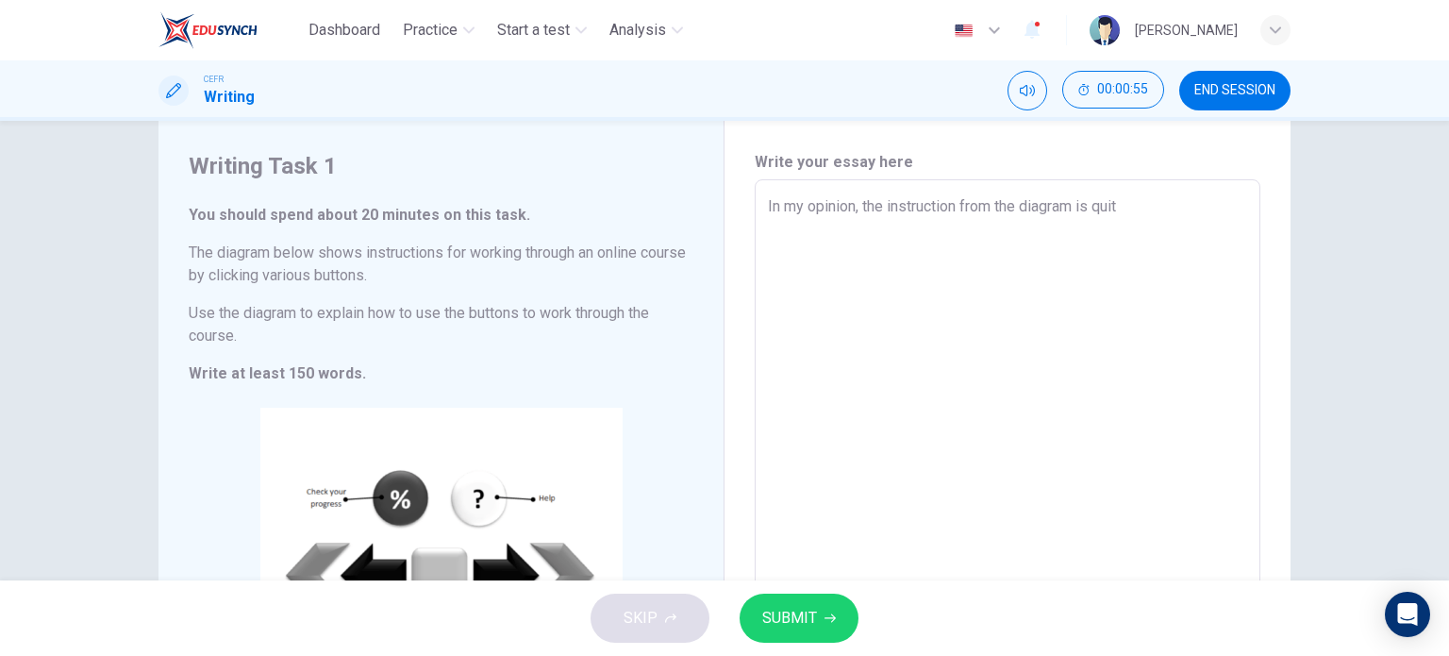
type textarea "In my opinion, the instruction from the diagram is qui"
type textarea "x"
type textarea "In my opinion, the instruction from the diagram is qu"
type textarea "x"
type textarea "In my opinion, the instruction from the diagram is q"
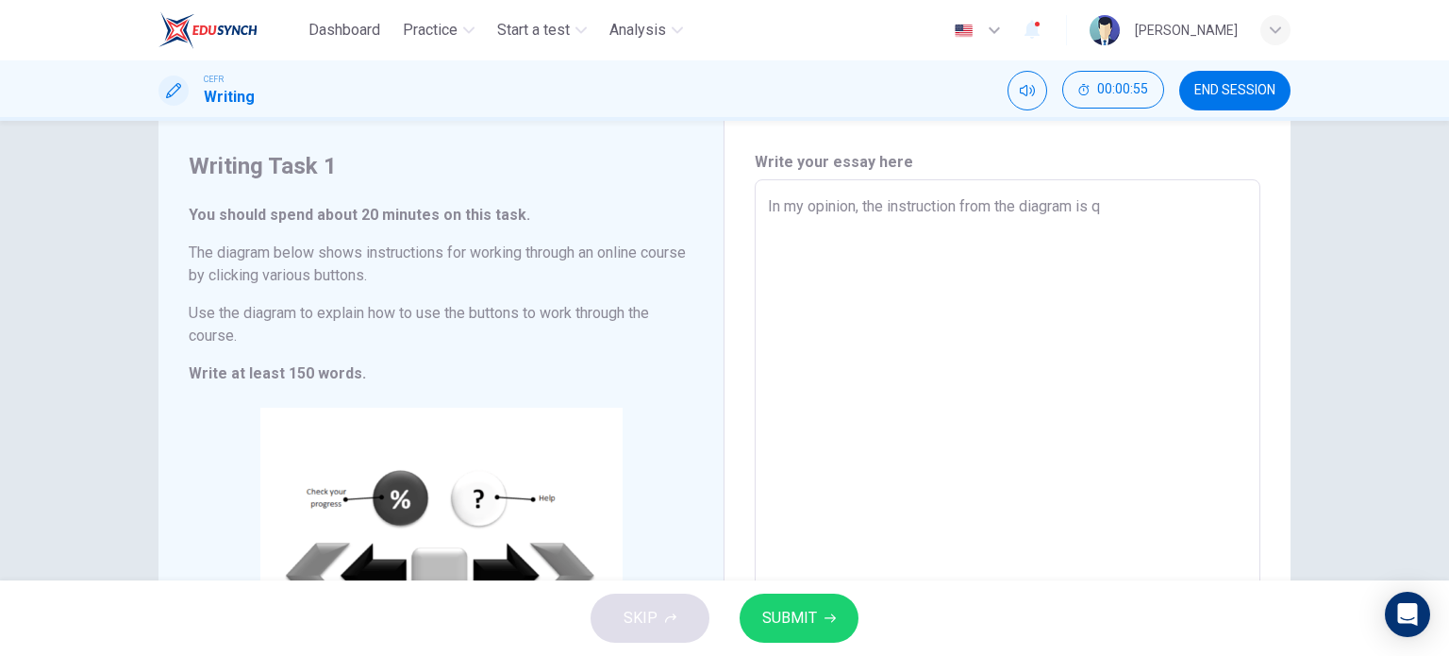
type textarea "x"
type textarea "In my opinion, the instruction from the diagram is"
type textarea "x"
type textarea "In my opinion, the instruction from the diagram is v"
type textarea "x"
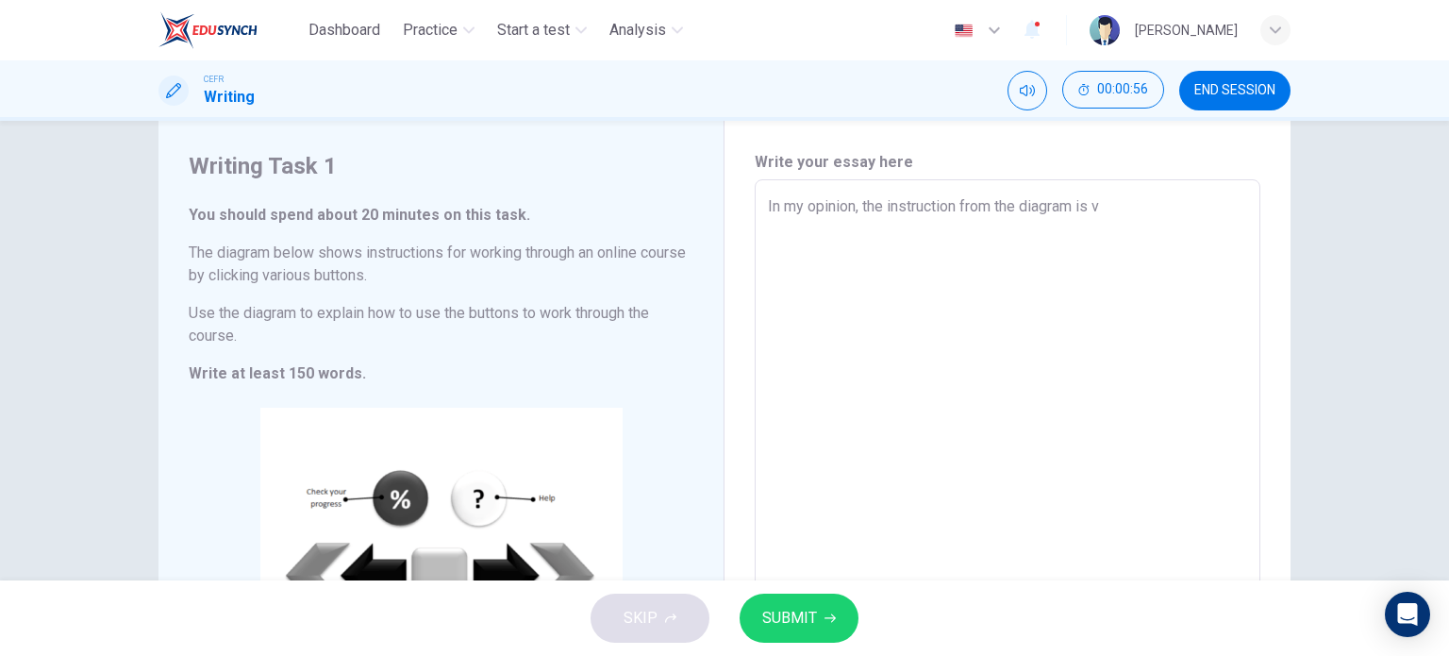
type textarea "In my opinion, the instruction from the diagram is ve"
type textarea "x"
type textarea "In my opinion, the instruction from the diagram is ver"
type textarea "x"
type textarea "In my opinion, the instruction from the diagram is very"
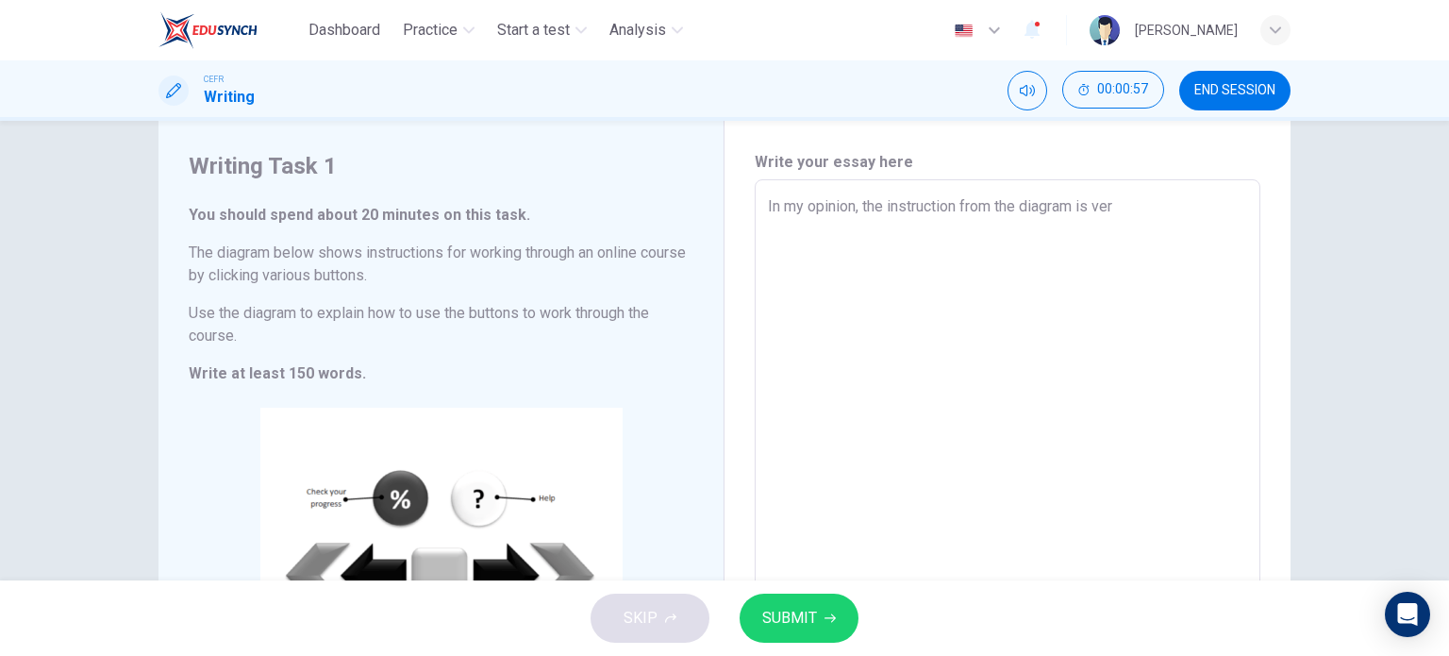
type textarea "x"
type textarea "In my opinion, the instruction from the diagram is very"
type textarea "x"
type textarea "In my opinion, the instruction from the diagram is very c"
type textarea "x"
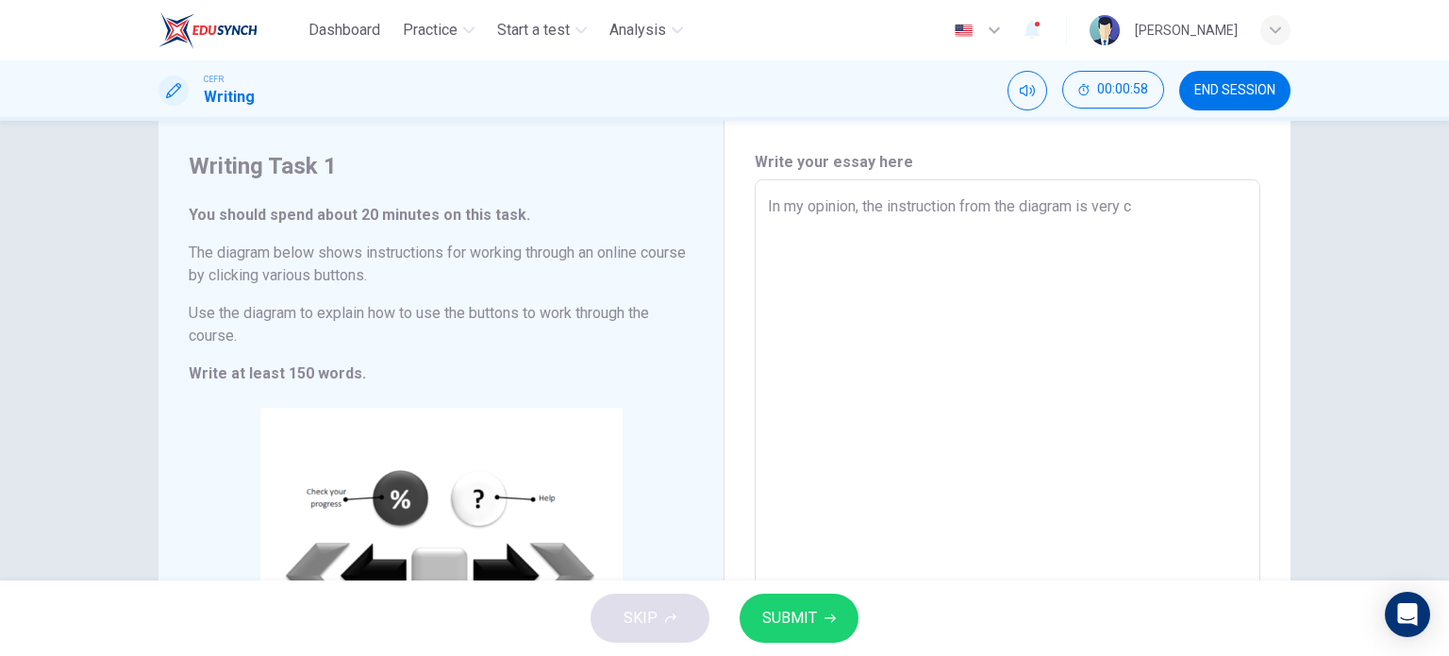
type textarea "In my opinion, the instruction from the diagram is very ce"
type textarea "x"
type textarea "In my opinion, the instruction from the diagram is very c"
type textarea "x"
type textarea "In my opinion, the instruction from the diagram is very cl"
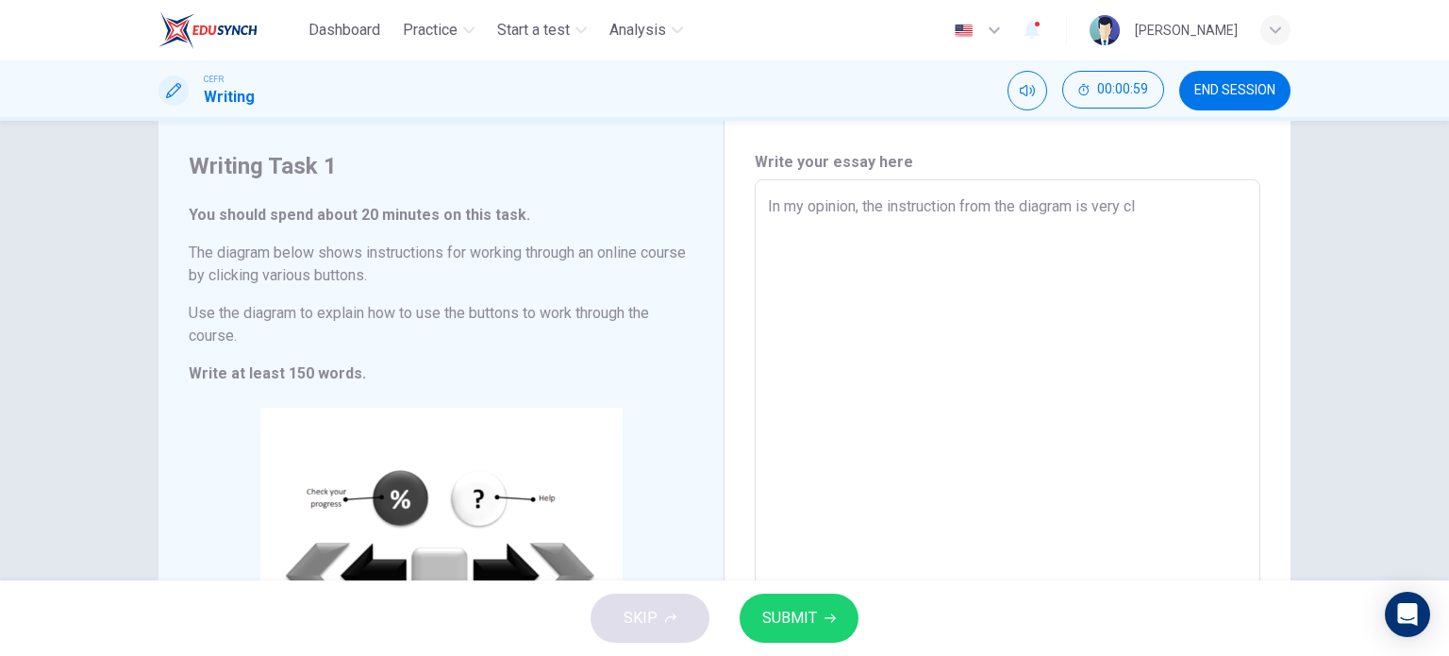
type textarea "x"
type textarea "In my opinion, the instruction from the diagram is very cle"
type textarea "x"
type textarea "In my opinion, the instruction from the diagram is very clea"
type textarea "x"
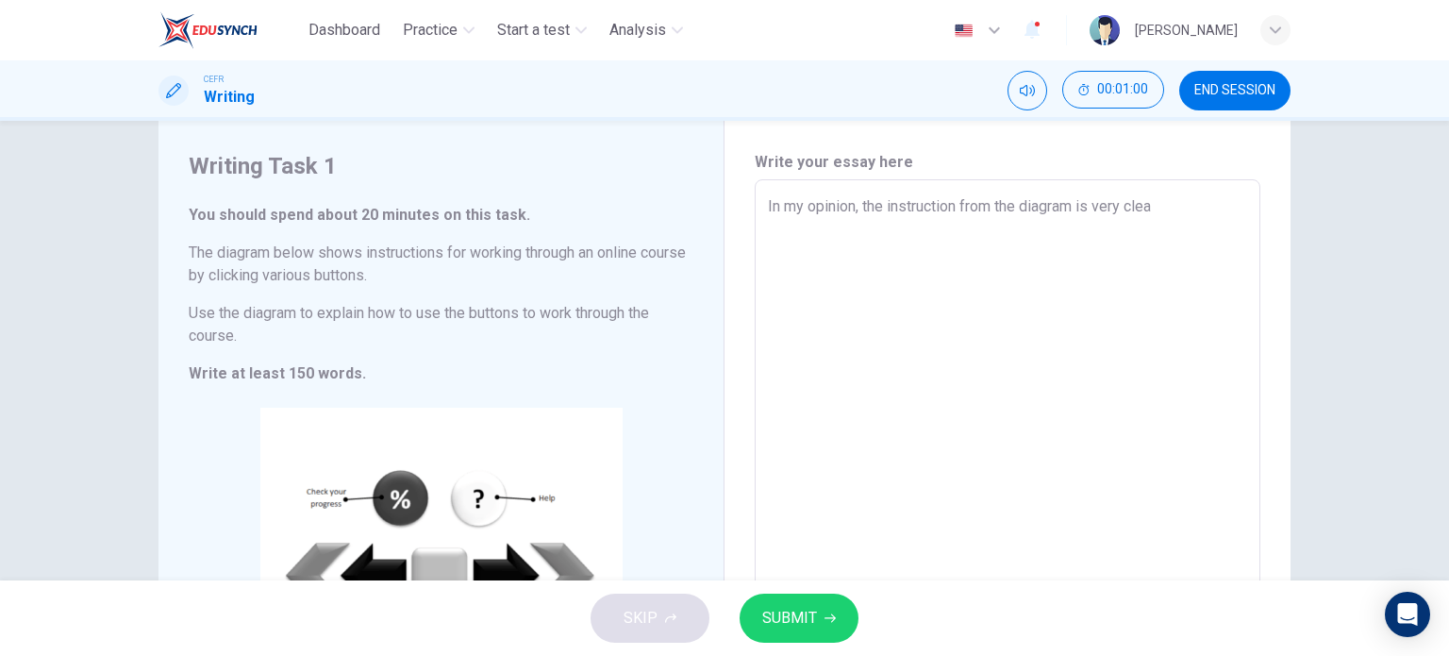
type textarea "In my opinion, the instruction from the diagram is very clear"
type textarea "x"
type textarea "In my opinion, the instruction from the diagram is very clear"
type textarea "x"
type textarea "In my opinion, the instruction from the diagram is very clear a"
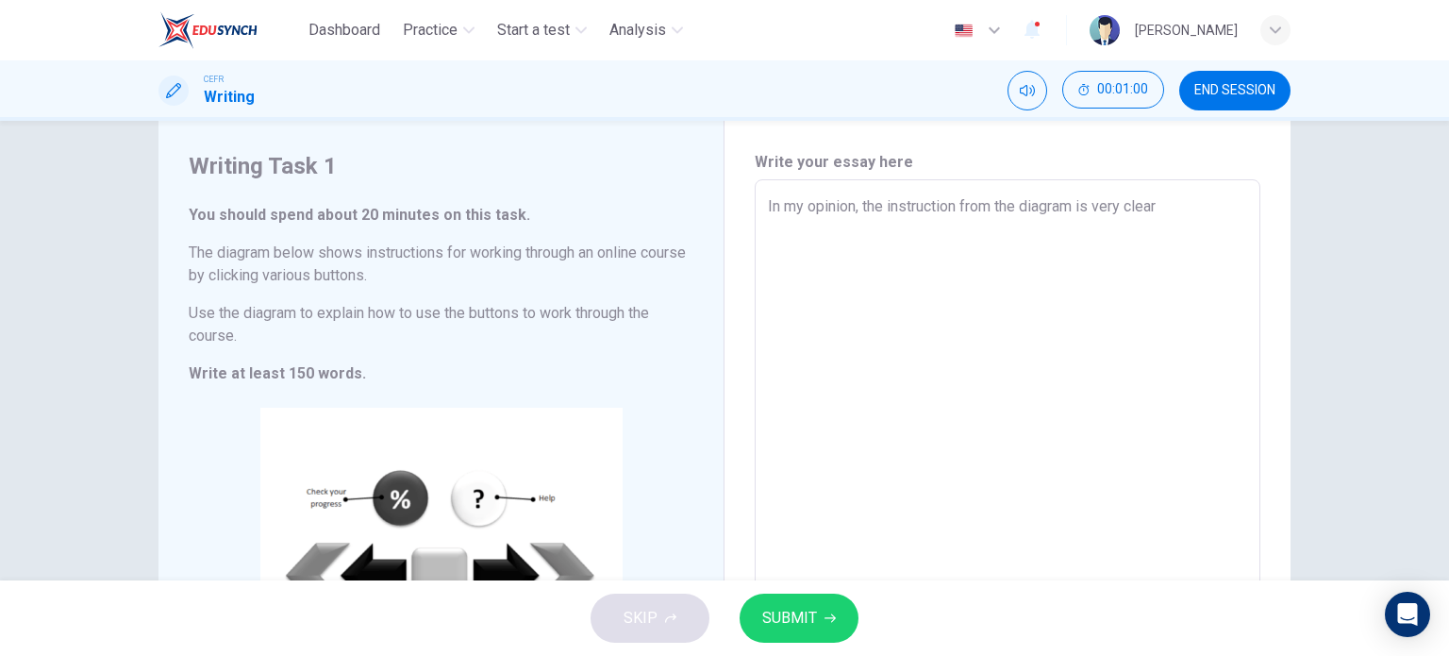
type textarea "x"
type textarea "In my opinion, the instruction from the diagram is very clear as"
type textarea "x"
type textarea "In my opinion, the instruction from the diagram is very clear as"
type textarea "x"
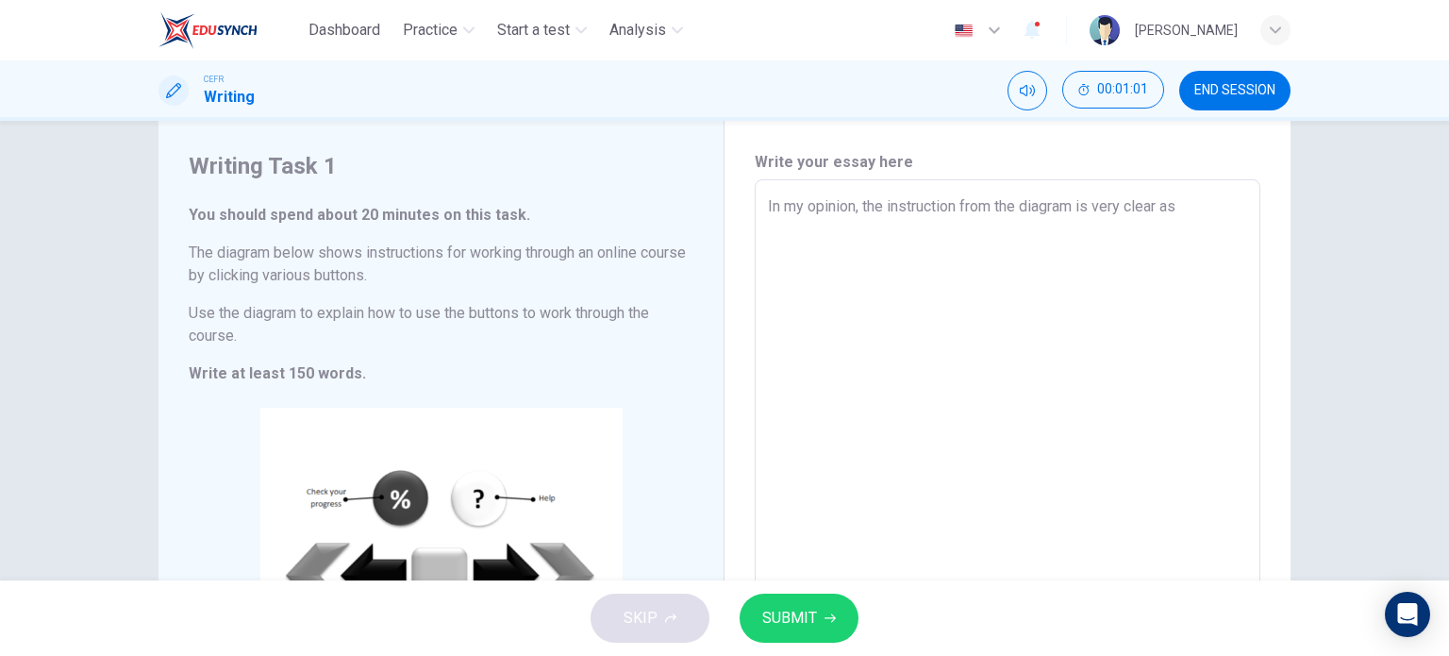
type textarea "In my opinion, the instruction from the diagram is very clear as i"
type textarea "x"
type textarea "In my opinion, the instruction from the diagram is very clear as it"
type textarea "x"
type textarea "In my opinion, the instruction from the diagram is very clear as it"
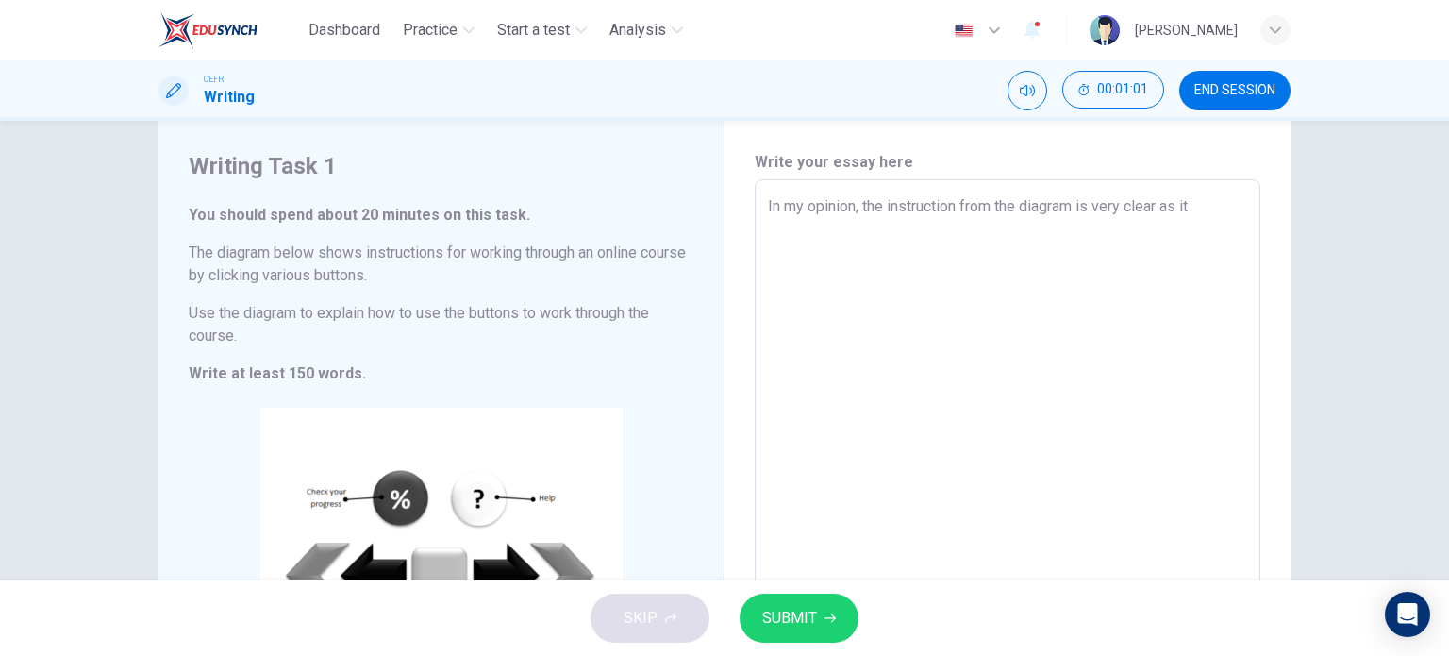
type textarea "x"
type textarea "In my opinion, the instruction from the diagram is very clear as it s"
type textarea "x"
type textarea "In my opinion, the instruction from the diagram is very clear as it sh"
type textarea "x"
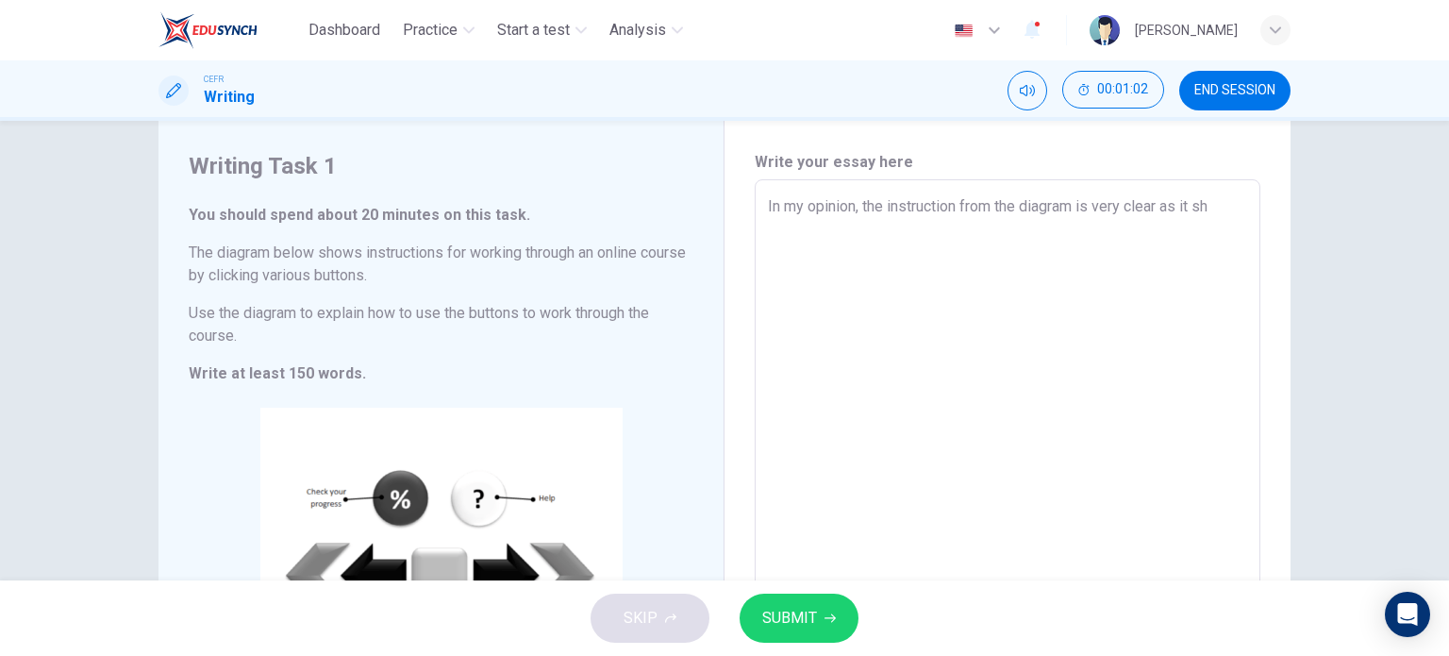
type textarea "In my opinion, the instruction from the diagram is very clear as it sho"
type textarea "x"
type textarea "In my opinion, the instruction from the diagram is very clear as it show"
type textarea "x"
type textarea "In my opinion, the instruction from the diagram is very clear as it shows"
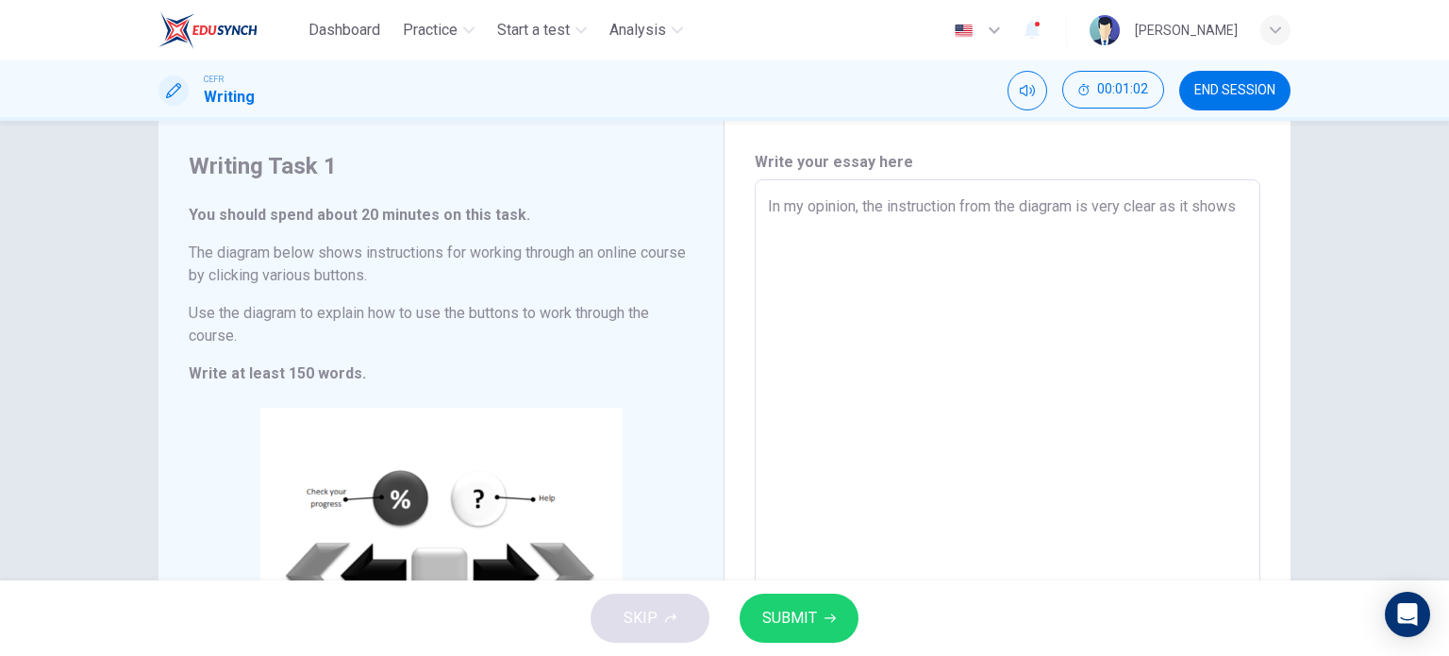
type textarea "x"
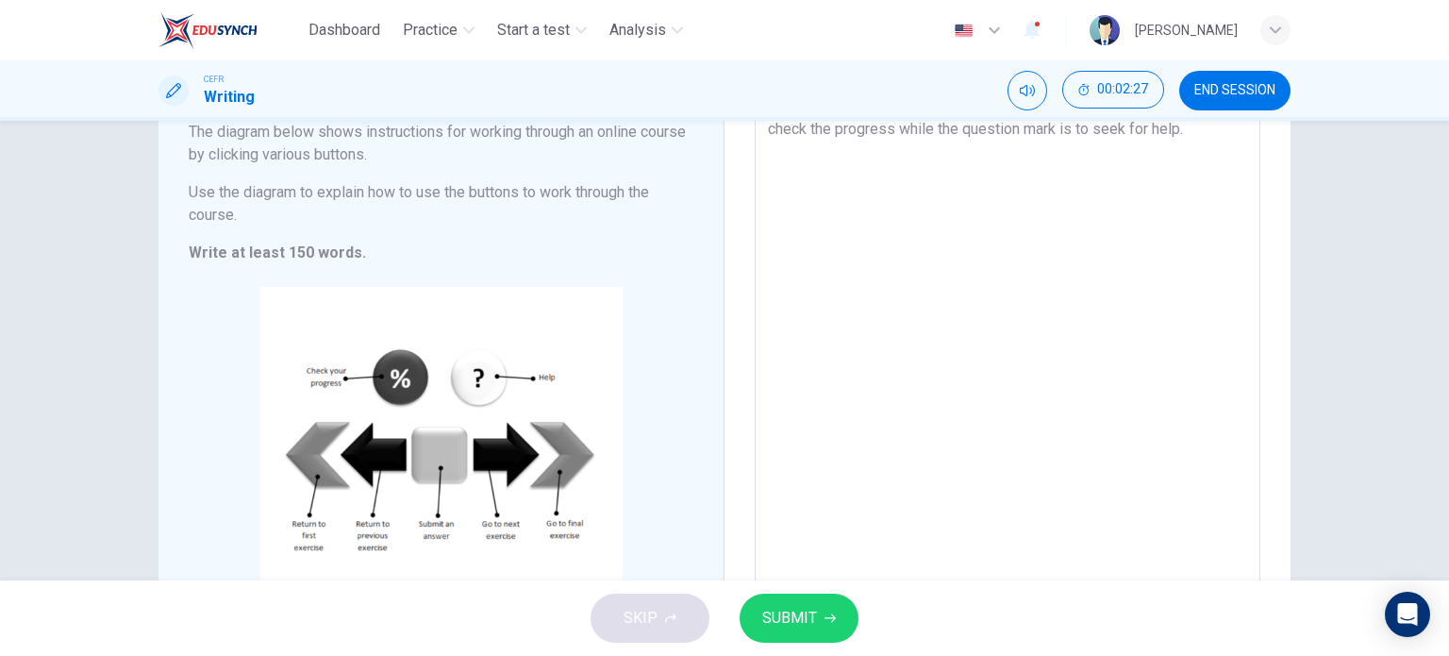
scroll to position [166, 0]
click at [926, 146] on textarea "In my opinion, the instruction from the diagram is very clear as it shows one b…" at bounding box center [1007, 338] width 479 height 526
click at [864, 184] on textarea "In my opinion, the instruction from the diagram is very clear as it shows one b…" at bounding box center [1007, 338] width 479 height 526
click at [1185, 158] on textarea "In my opinion, the instruction from the diagram is very clear as it shows one b…" at bounding box center [1007, 338] width 479 height 526
click at [895, 177] on textarea "In my opinion, the instruction from the diagram is very clear as it shows one b…" at bounding box center [1007, 338] width 479 height 526
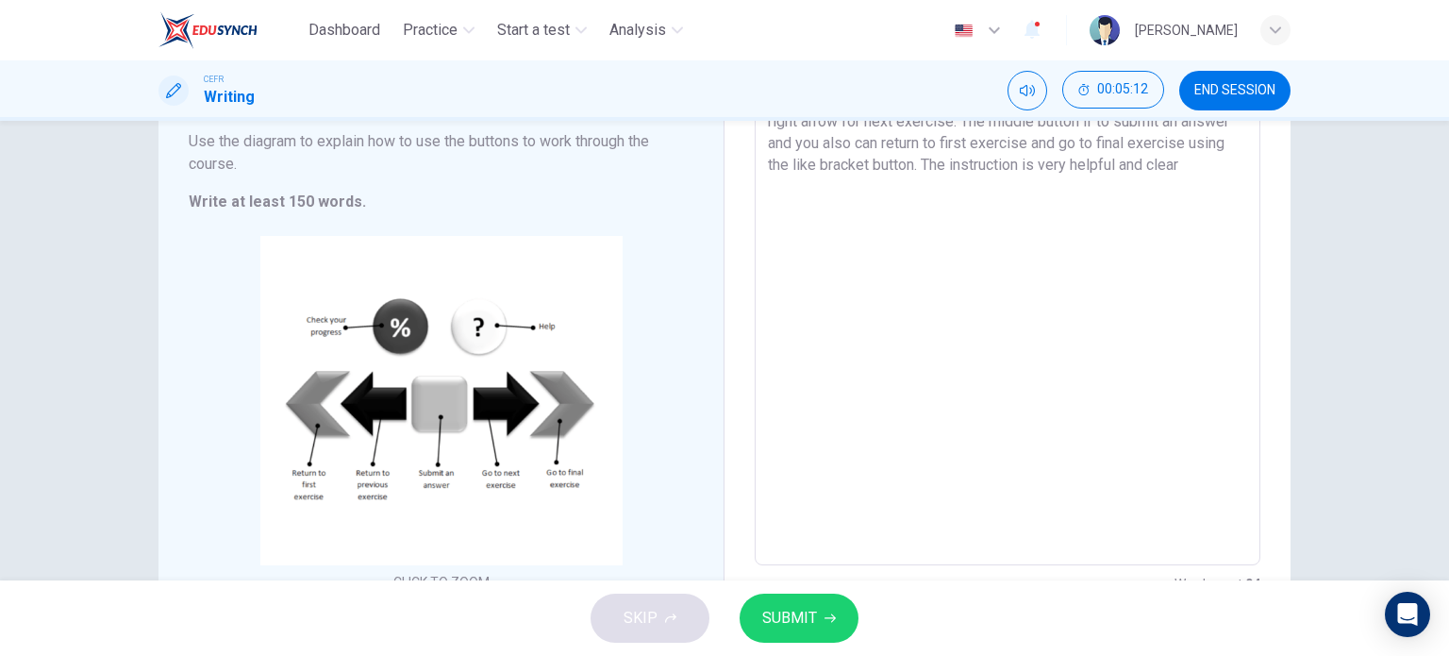
scroll to position [307, 0]
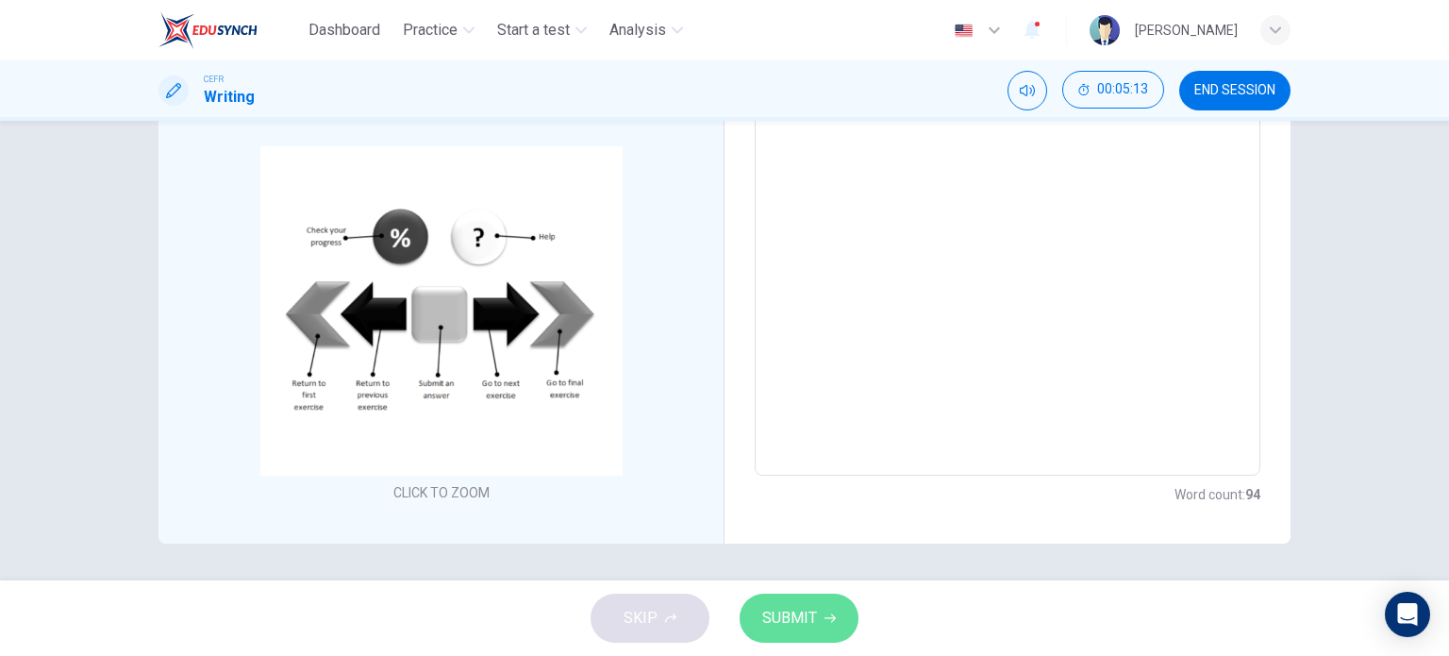
click at [774, 618] on span "SUBMIT" at bounding box center [789, 618] width 55 height 26
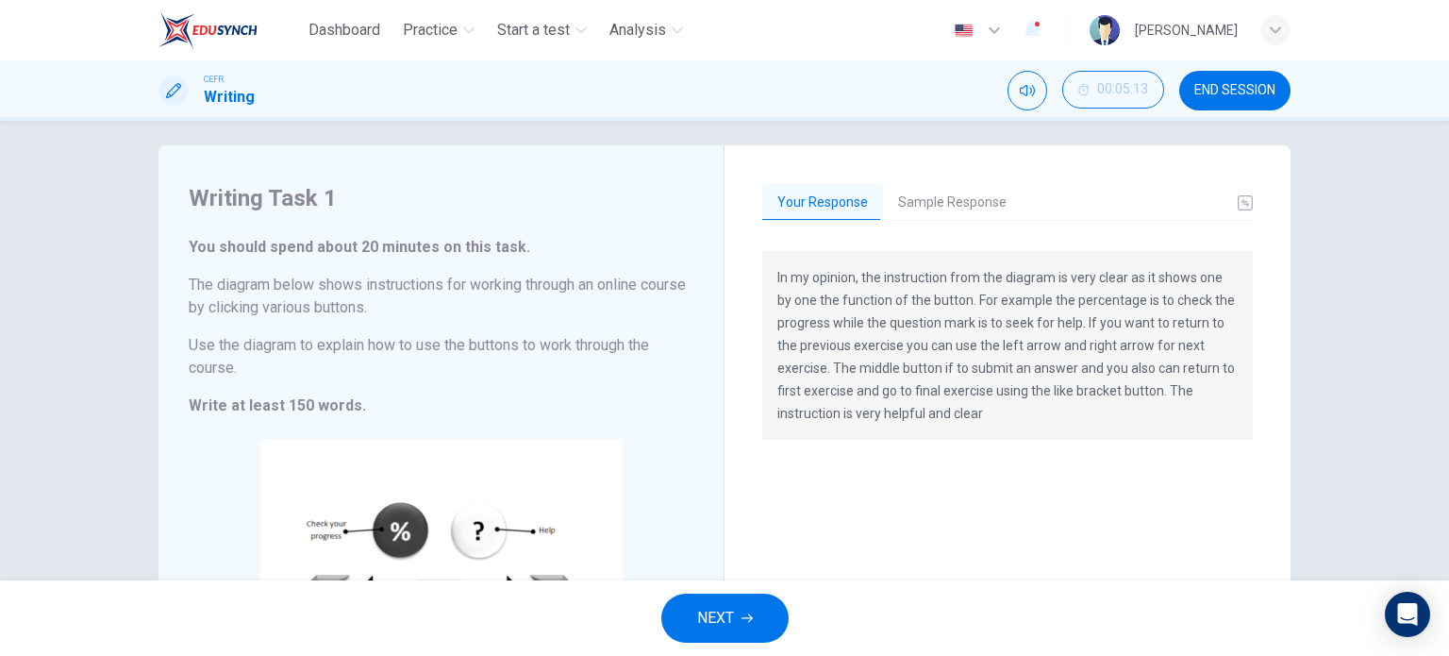
scroll to position [0, 0]
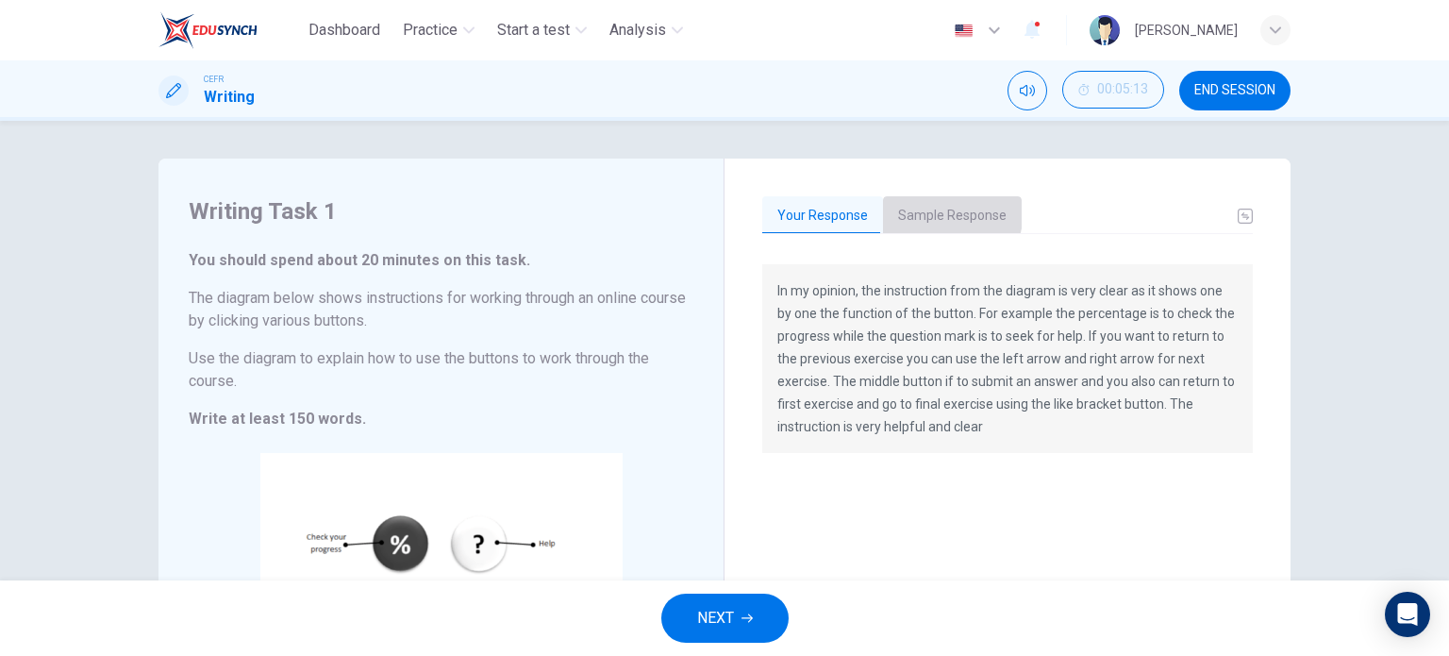
click at [922, 209] on button "Sample Response" at bounding box center [952, 216] width 139 height 40
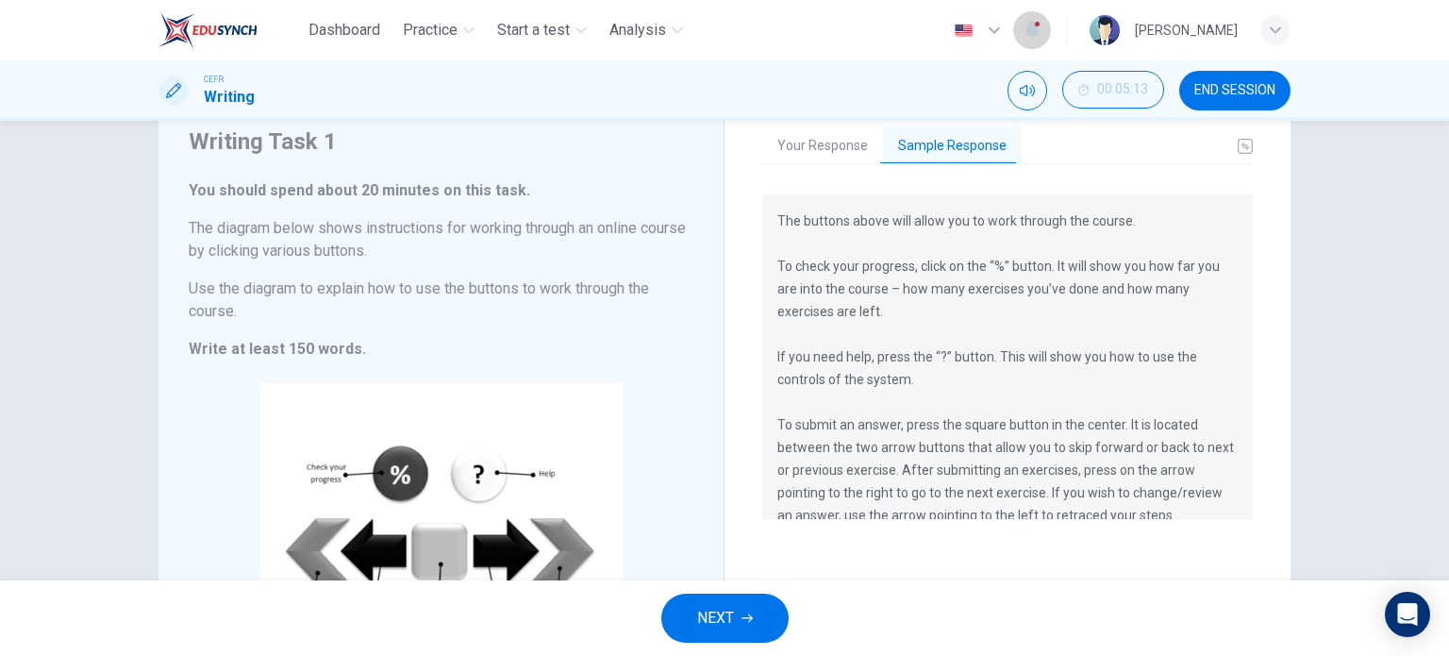
click at [1021, 40] on icon "button" at bounding box center [1032, 29] width 23 height 23
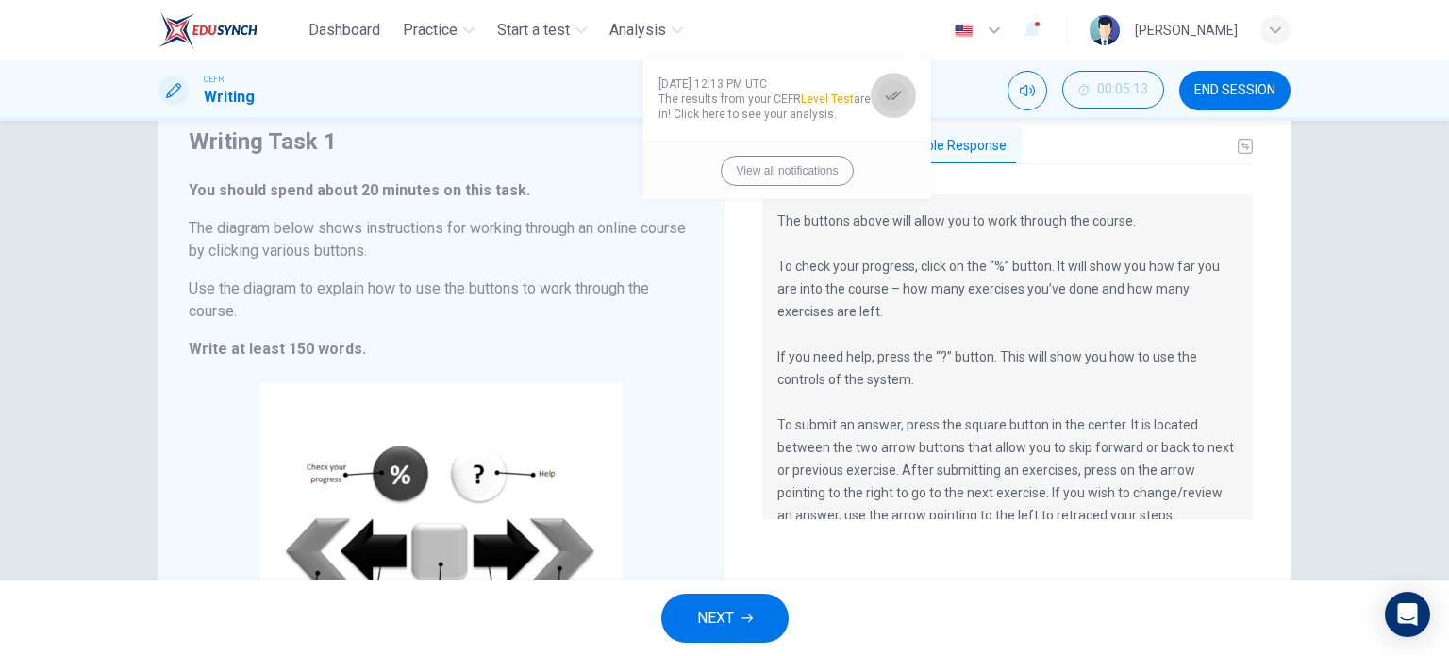
click at [881, 103] on div "button" at bounding box center [893, 95] width 30 height 30
